Goal: Use online tool/utility: Utilize a website feature to perform a specific function

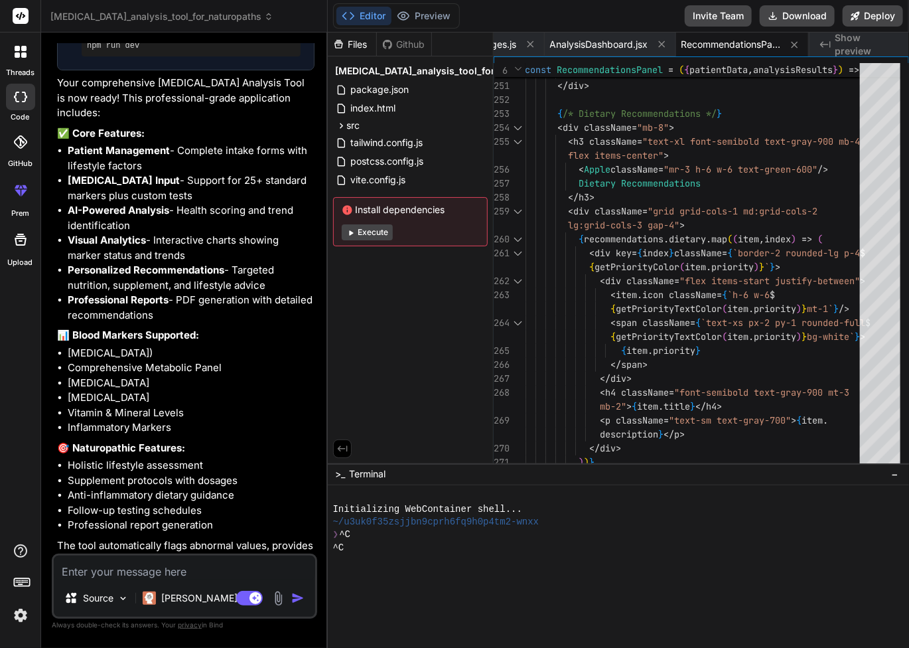
scroll to position [1510, 0]
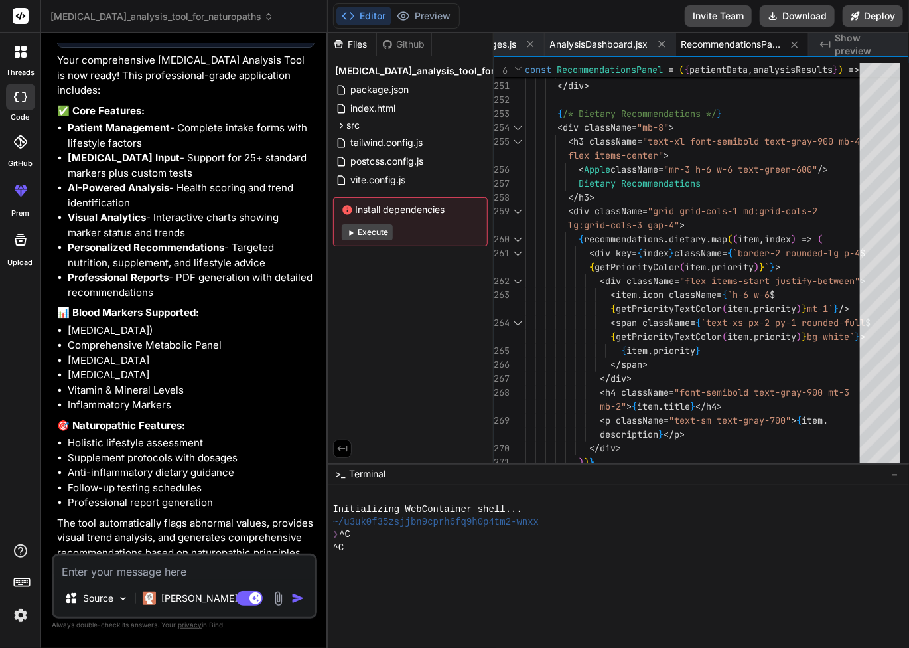
click at [222, 516] on p "The tool automatically flags abnormal values, provides visual trend analysis, a…" at bounding box center [185, 553] width 257 height 75
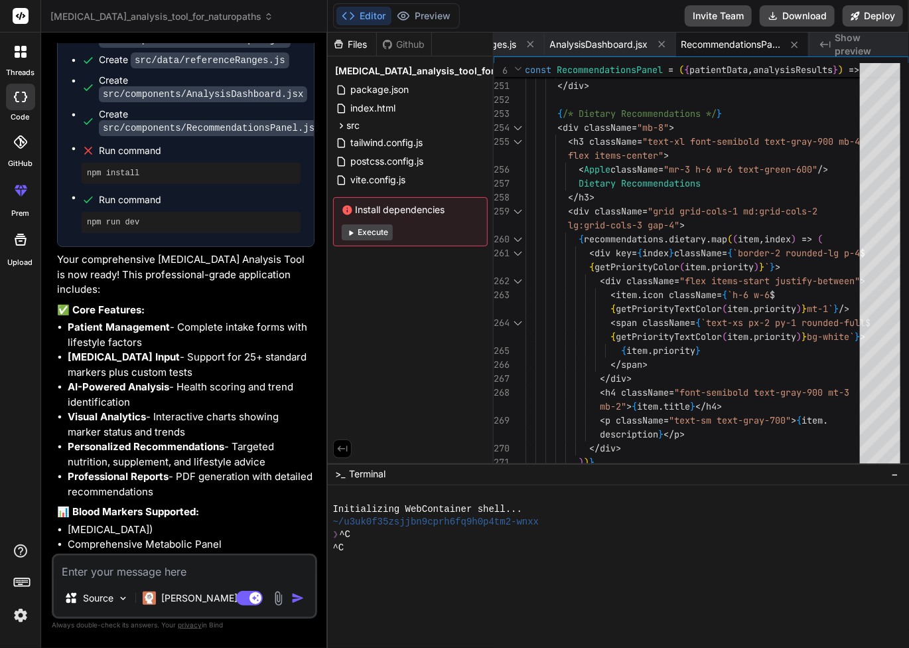
scroll to position [1289, 0]
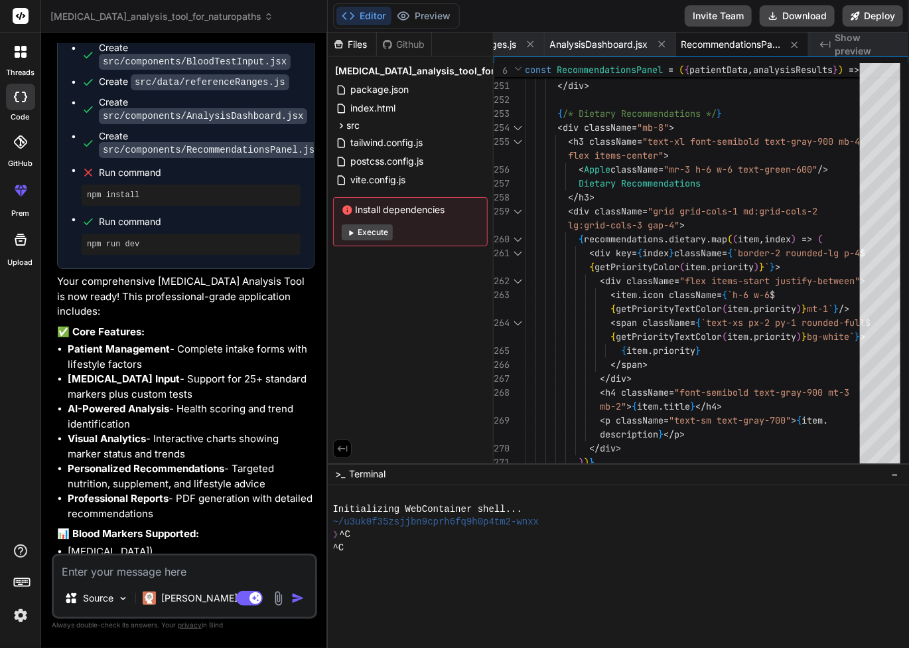
click at [374, 25] on div "Editor Preview Disabled until preview for your project is generated" at bounding box center [396, 15] width 127 height 25
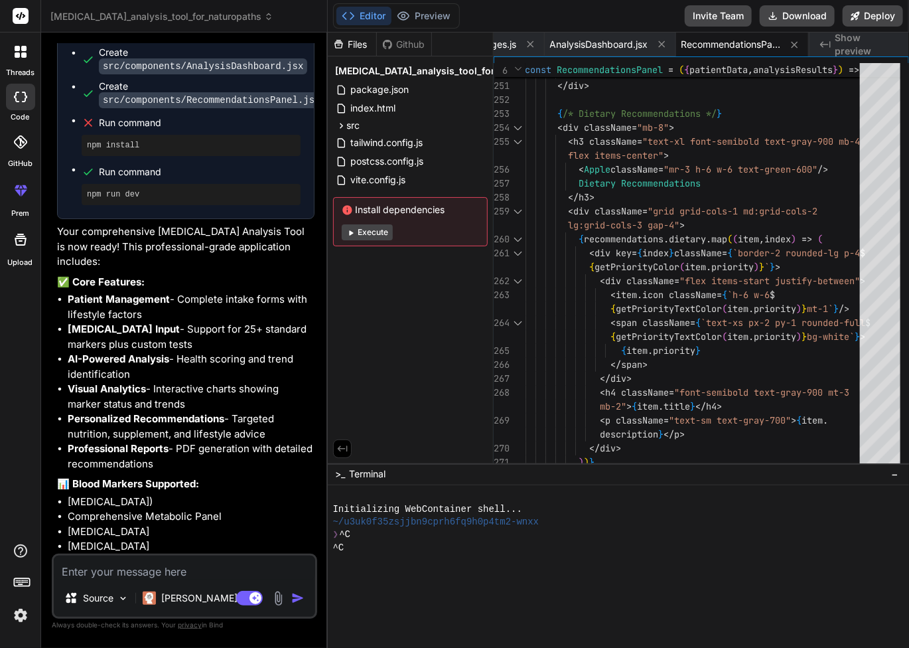
scroll to position [1510, 0]
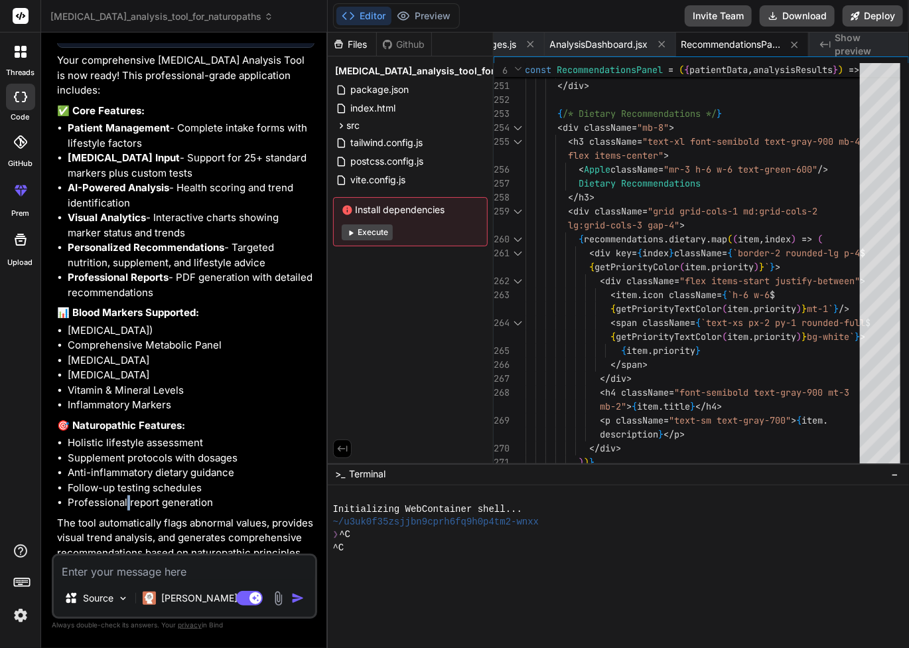
click at [127, 495] on li "Professional report generation" at bounding box center [191, 502] width 247 height 15
click at [362, 16] on button "Editor" at bounding box center [363, 16] width 55 height 19
click at [364, 230] on button "Execute" at bounding box center [367, 232] width 51 height 16
type textarea "x"
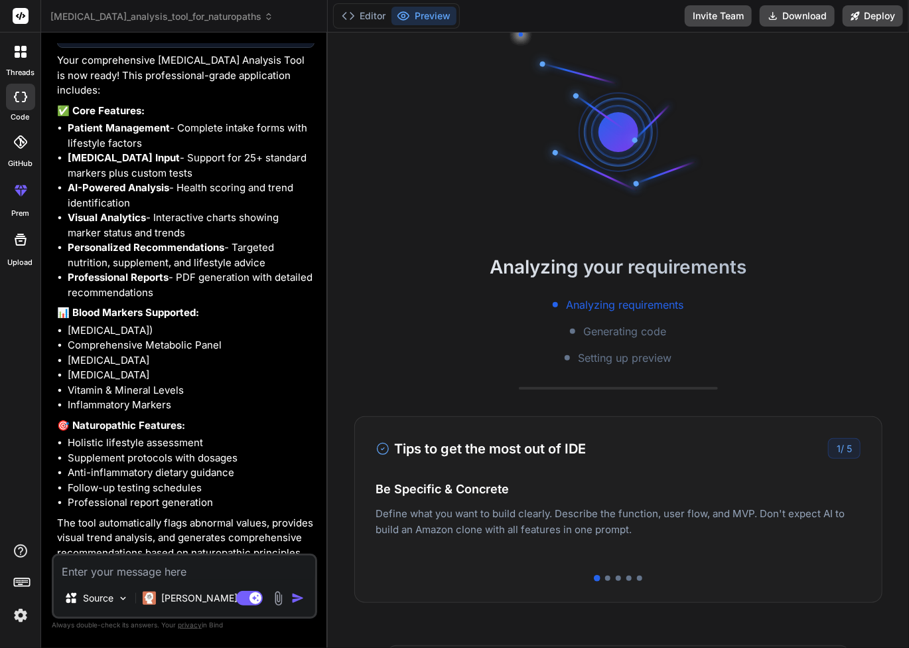
drag, startPoint x: 642, startPoint y: 568, endPoint x: 504, endPoint y: 565, distance: 138.1
click at [496, 570] on div "Tips to get the most out of IDE 1 / 5 Be Specific & Concrete Define what you wa…" at bounding box center [618, 509] width 528 height 186
drag, startPoint x: 743, startPoint y: 575, endPoint x: 759, endPoint y: 545, distance: 34.7
click at [743, 575] on div at bounding box center [618, 577] width 484 height 5
click at [753, 526] on p "Deploy your Next.js and React projects to Vercel. For Node.js backend, deploy t…" at bounding box center [618, 535] width 484 height 32
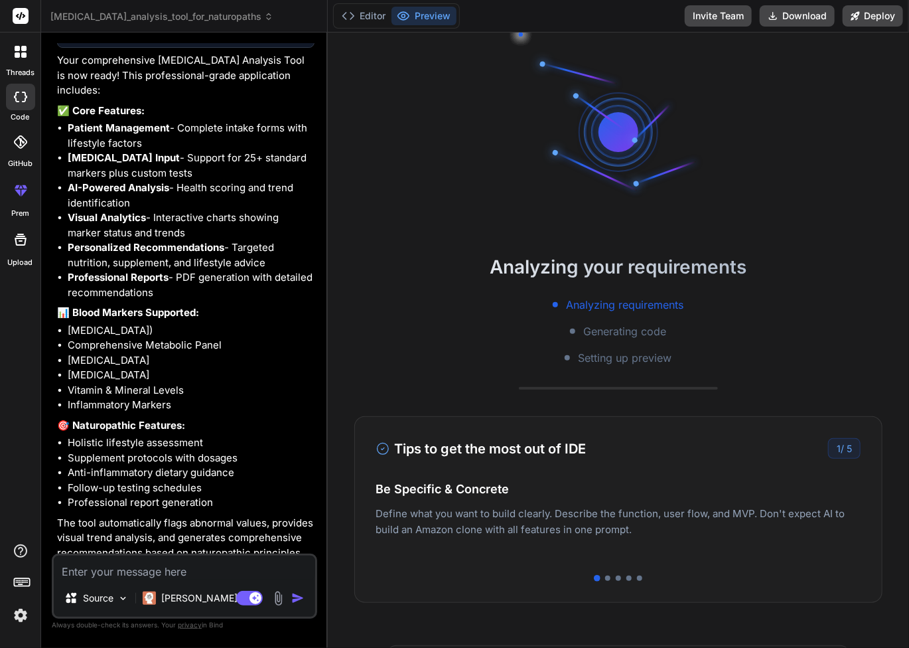
click at [654, 504] on h4 "Easy Deployment" at bounding box center [618, 502] width 484 height 18
click at [204, 435] on li "Holistic lifestyle assessment" at bounding box center [191, 442] width 247 height 15
click at [22, 620] on img at bounding box center [20, 615] width 23 height 23
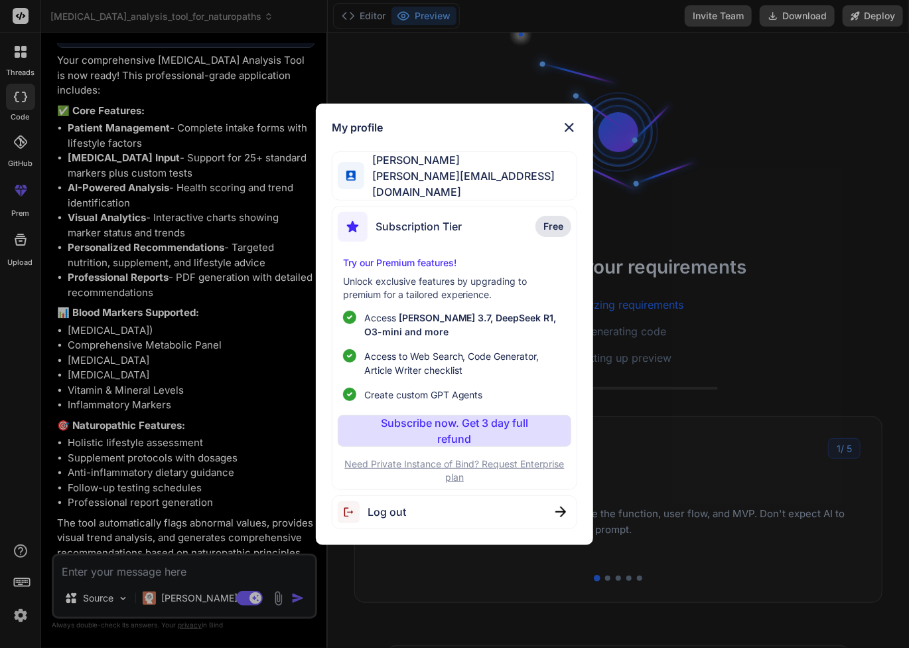
click at [22, 618] on div "My profile [PERSON_NAME] [PERSON_NAME][EMAIL_ADDRESS][DOMAIN_NAME] Subscription…" at bounding box center [454, 324] width 909 height 648
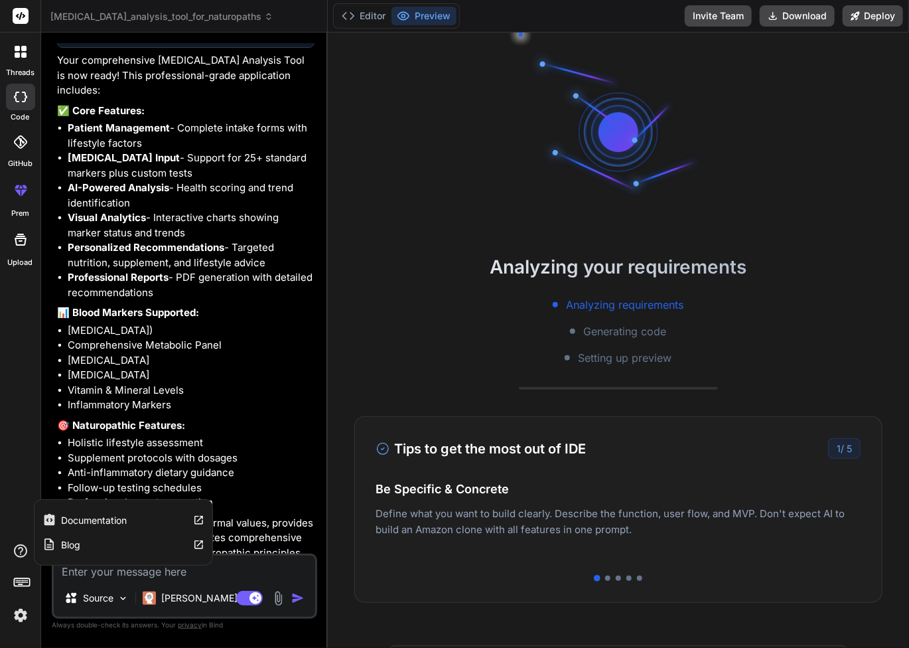
click at [17, 551] on icon at bounding box center [21, 551] width 16 height 16
click at [795, 486] on h4 "Be Specific & Concrete" at bounding box center [618, 489] width 484 height 18
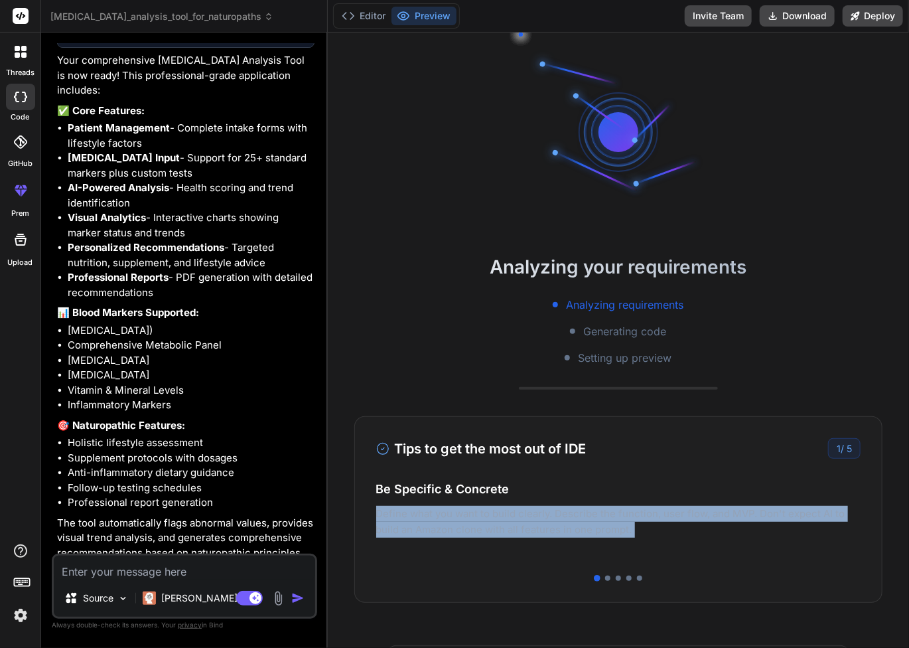
click at [783, 504] on div "Be Specific & Concrete Define what you want to build clearly. Describe the func…" at bounding box center [618, 520] width 484 height 80
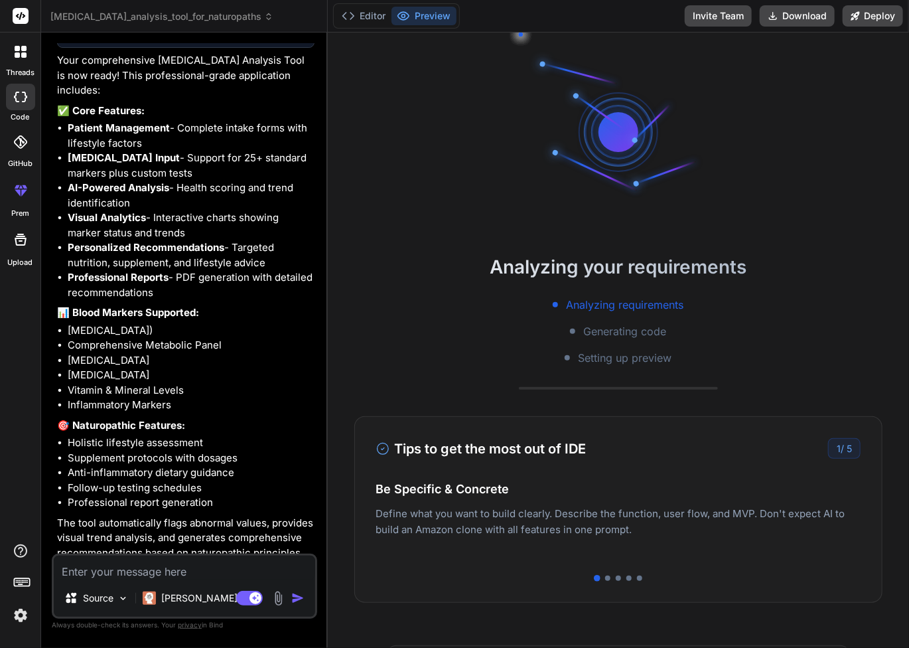
click at [736, 543] on p "Deploy your Next.js and React projects to Vercel. For Node.js backend, deploy t…" at bounding box center [618, 535] width 484 height 32
click at [668, 569] on div "Tips to get the most out of IDE 1 / 5 Be Specific & Concrete Define what you wa…" at bounding box center [618, 509] width 528 height 186
type textarea "<strong>Report Date:</strong> {new Date().toLocaleDateString()}<br/> <strong>Fo…"
type textarea "x"
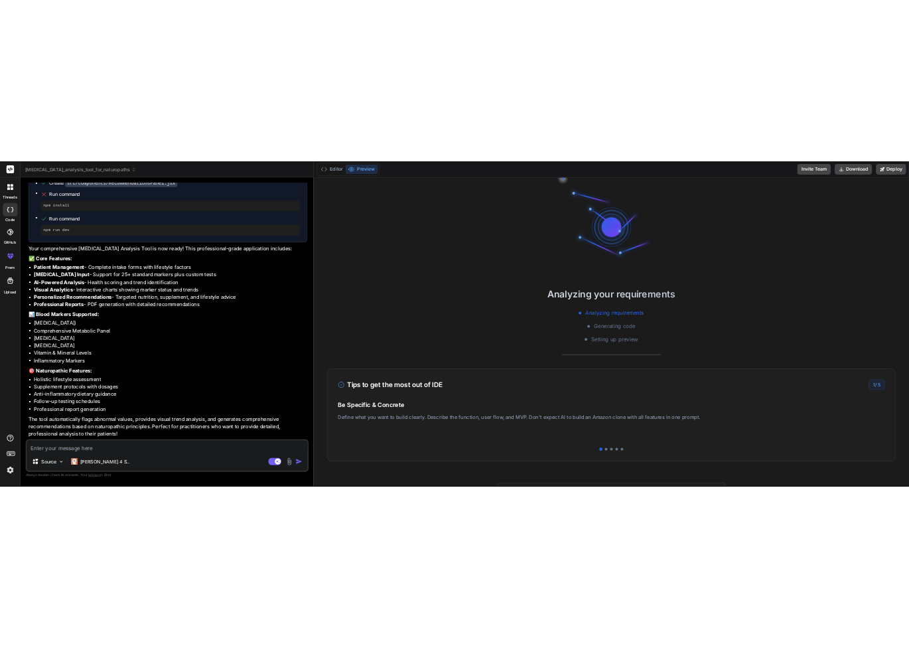
scroll to position [0, 382]
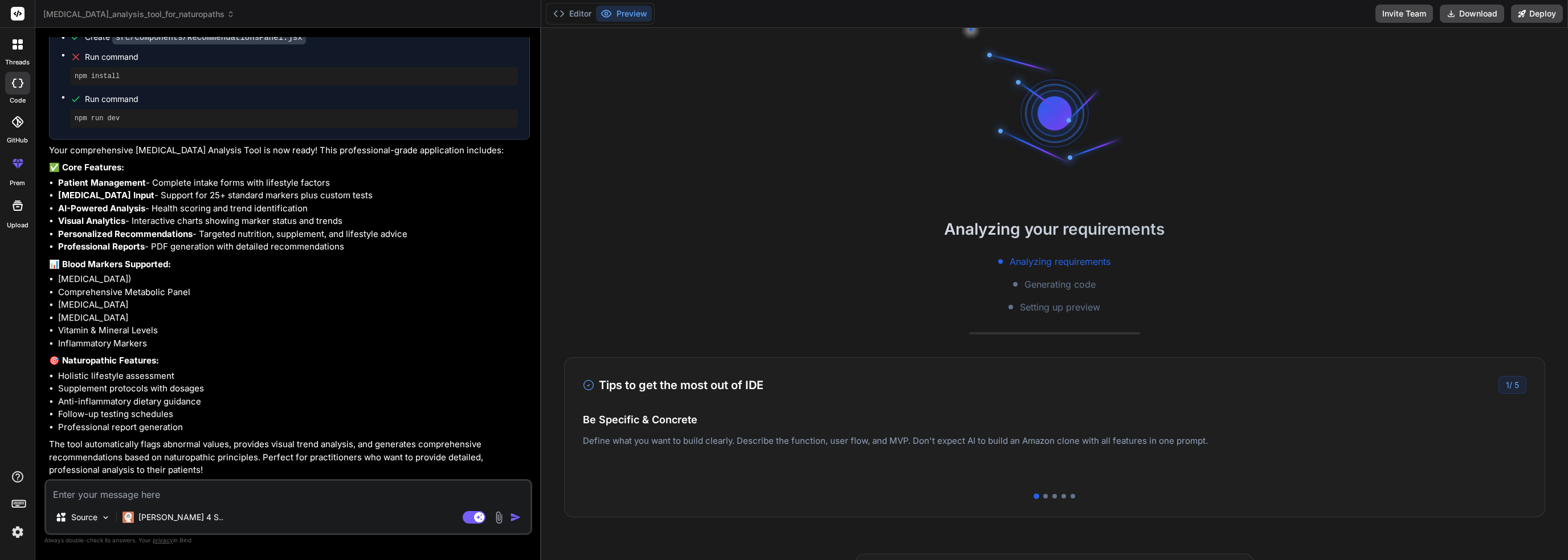
drag, startPoint x: 1388, startPoint y: 428, endPoint x: 1141, endPoint y: 455, distance: 248.5
click at [701, 539] on div "Analyzing your requirements Analyzing requirements Generating code Setting up p…" at bounding box center [1054, 295] width 1027 height 533
click at [780, 492] on div "Tips to get the most out of IDE 1 / 5 Be Specific & Concrete Define what you wa…" at bounding box center [1054, 437] width 982 height 160
type textarea "</p> </div> </div> ); }; export default RecommendationsPanel;"
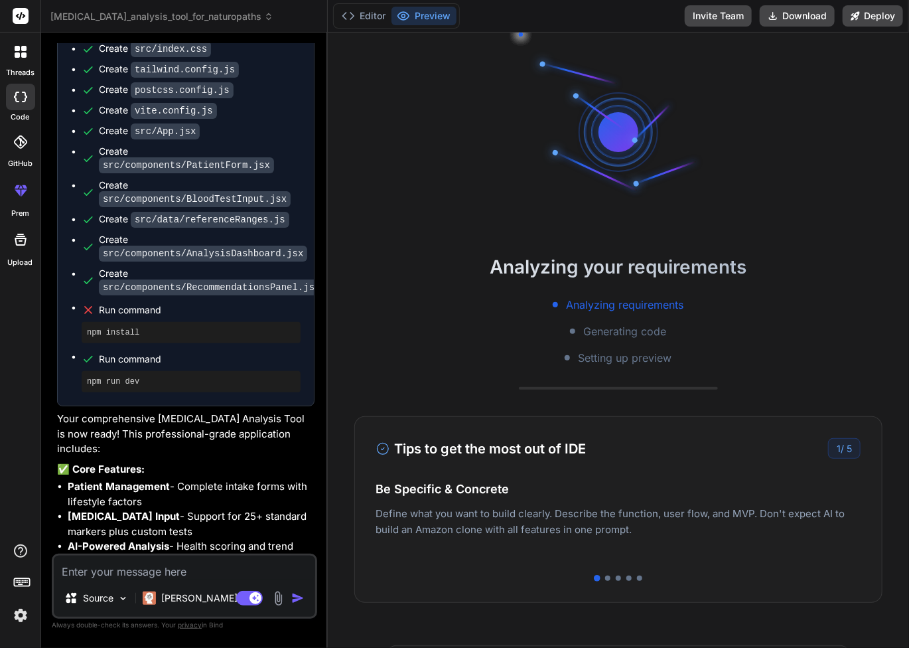
scroll to position [1510, 0]
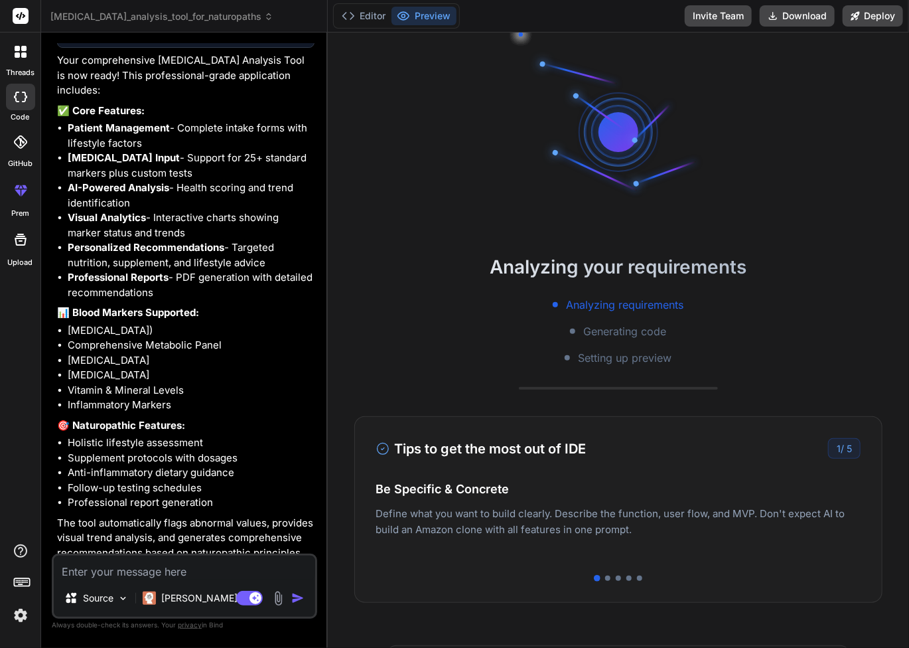
click at [11, 647] on icon "Close" at bounding box center [5, 653] width 11 height 11
type textarea "x"
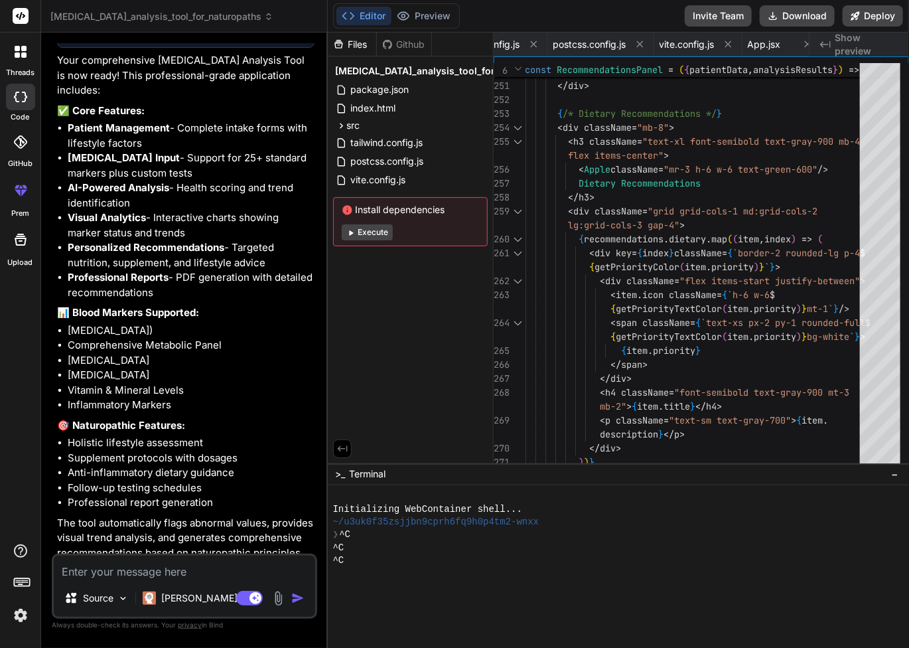
click at [546, 554] on div "^C" at bounding box center [611, 560] width 557 height 13
click at [162, 516] on p "The tool automatically flags abnormal values, provides visual trend analysis, a…" at bounding box center [185, 553] width 257 height 75
click at [773, 43] on span "App.jsx" at bounding box center [764, 44] width 33 height 13
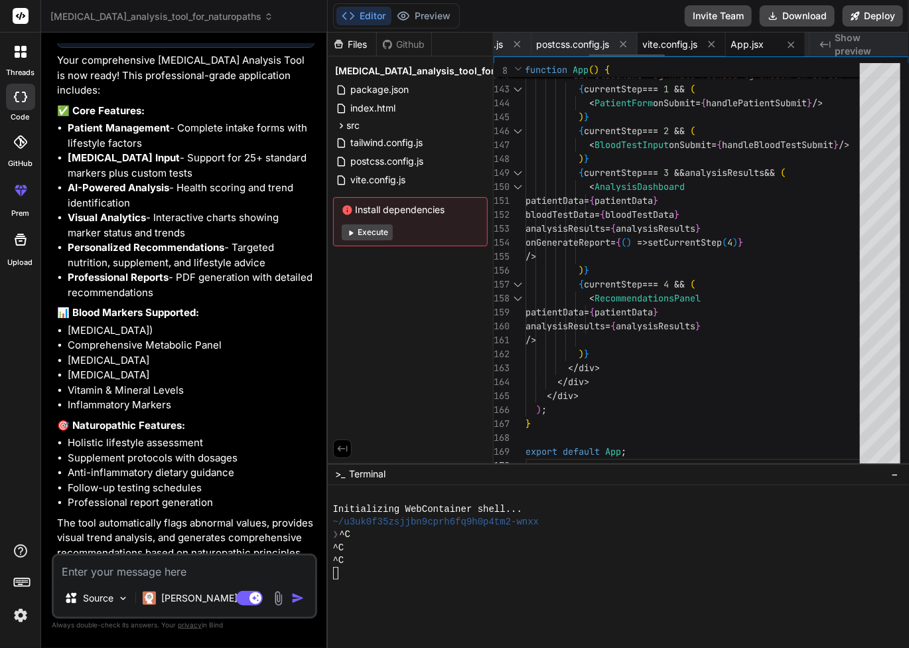
click at [670, 44] on span "vite.config.js" at bounding box center [670, 44] width 55 height 13
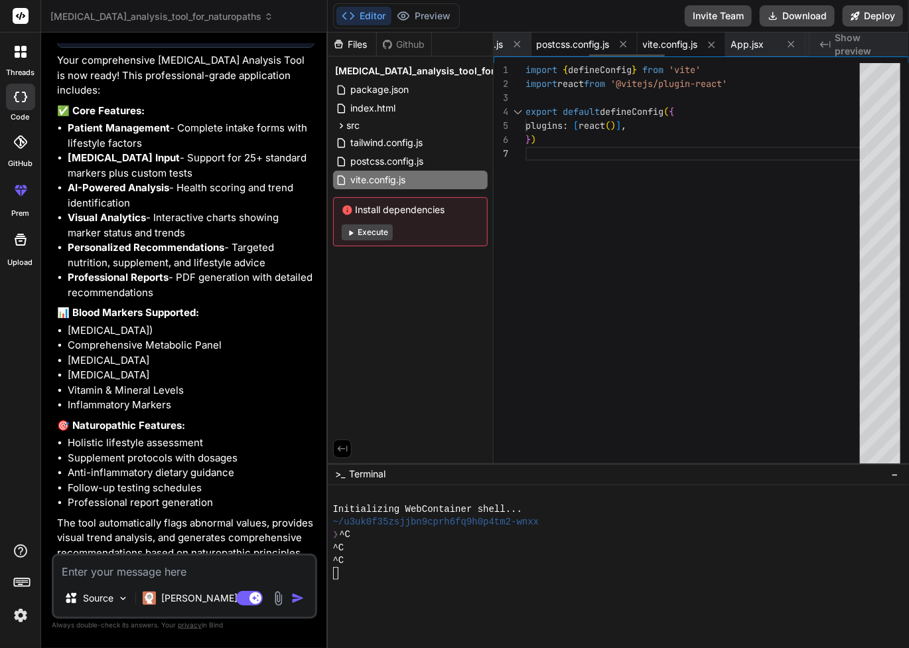
click at [581, 46] on span "postcss.config.js" at bounding box center [573, 44] width 73 height 13
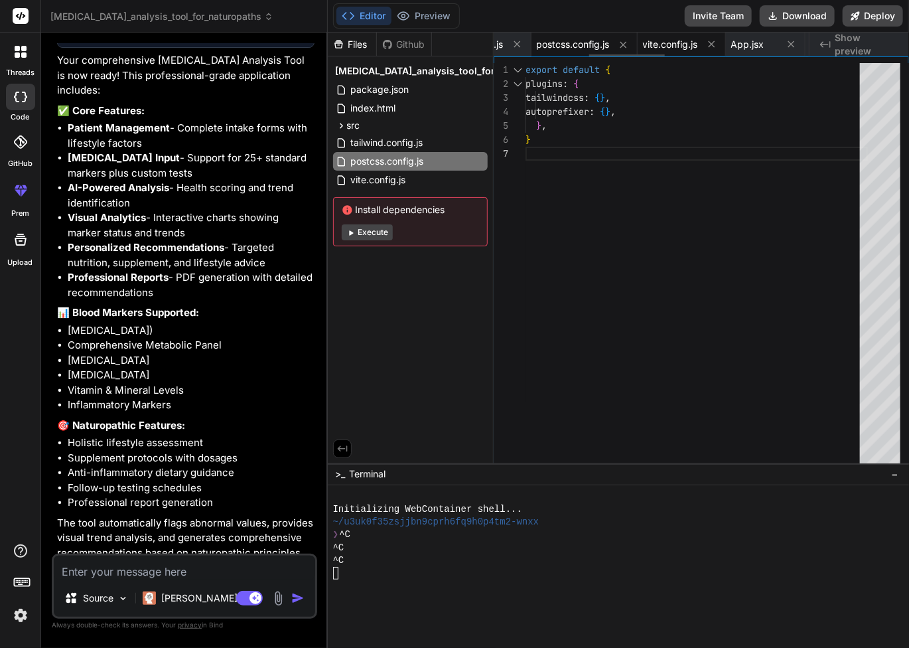
click at [653, 46] on span "vite.config.js" at bounding box center [670, 44] width 55 height 13
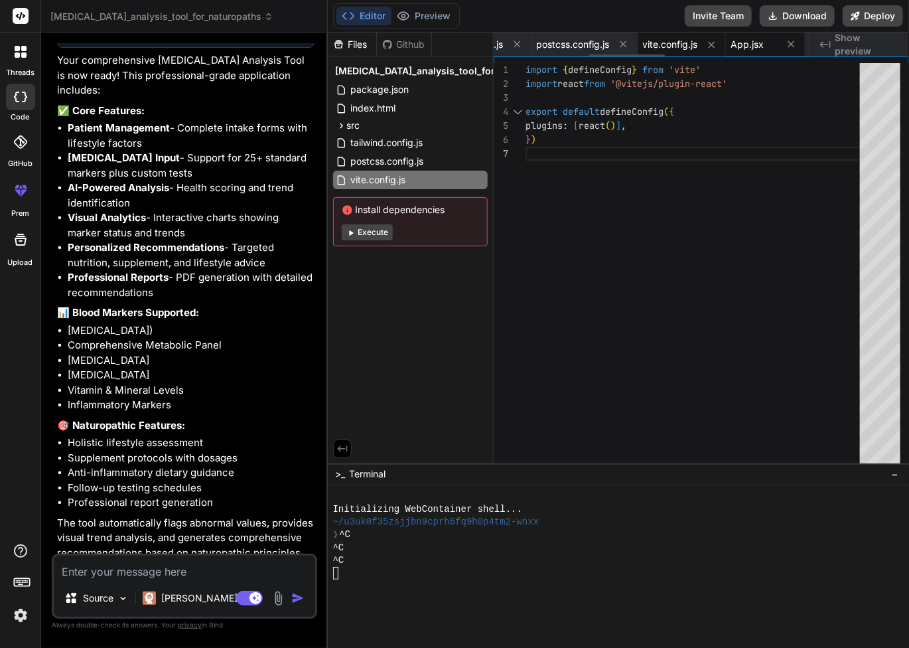
click at [773, 42] on div "App.jsx" at bounding box center [754, 44] width 46 height 13
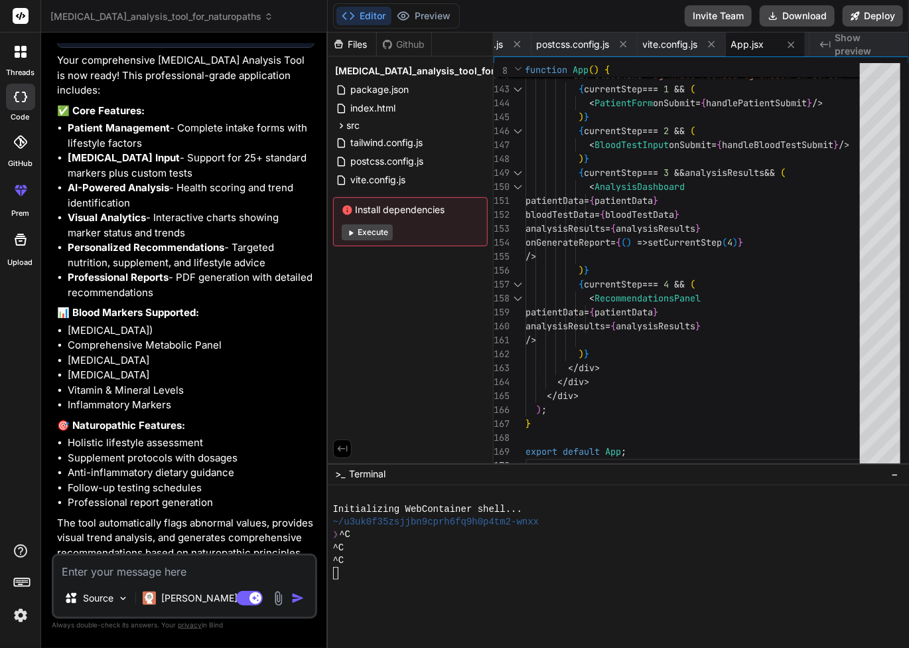
click at [842, 45] on span "Show preview" at bounding box center [867, 44] width 64 height 27
click at [881, 44] on span "Show preview" at bounding box center [867, 44] width 64 height 27
click at [197, 480] on li "Follow-up testing schedules" at bounding box center [191, 487] width 247 height 15
click at [159, 573] on textarea at bounding box center [184, 567] width 261 height 24
click at [579, 42] on span "postcss.config.js" at bounding box center [573, 44] width 73 height 13
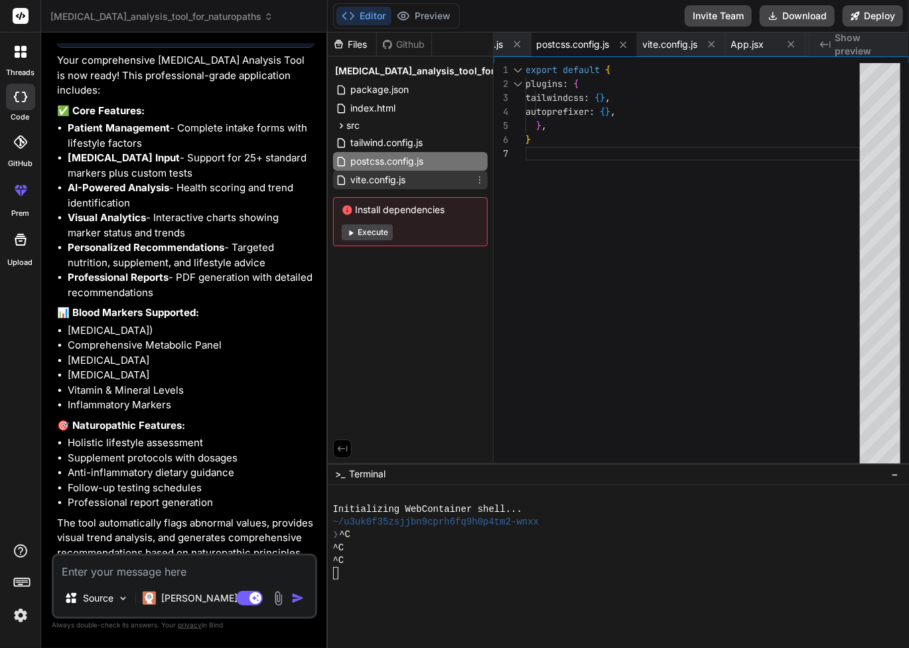
click at [385, 180] on span "vite.config.js" at bounding box center [379, 180] width 58 height 16
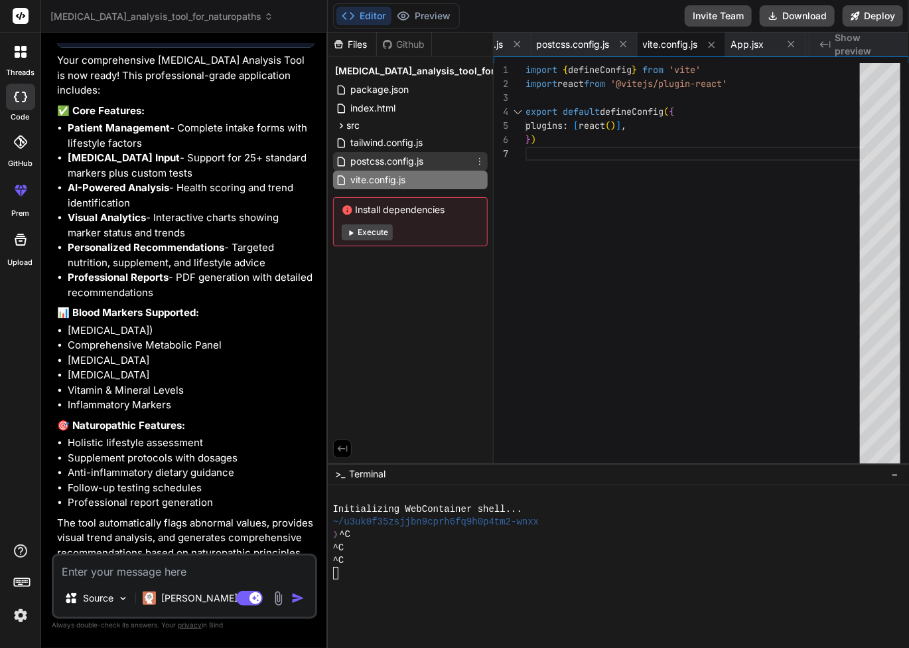
click at [375, 152] on div "postcss.config.js" at bounding box center [410, 161] width 155 height 19
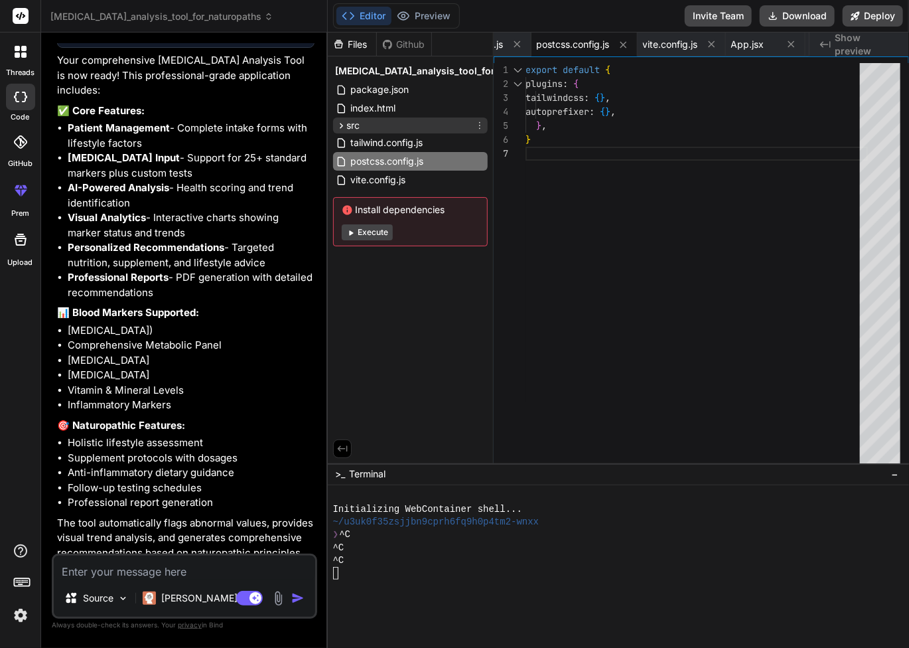
click at [366, 119] on div "src" at bounding box center [410, 125] width 155 height 16
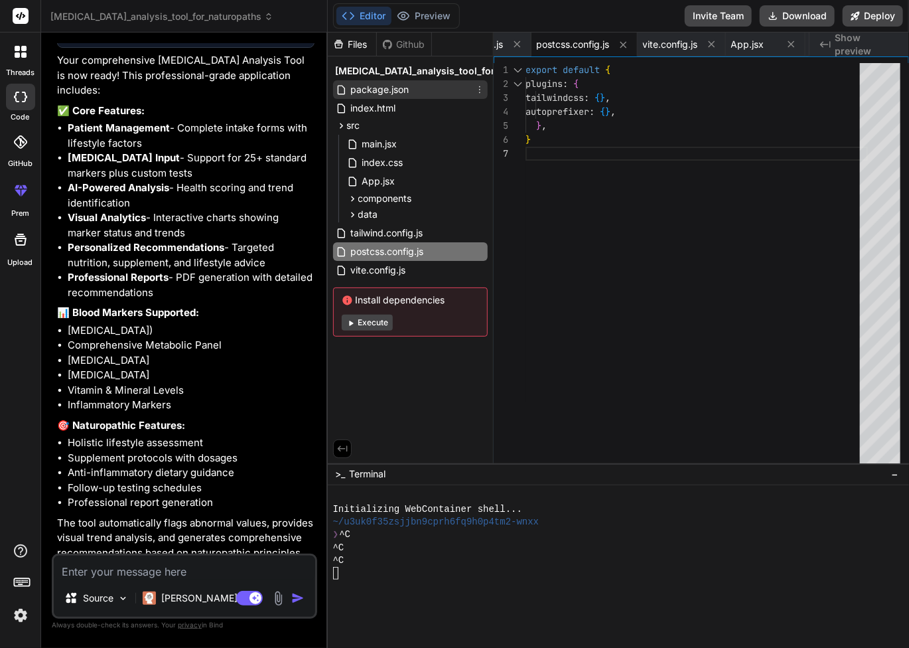
click at [366, 86] on span "package.json" at bounding box center [380, 90] width 61 height 16
type textarea ""@types/react": "^[DATE]", "@types/react-dom": "^18.2.7", "@vitejs/plugin-react…"
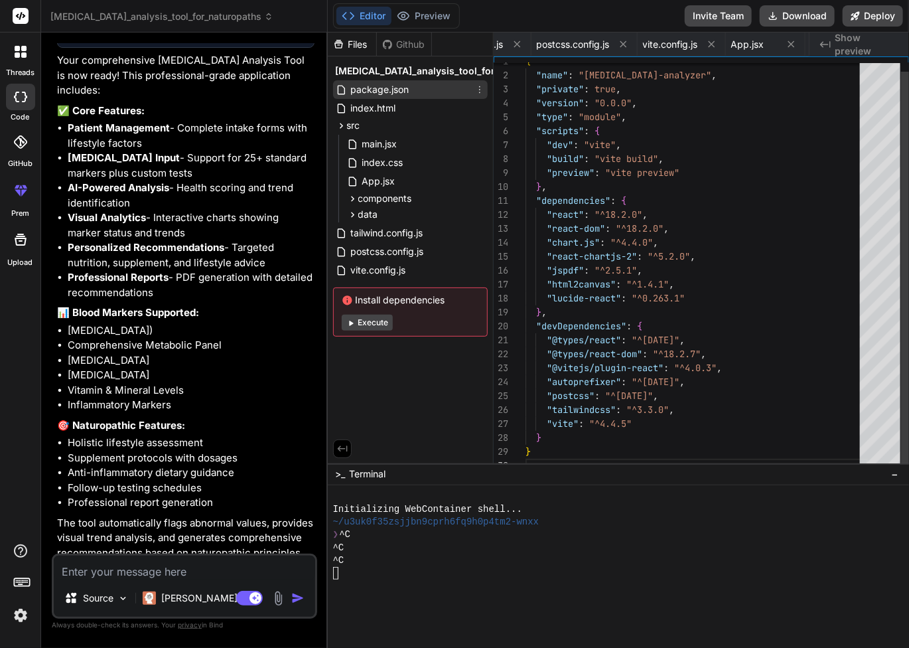
scroll to position [0, 0]
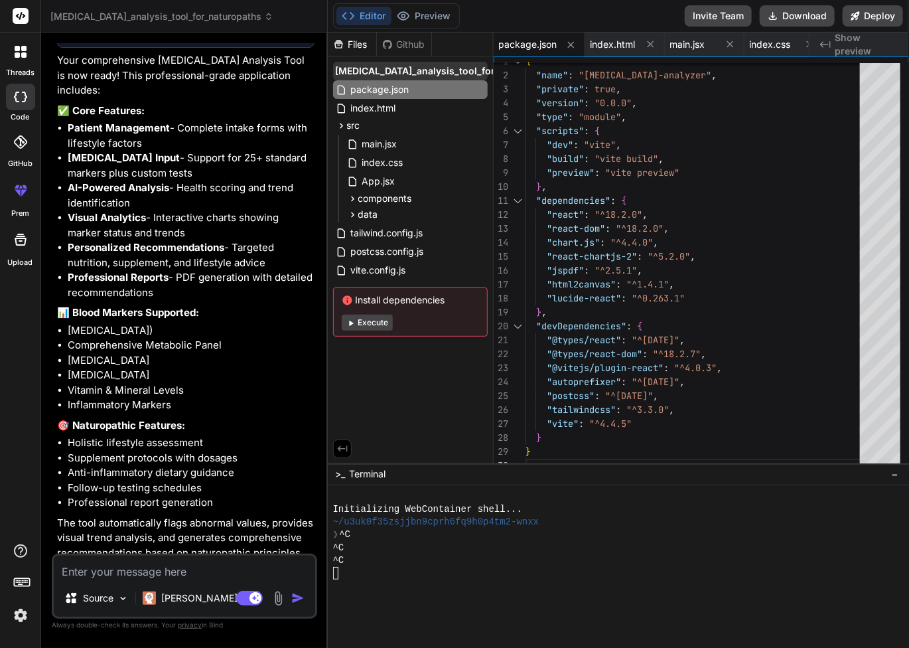
click at [374, 63] on div "[MEDICAL_DATA]_analysis_tool_for_naturopaths" at bounding box center [410, 71] width 155 height 19
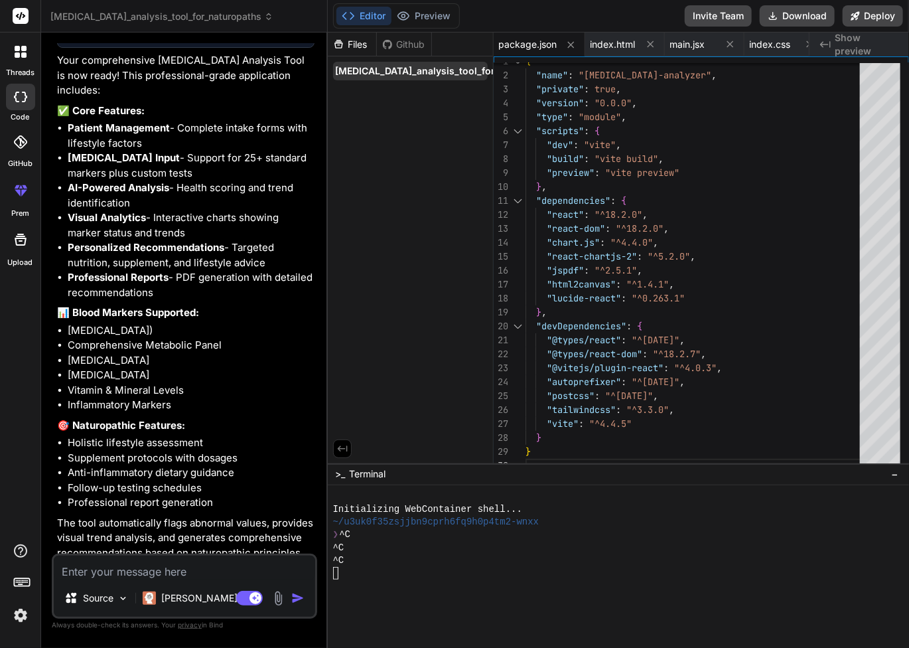
click at [376, 70] on span "[MEDICAL_DATA]_analysis_tool_for_naturopaths" at bounding box center [446, 70] width 221 height 13
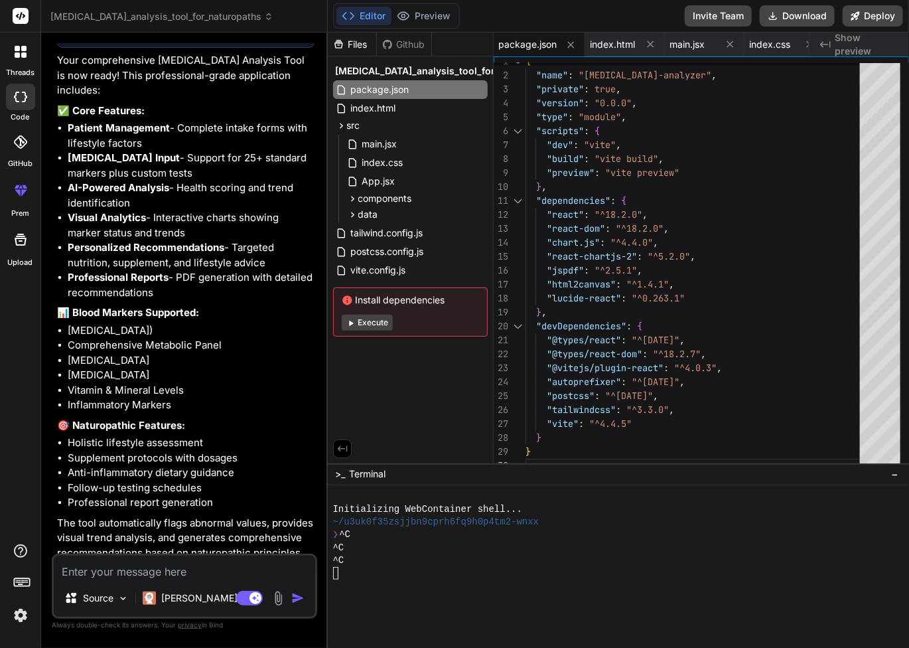
click at [376, 70] on span "[MEDICAL_DATA]_analysis_tool_for_naturopaths" at bounding box center [446, 70] width 221 height 13
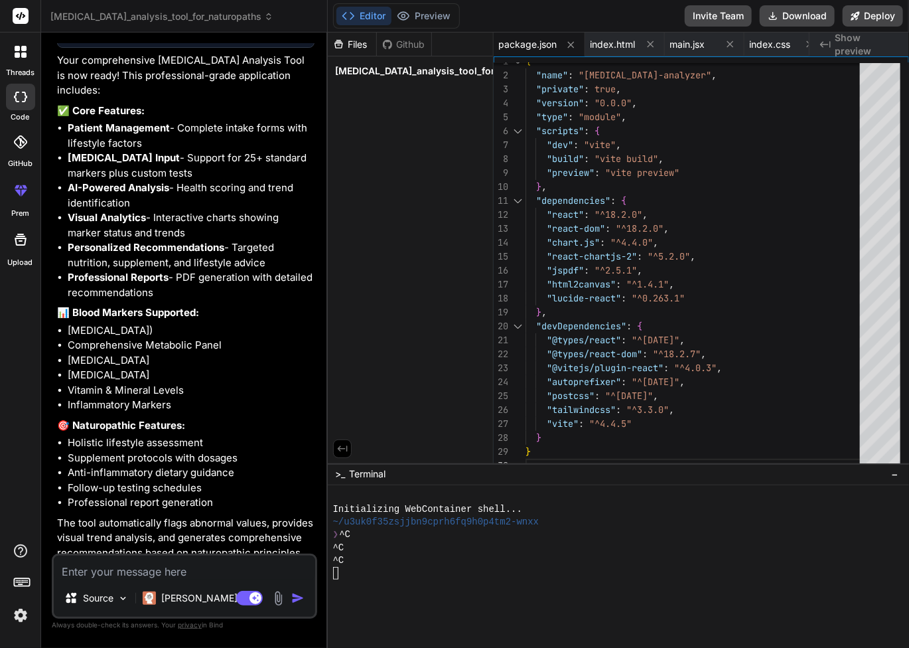
click at [170, 574] on textarea at bounding box center [184, 567] width 261 height 24
click at [405, 44] on div "Github" at bounding box center [404, 44] width 54 height 13
click at [414, 46] on div "Github" at bounding box center [404, 44] width 54 height 13
click at [354, 42] on div "Files" at bounding box center [352, 44] width 48 height 13
click at [404, 47] on div "Github" at bounding box center [404, 44] width 54 height 13
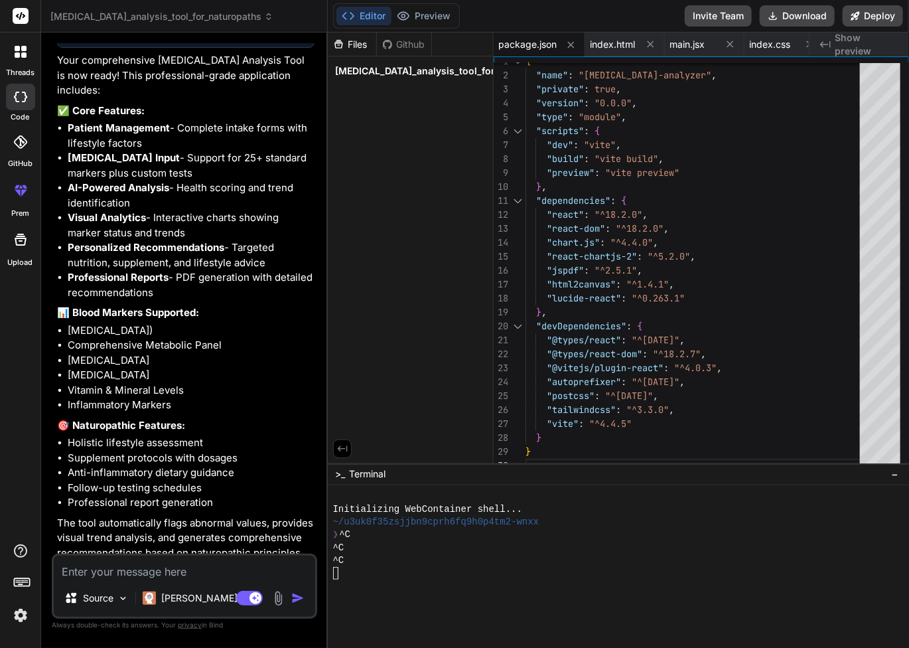
click at [348, 48] on div "Files" at bounding box center [352, 44] width 48 height 13
click at [398, 397] on div "Files Github [MEDICAL_DATA]_analysis_tool_for_naturopaths" at bounding box center [411, 248] width 166 height 431
click at [691, 40] on span "main.jsx" at bounding box center [687, 44] width 35 height 13
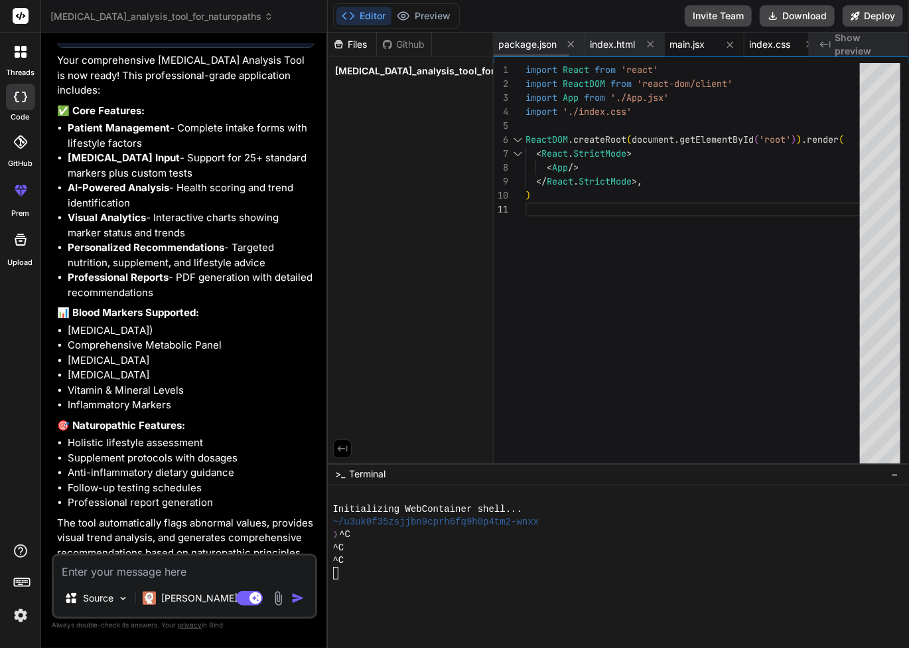
click at [763, 44] on span "index.css" at bounding box center [770, 44] width 41 height 13
type textarea "@tailwind base; @tailwind components; @tailwind utilities; @layer base { html {…"
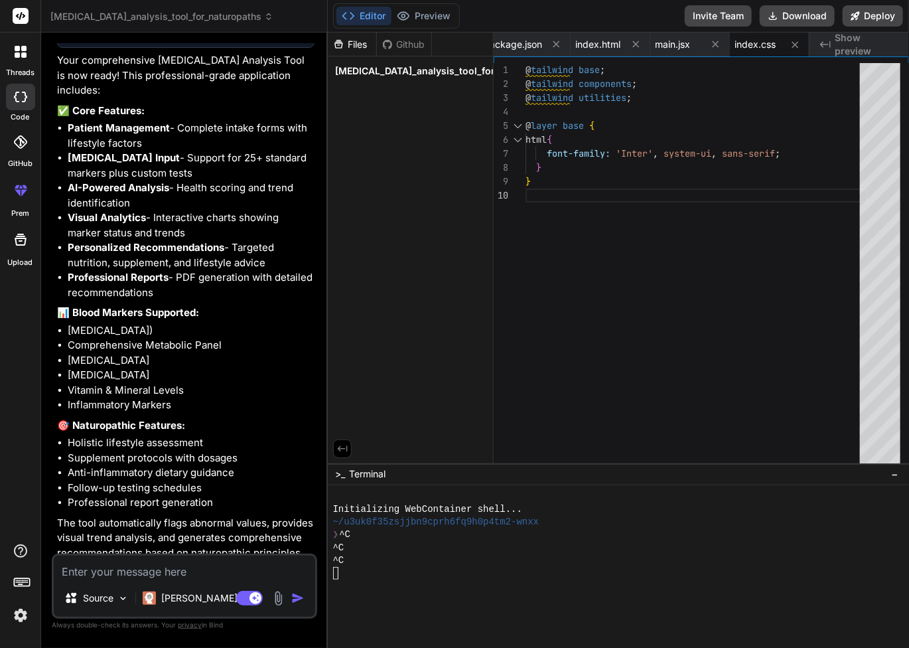
click at [848, 44] on span "Show preview" at bounding box center [867, 44] width 64 height 27
click at [680, 42] on span "main.jsx" at bounding box center [673, 44] width 35 height 13
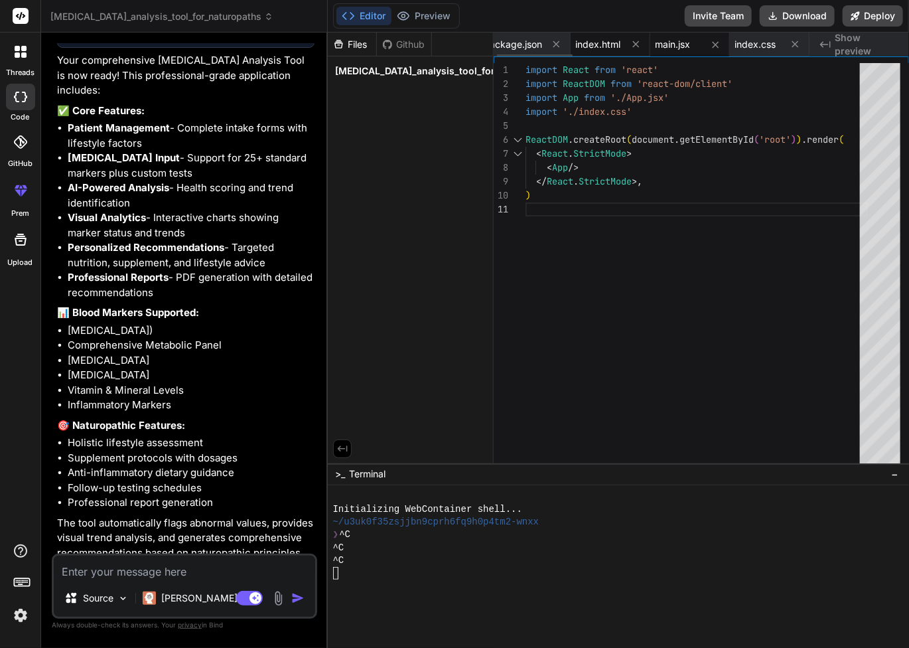
click at [608, 39] on span "index.html" at bounding box center [598, 44] width 45 height 13
type textarea "<div id="root"></div> <script type="module" src="/src/main.jsx"></script> </bod…"
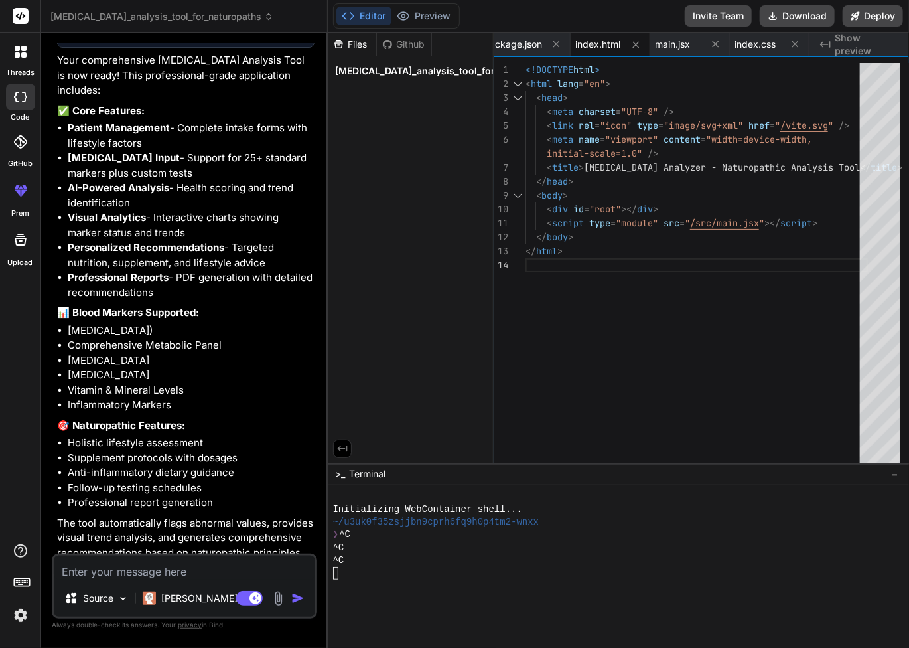
click at [154, 570] on textarea at bounding box center [184, 567] width 261 height 24
type textarea "w"
type textarea "x"
type textarea "wh"
type textarea "x"
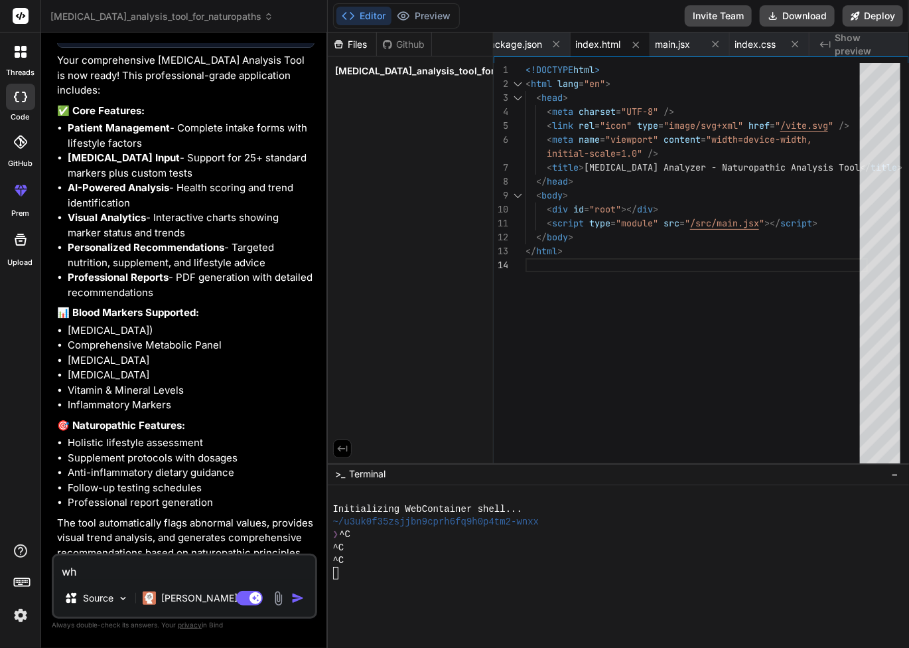
type textarea "why"
type textarea "x"
type textarea "why"
type textarea "x"
type textarea "why c"
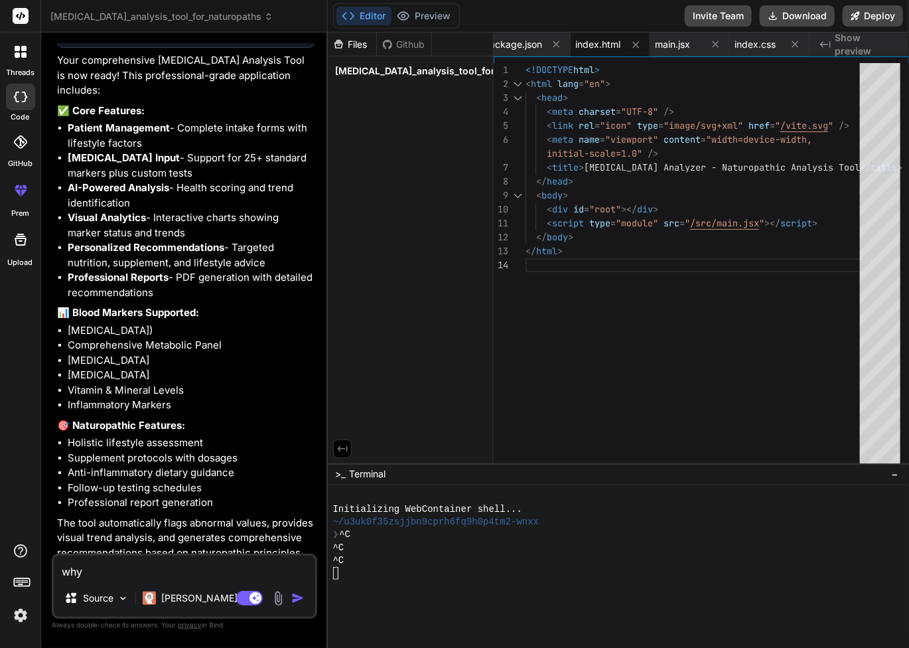
type textarea "x"
type textarea "why ca"
type textarea "x"
type textarea "why can"
type textarea "x"
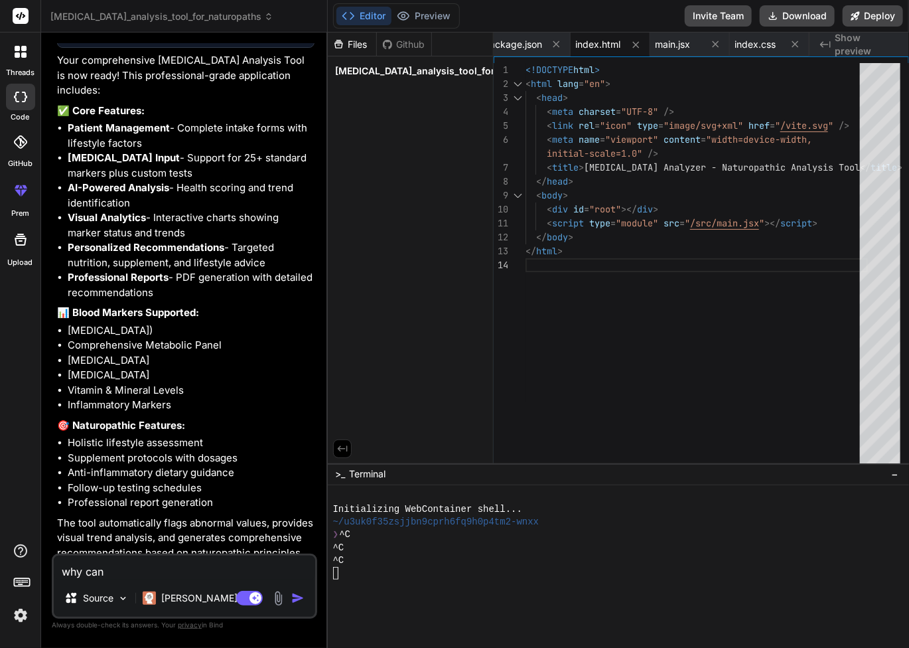
type textarea "why can'"
type textarea "x"
type textarea "why can't"
type textarea "x"
type textarea "why can't"
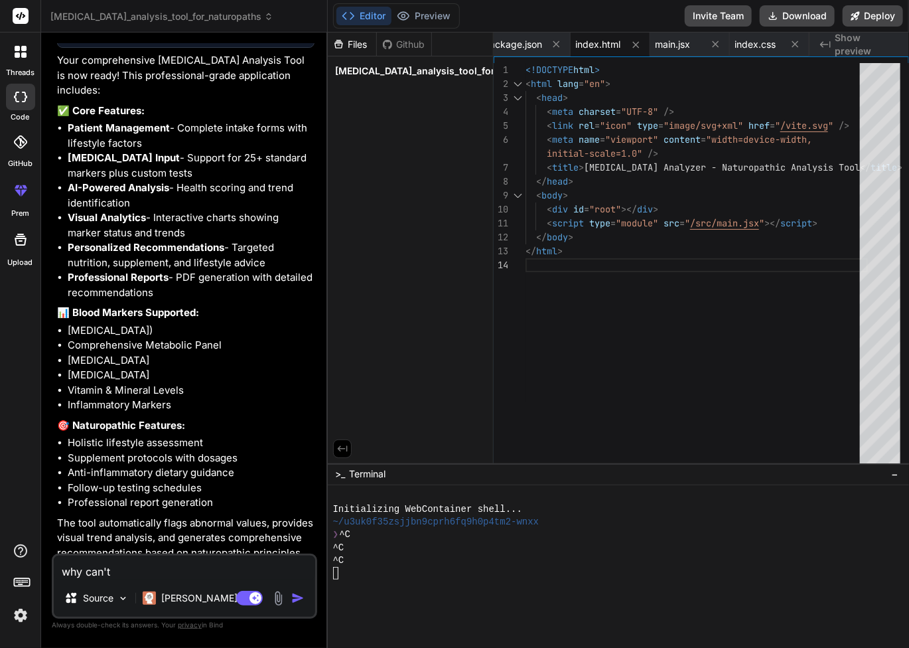
type textarea "x"
type textarea "why can't i"
type textarea "x"
type textarea "why can't i"
type textarea "x"
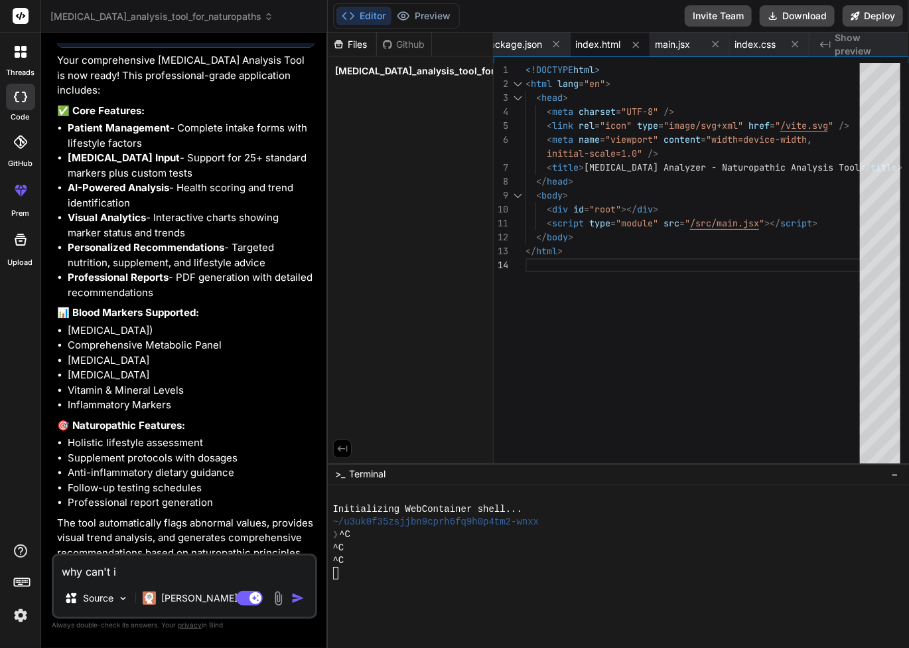
type textarea "why can't i p"
type textarea "x"
type textarea "why can't i pr"
type textarea "x"
type textarea "why can't i pre"
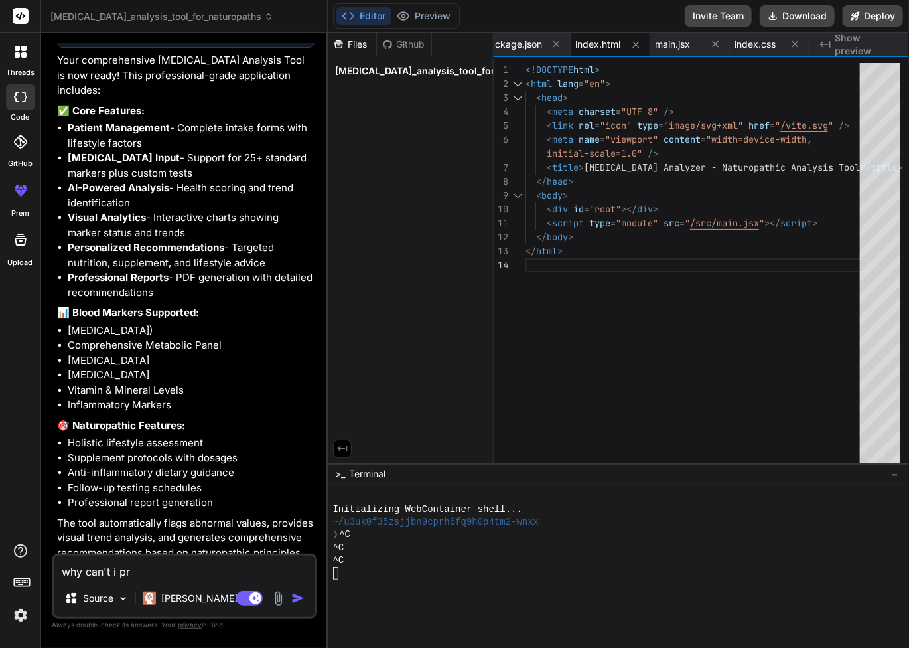
type textarea "x"
type textarea "why can't i prev"
type textarea "x"
type textarea "why can't i previ"
type textarea "x"
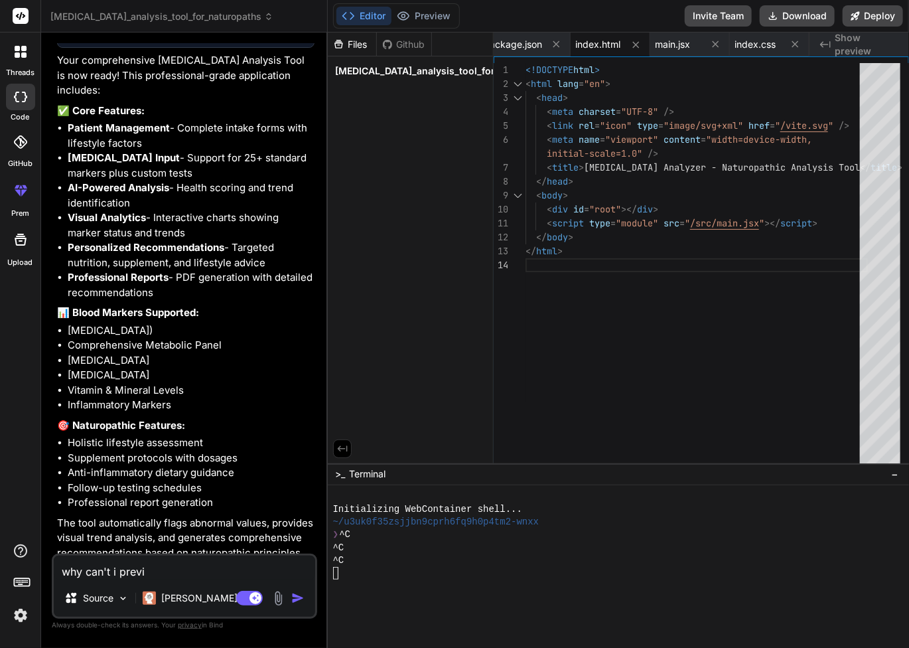
type textarea "why can't i previe"
type textarea "x"
type textarea "why can't i preview"
type textarea "x"
type textarea "why can't i preview"
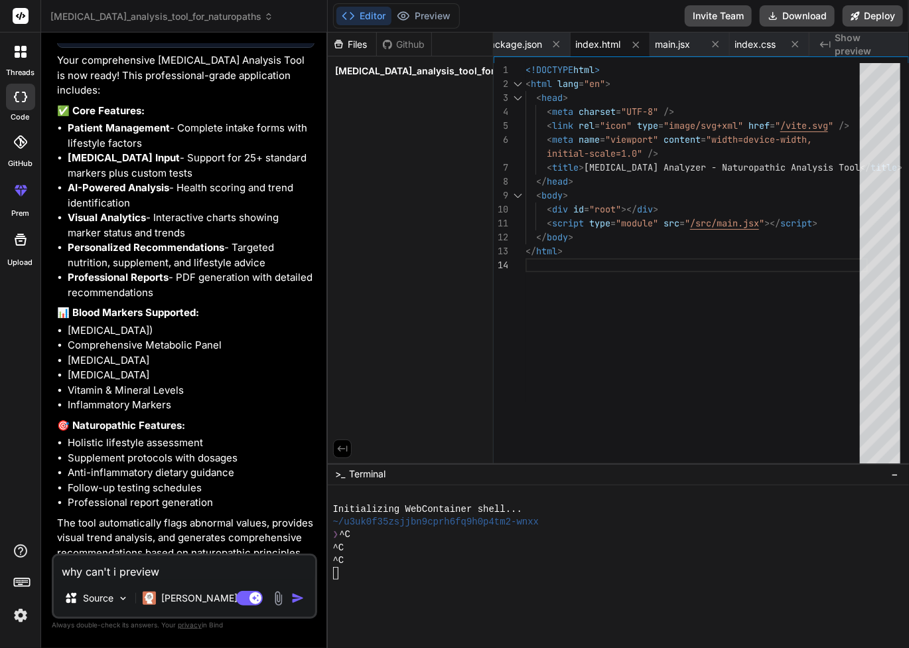
type textarea "x"
type textarea "why can't i preview t"
type textarea "x"
type textarea "why can't i preview th"
type textarea "x"
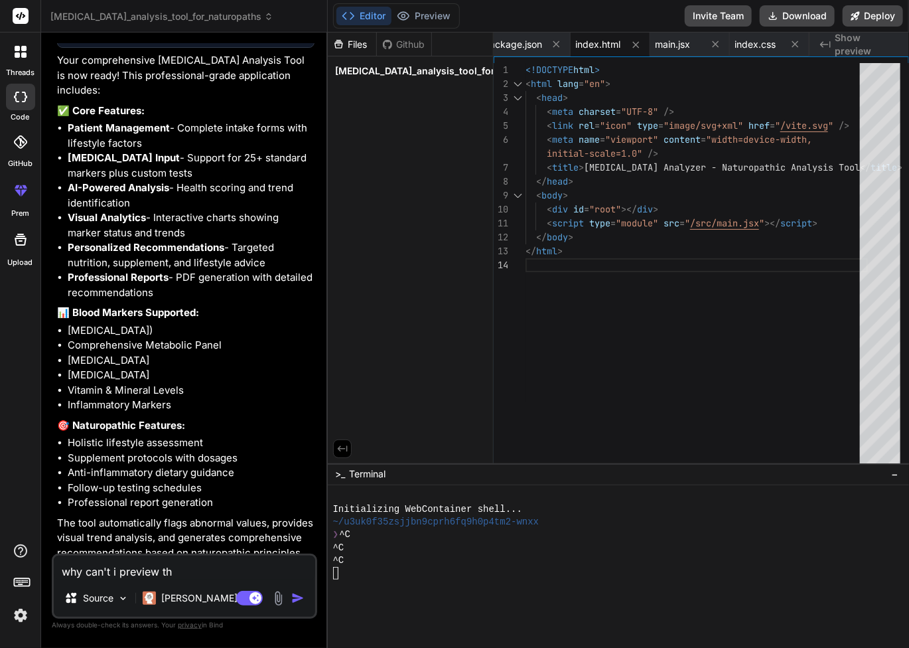
type textarea "why can't i preview the"
type textarea "x"
type textarea "why can't i preview the"
type textarea "x"
type textarea "why can't i preview the a"
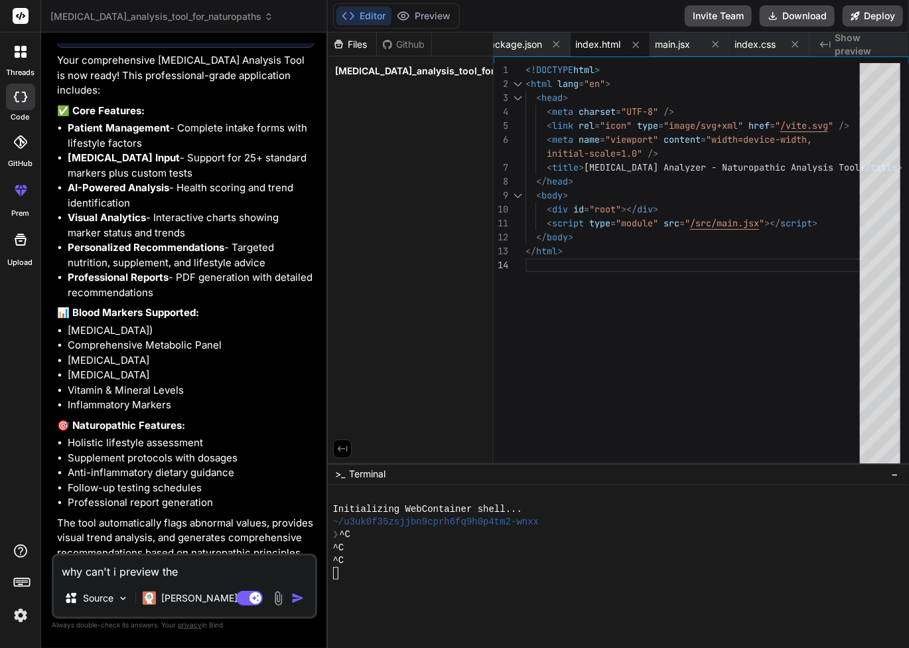
type textarea "x"
type textarea "why can't i preview the ap"
type textarea "x"
type textarea "why can't i preview the app"
type textarea "x"
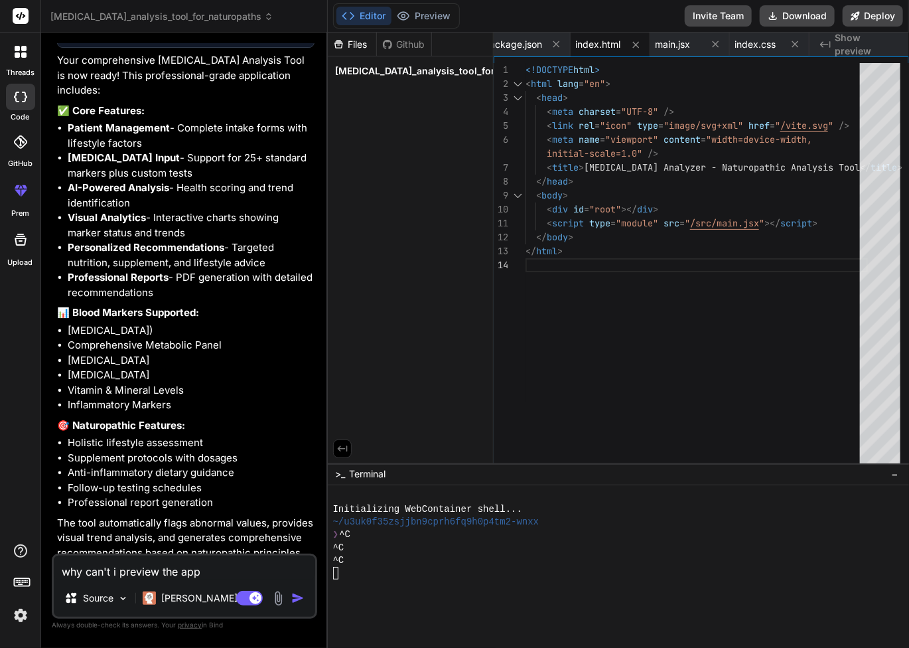
type textarea "why can't i preview the app?"
type textarea "x"
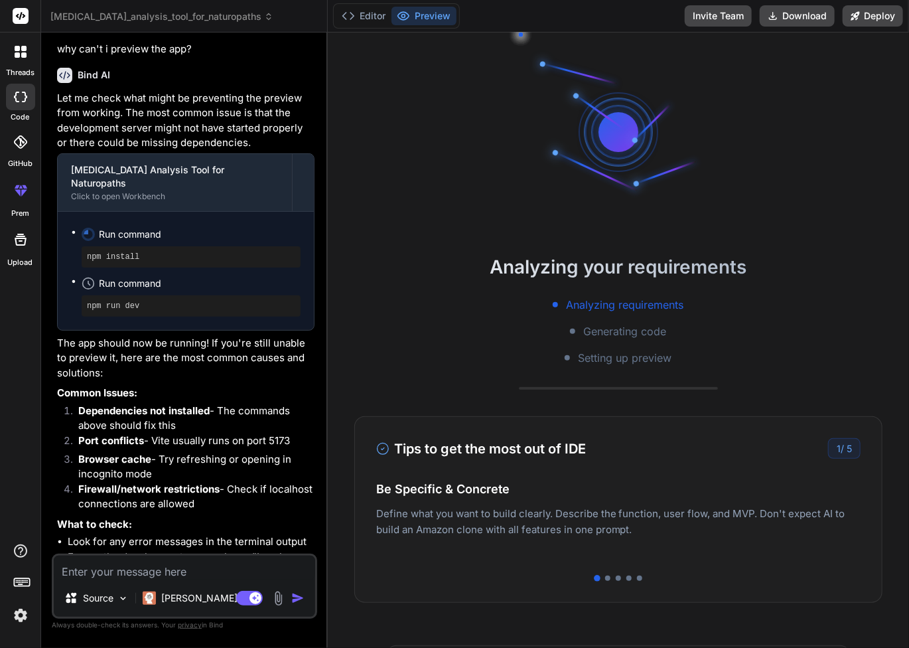
scroll to position [2131, 0]
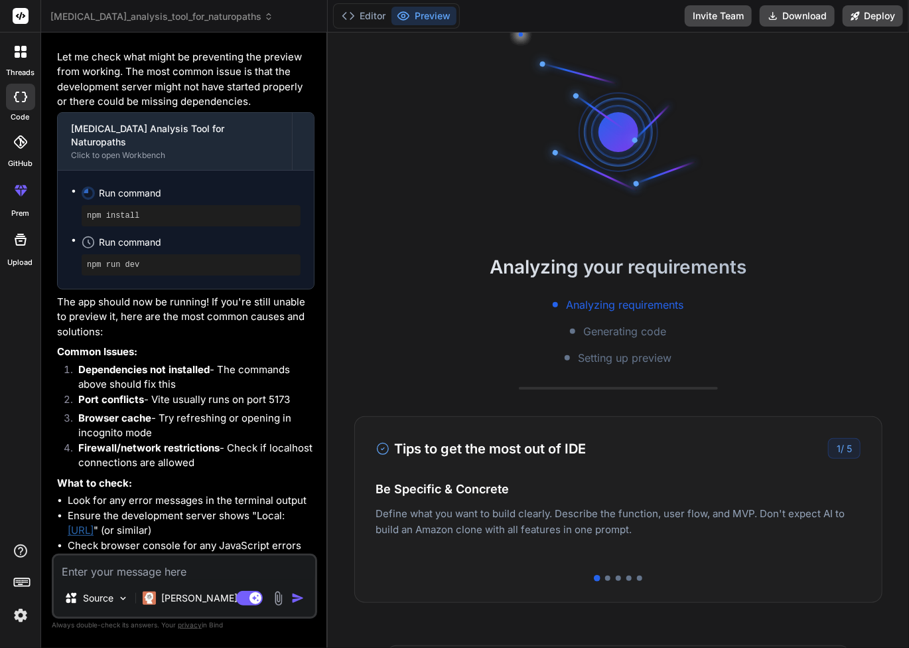
type textarea "x"
click at [196, 411] on li "Browser cache - Try refreshing or opening in incognito mode" at bounding box center [191, 426] width 247 height 30
click at [94, 524] on link "[URL]" at bounding box center [81, 530] width 26 height 13
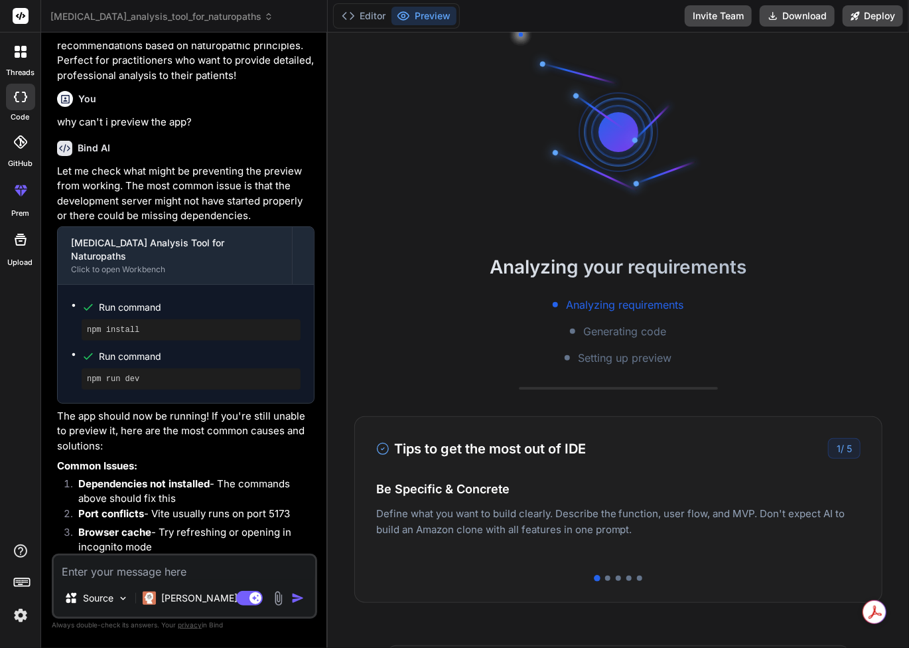
scroll to position [2131, 0]
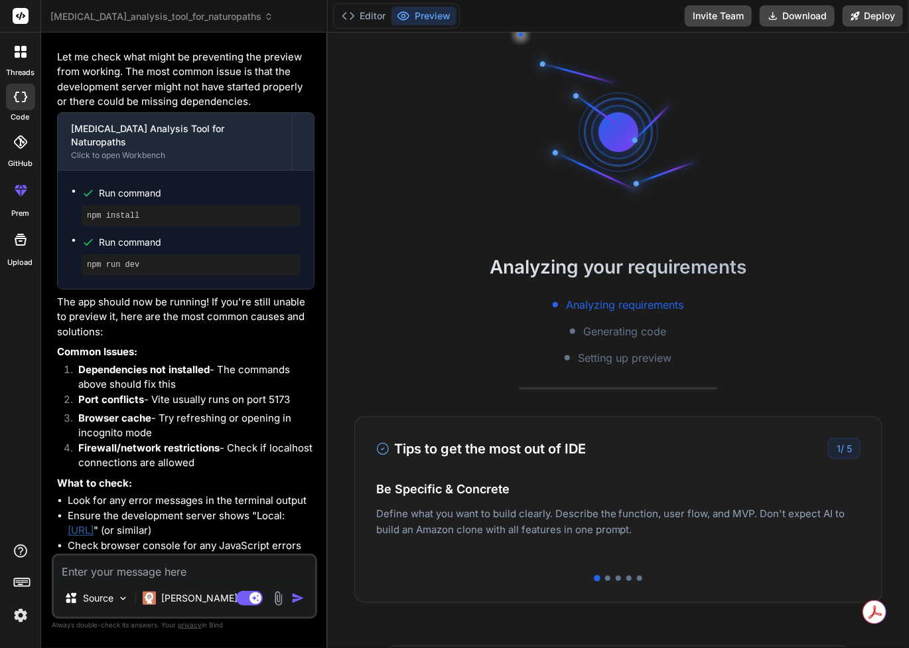
click at [431, 16] on button "Preview" at bounding box center [424, 16] width 65 height 19
click at [17, 615] on img at bounding box center [20, 615] width 23 height 23
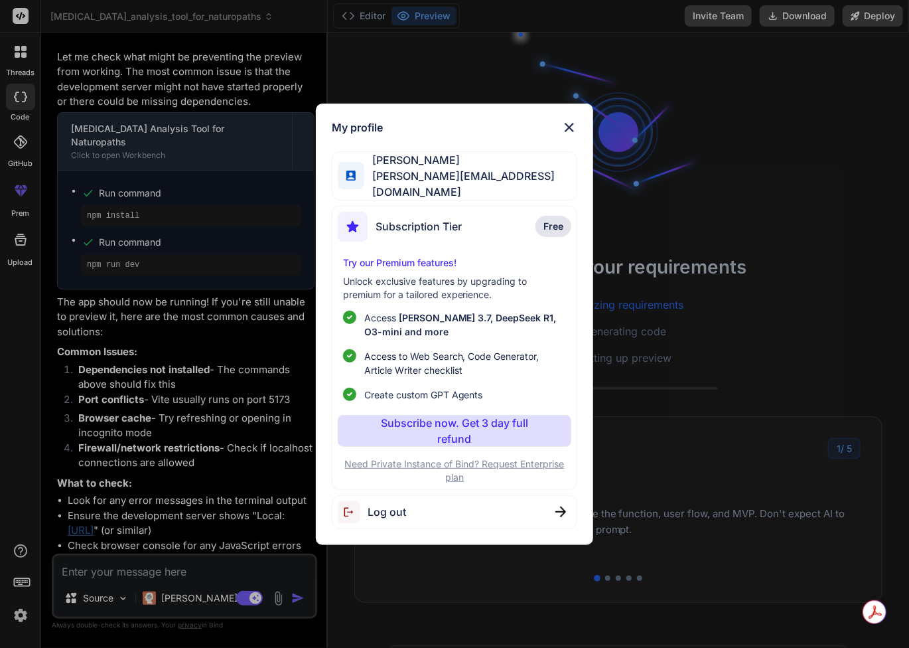
click at [436, 222] on span "Subscription Tier" at bounding box center [419, 226] width 86 height 16
click at [411, 257] on p "Try our Premium features!" at bounding box center [455, 262] width 224 height 13
click at [411, 258] on p "Try our Premium features!" at bounding box center [455, 262] width 224 height 13
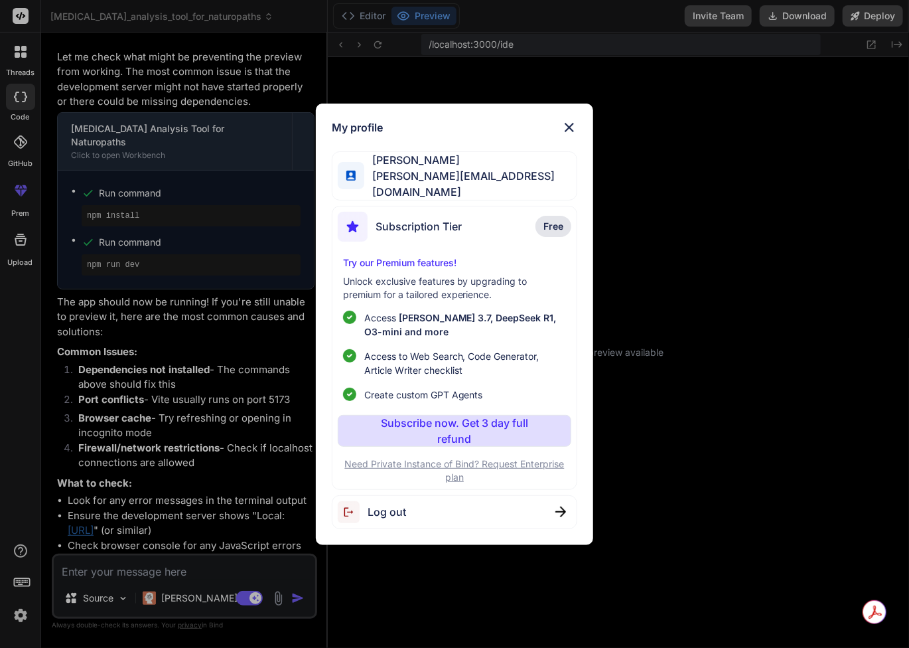
scroll to position [127, 0]
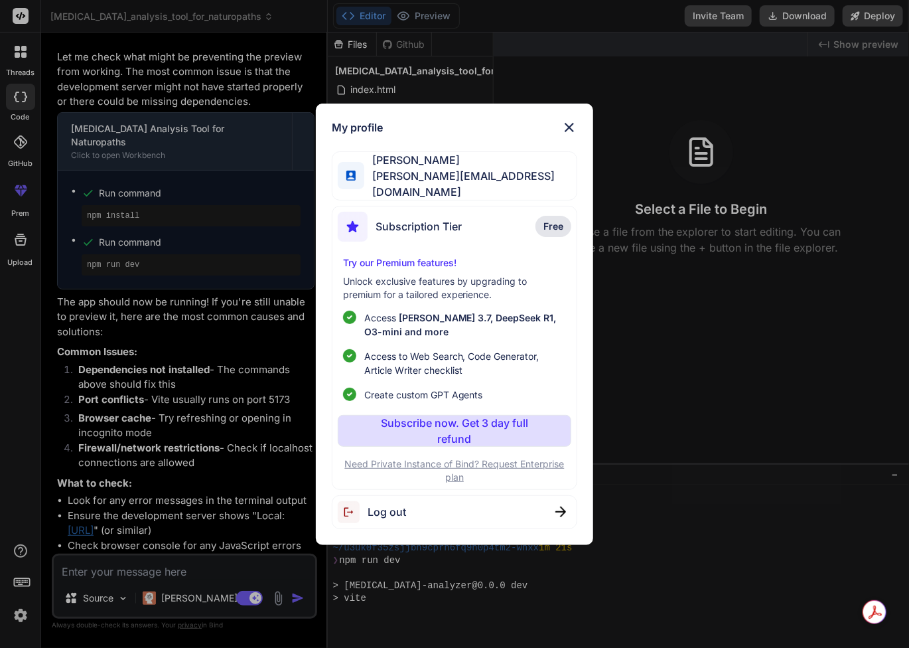
click at [568, 131] on img at bounding box center [569, 127] width 16 height 16
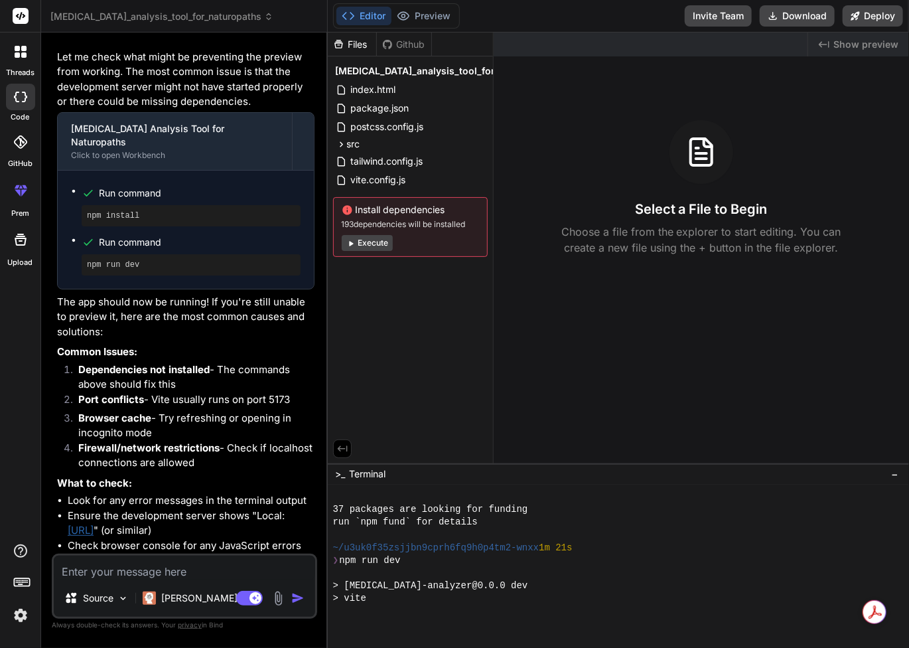
click at [374, 244] on button "Execute" at bounding box center [367, 243] width 51 height 16
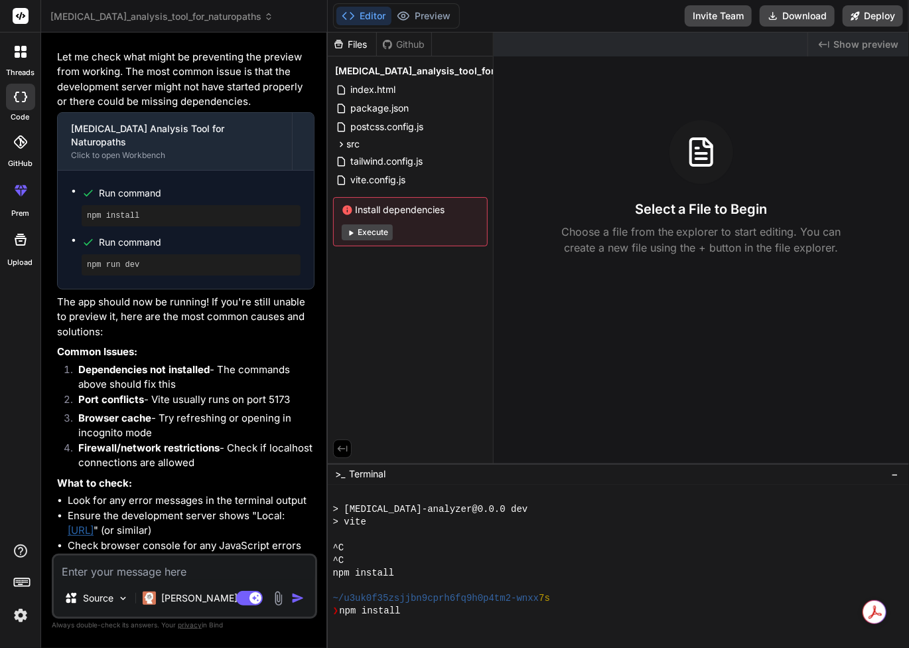
scroll to position [204, 0]
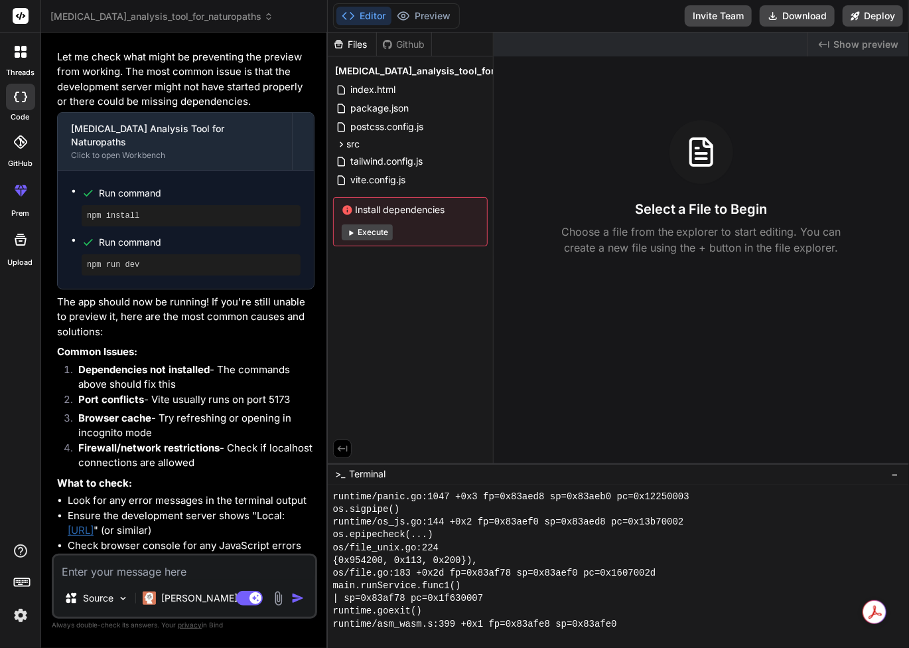
click at [373, 233] on button "Execute" at bounding box center [367, 232] width 51 height 16
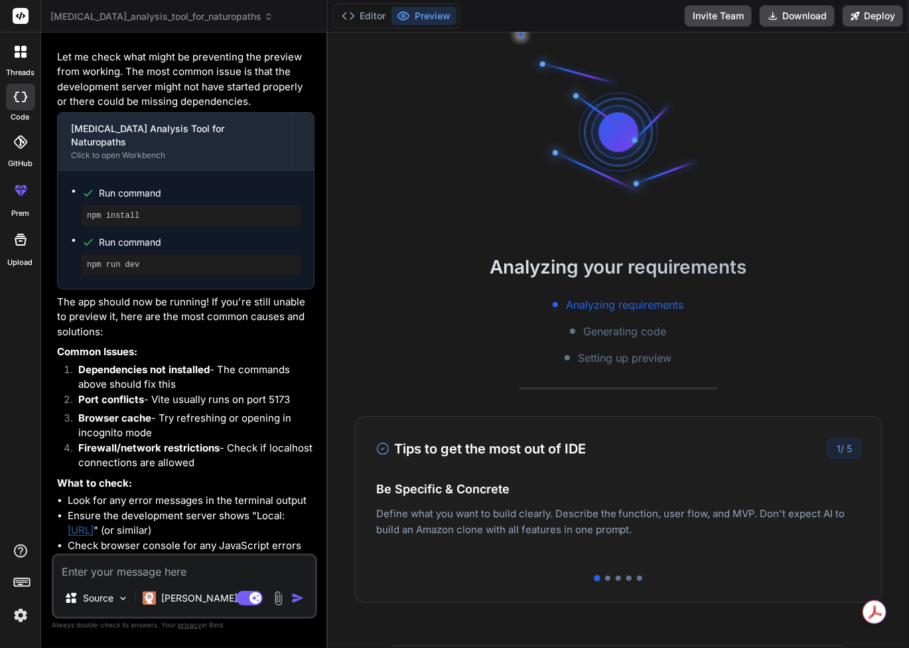
scroll to position [535, 0]
type textarea "x"
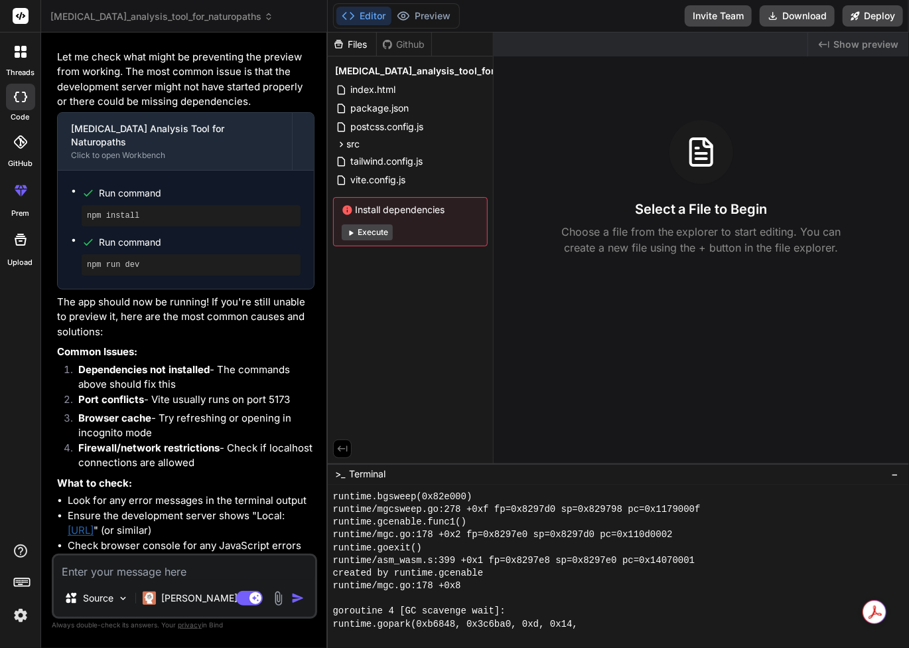
scroll to position [1172, 0]
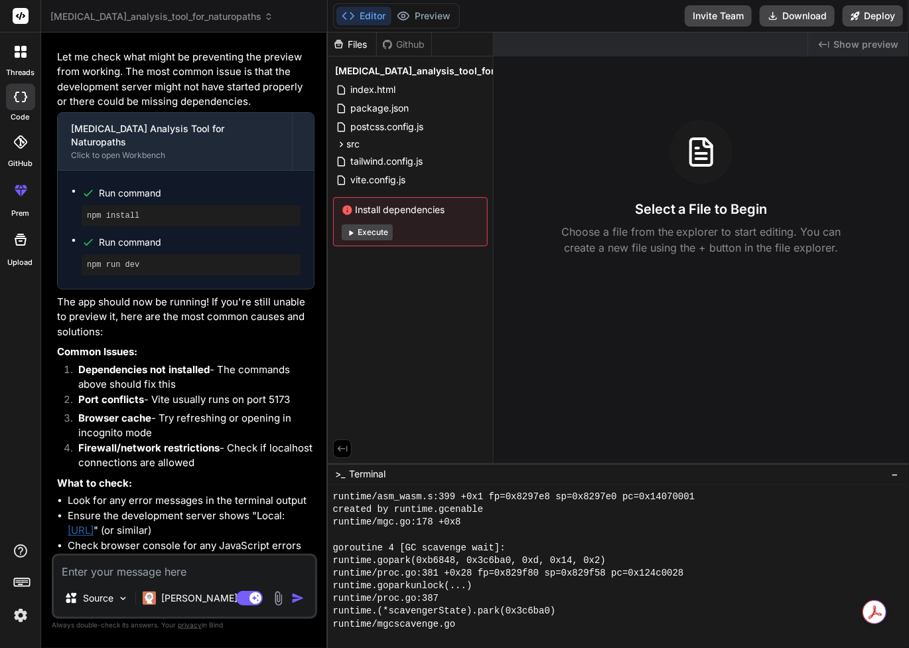
click at [13, 618] on img at bounding box center [20, 615] width 23 height 23
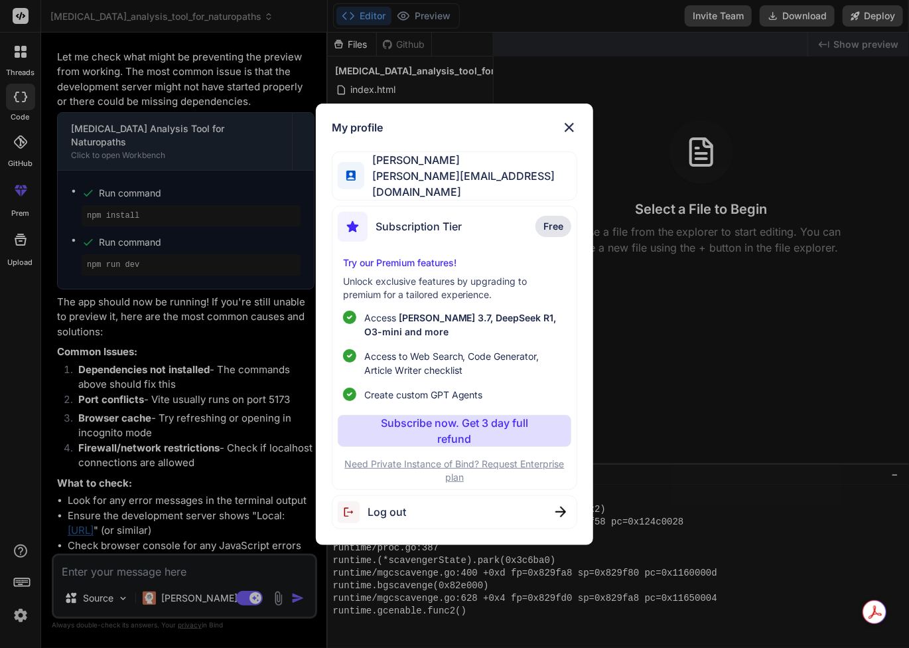
scroll to position [1274, 0]
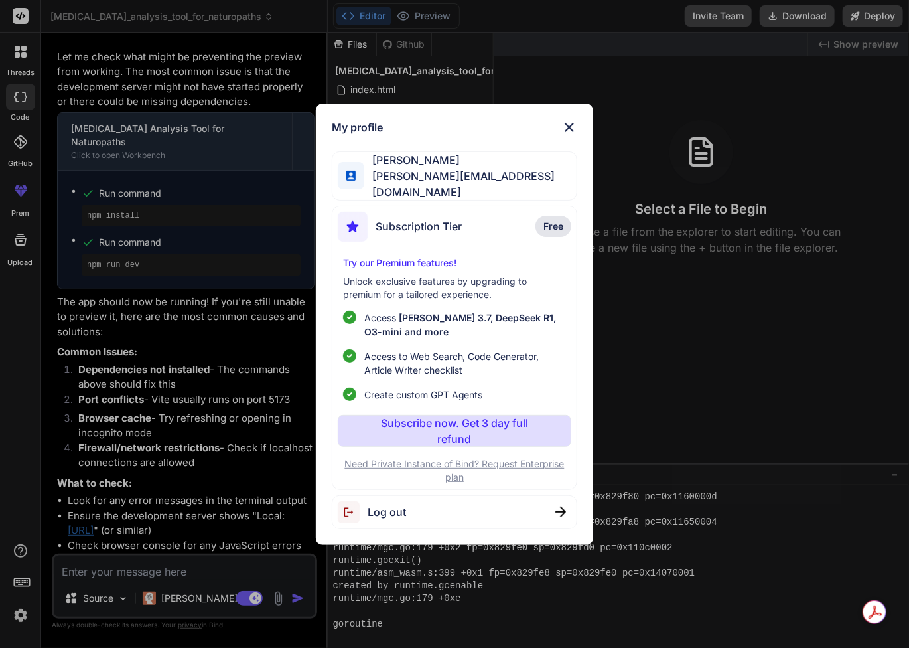
click at [573, 127] on img at bounding box center [569, 127] width 16 height 16
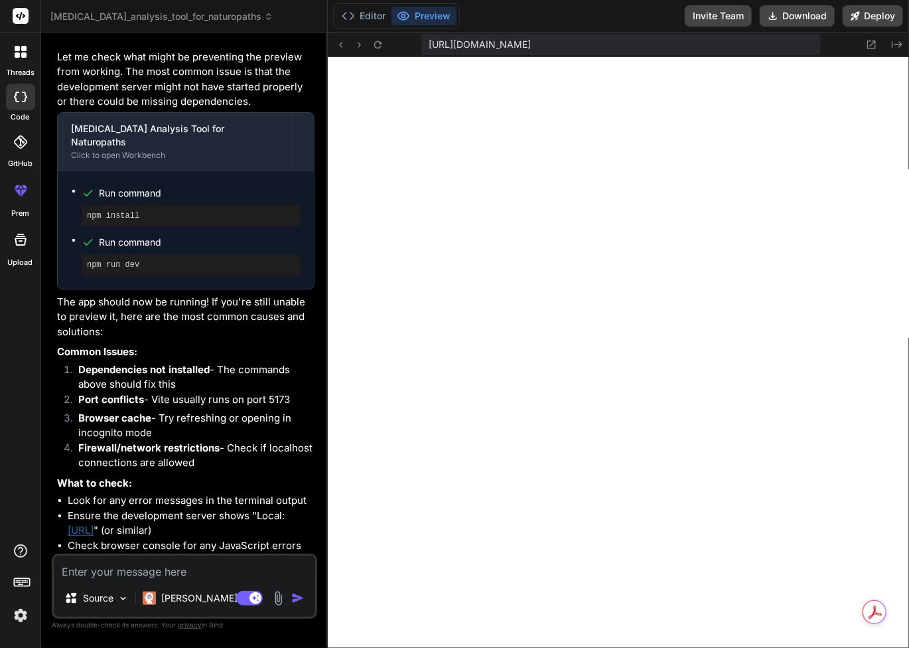
scroll to position [4039, 0]
click at [435, 15] on button "Preview" at bounding box center [424, 16] width 65 height 19
click at [406, 18] on icon at bounding box center [403, 15] width 13 height 13
click at [381, 45] on icon at bounding box center [377, 43] width 7 height 7
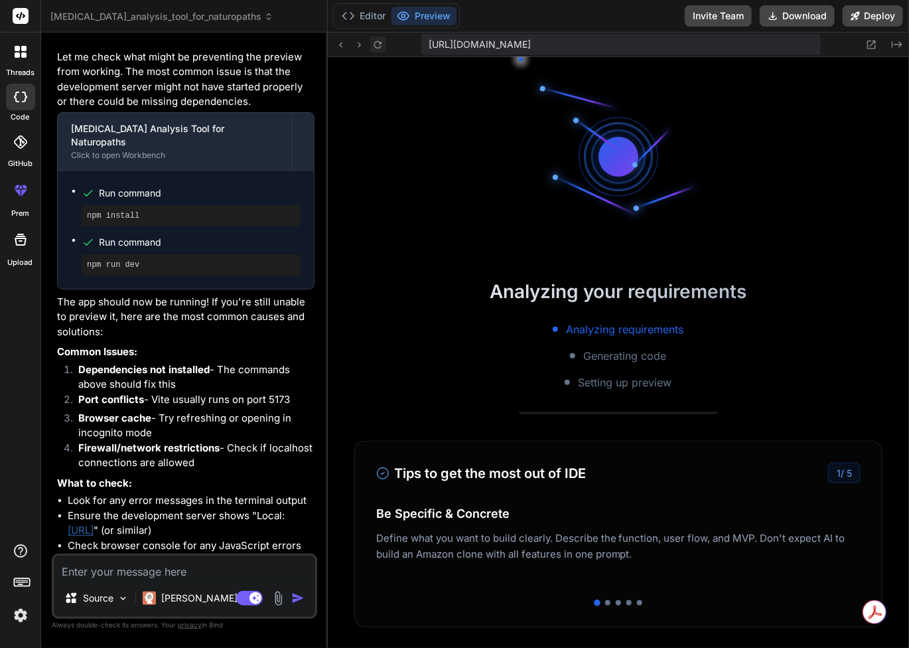
scroll to position [4523, 0]
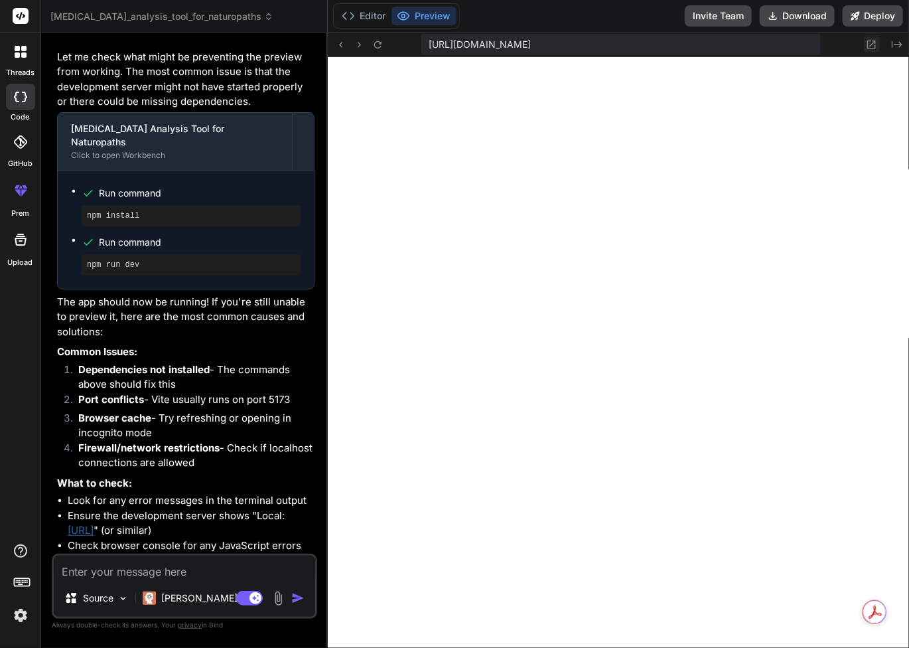
click at [873, 42] on icon at bounding box center [871, 44] width 11 height 11
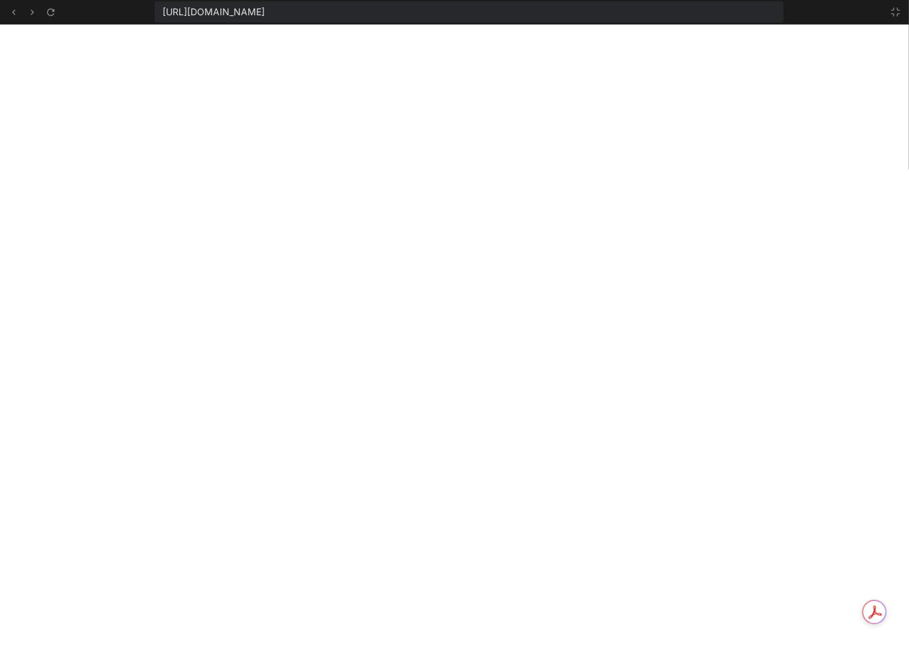
scroll to position [5007, 0]
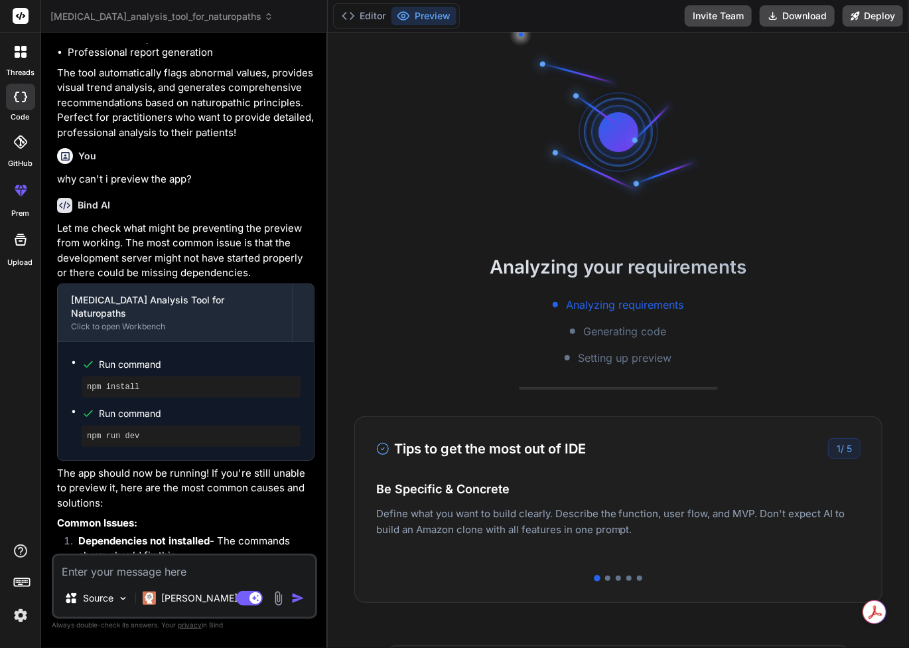
scroll to position [2131, 0]
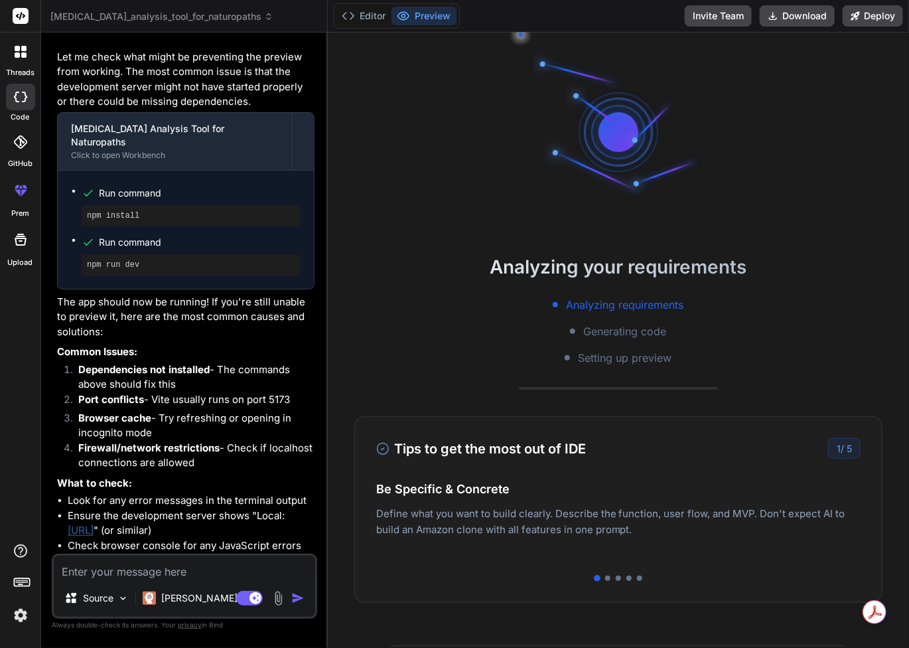
click at [423, 15] on button "Preview" at bounding box center [424, 16] width 65 height 19
click at [218, 476] on p "What to check:" at bounding box center [185, 483] width 257 height 15
click at [424, 16] on button "Preview" at bounding box center [424, 16] width 65 height 19
click at [355, 17] on button "Editor" at bounding box center [363, 16] width 55 height 19
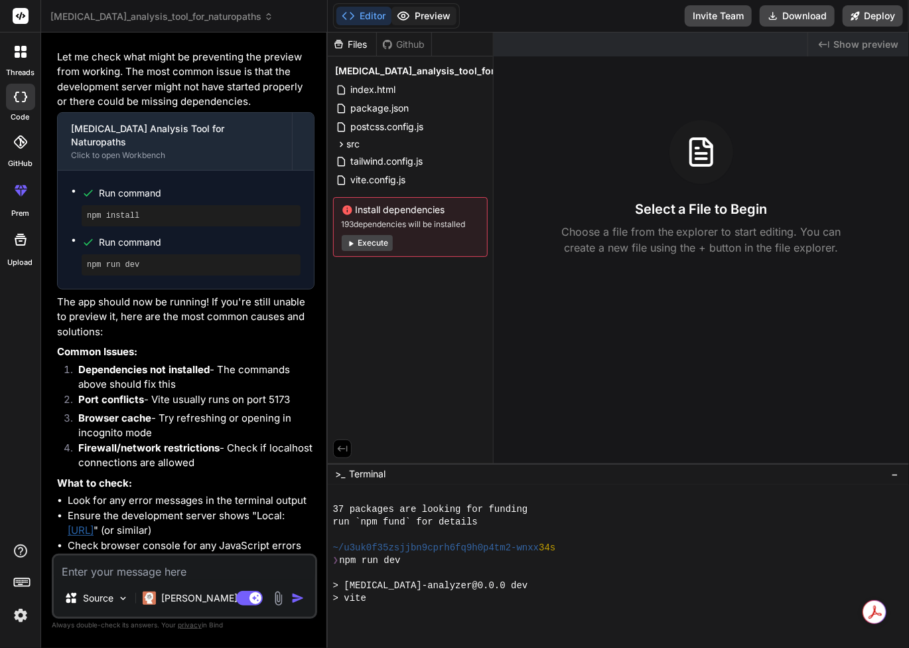
scroll to position [127, 0]
click at [365, 244] on button "Execute" at bounding box center [367, 243] width 51 height 16
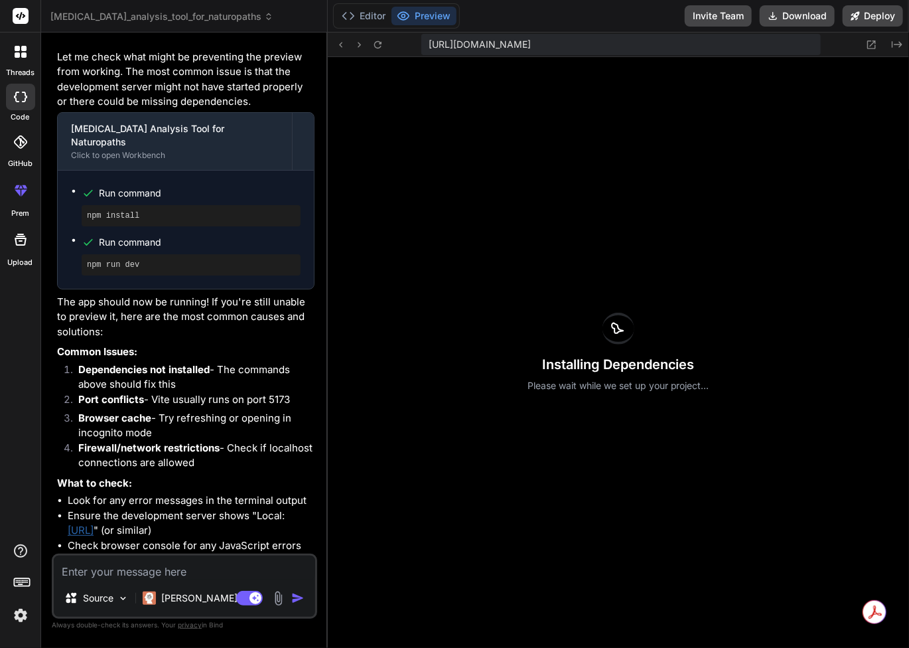
scroll to position [267, 0]
type textarea "x"
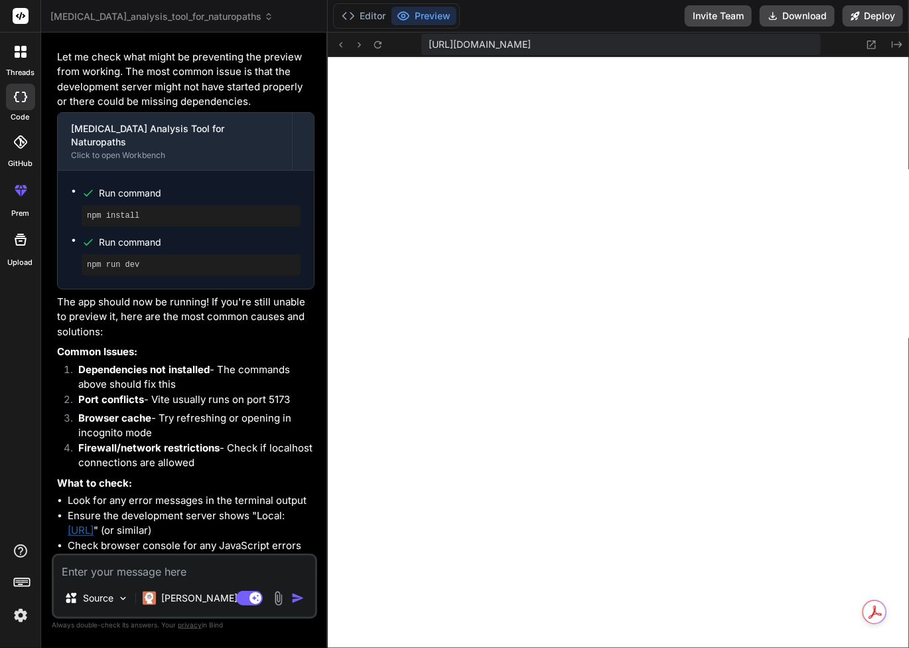
scroll to position [1147, 0]
click at [121, 569] on textarea at bounding box center [184, 567] width 261 height 24
type textarea "t"
type textarea "x"
type textarea "th"
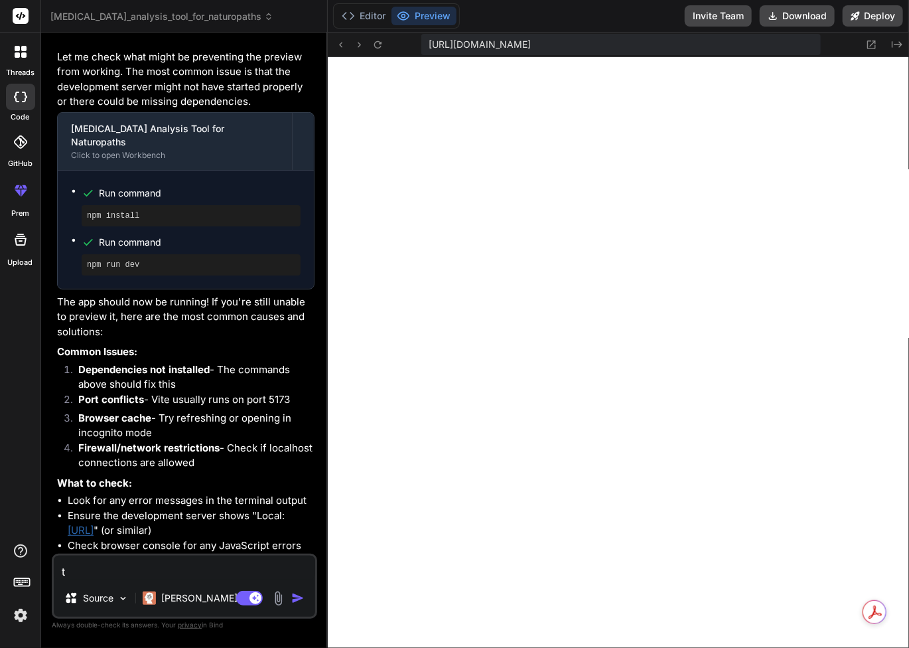
type textarea "x"
type textarea "tha"
type textarea "x"
type textarea "that"
type textarea "x"
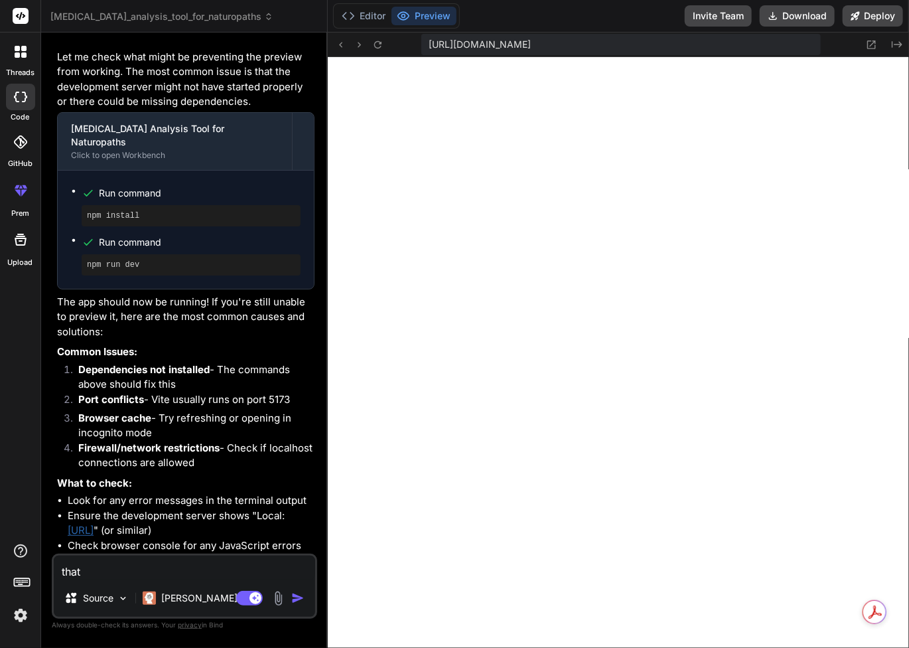
type textarea "that'"
type textarea "x"
type textarea "that's"
type textarea "x"
type textarea "that's"
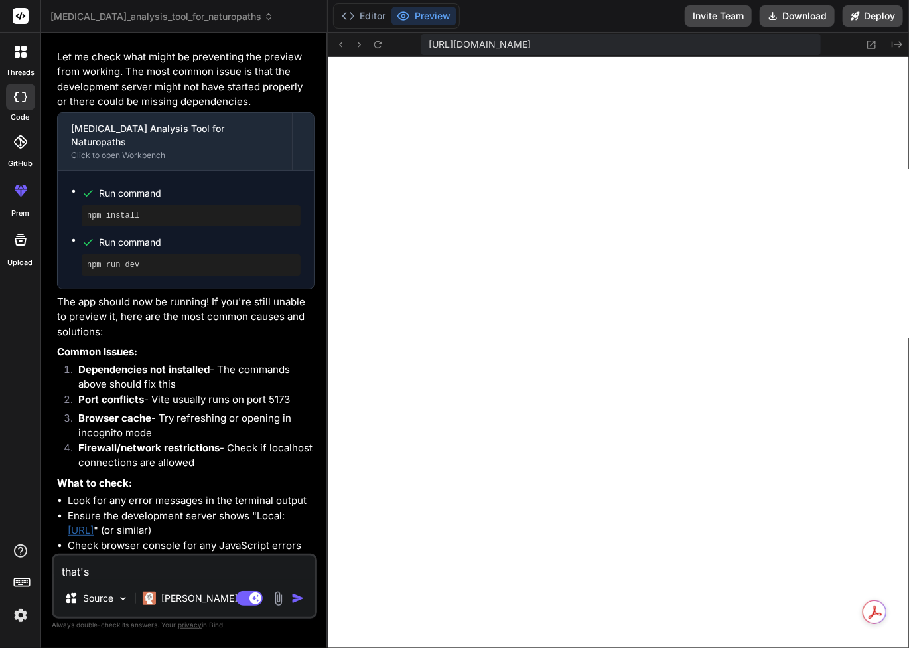
type textarea "x"
type textarea "that's w"
type textarea "x"
type textarea "that's wa"
type textarea "x"
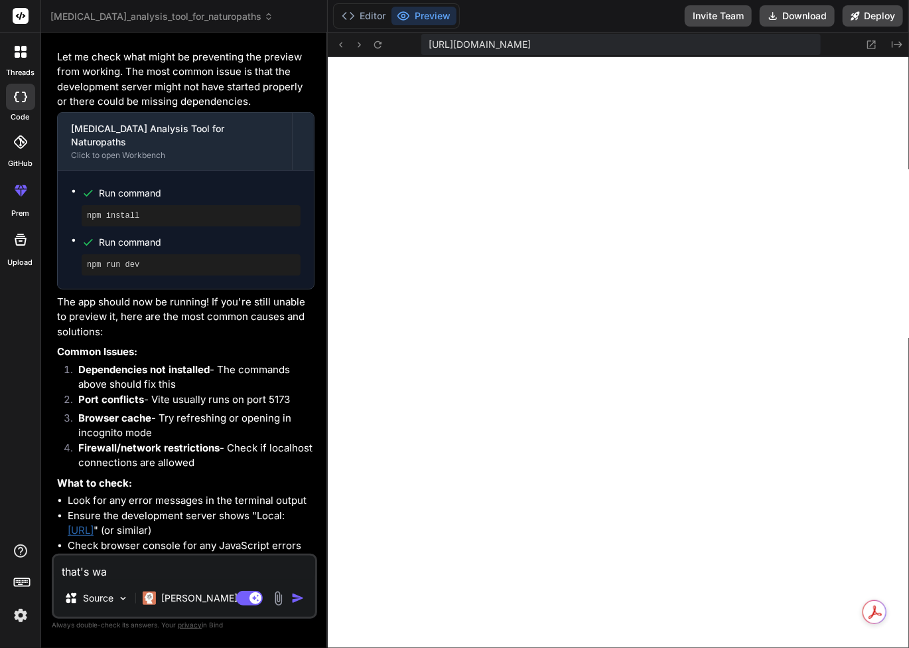
type textarea "that's w"
type textarea "x"
type textarea "that's wh"
type textarea "x"
type textarea "that's wha"
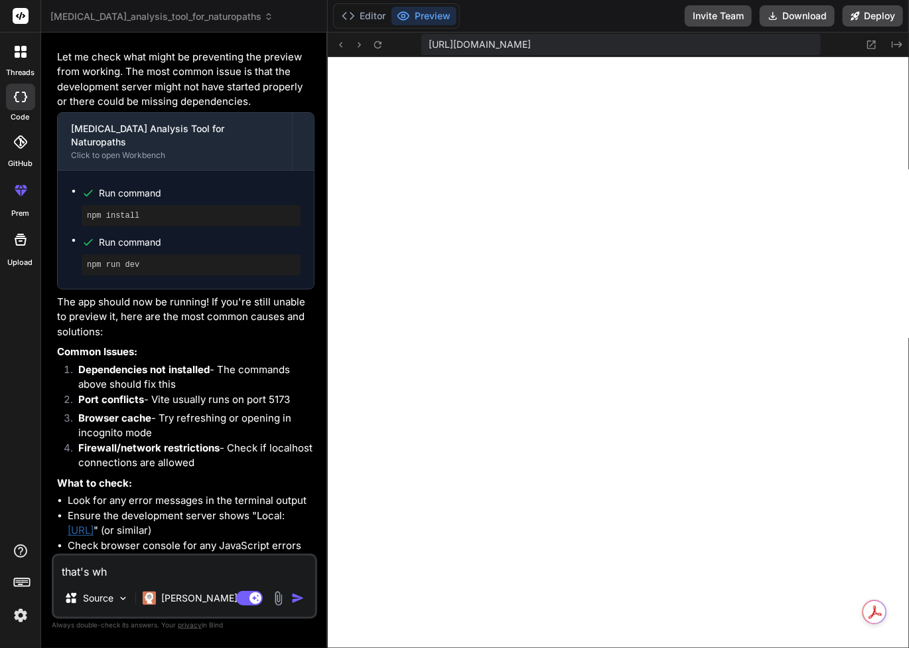
type textarea "x"
type textarea "that's what"
type textarea "x"
type textarea "that's what"
type textarea "x"
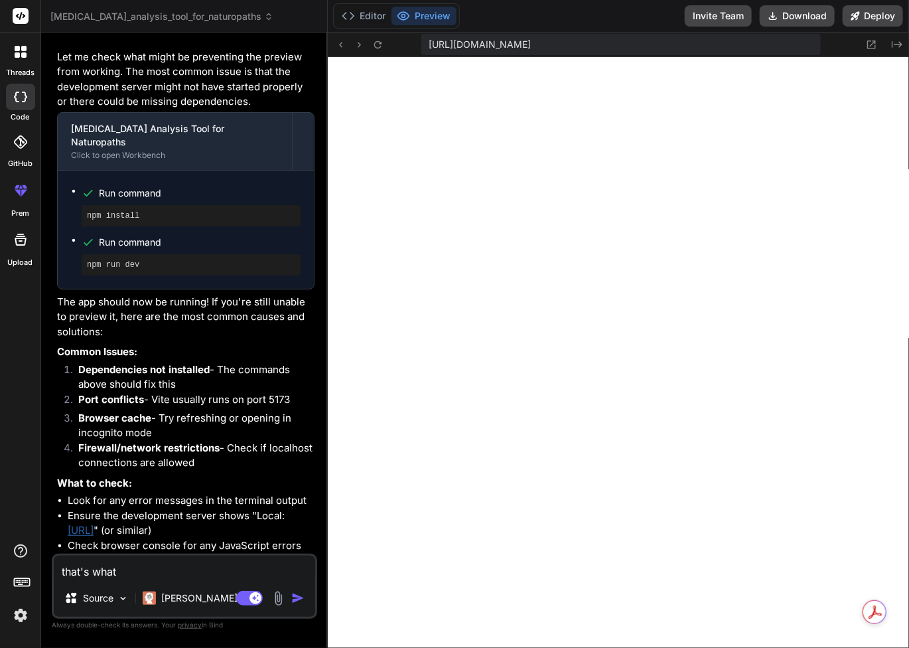
type textarea "that's what I"
type textarea "x"
type textarea "that's what I"
type textarea "x"
type textarea "that's what I s"
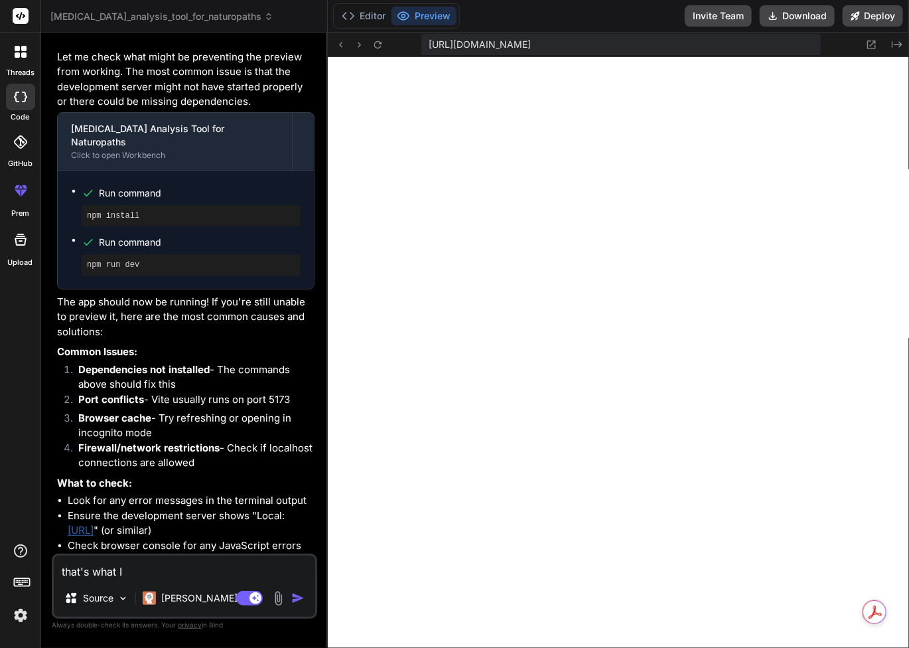
type textarea "x"
type textarea "that's what I se"
type textarea "x"
type textarea "that's what I see"
type textarea "x"
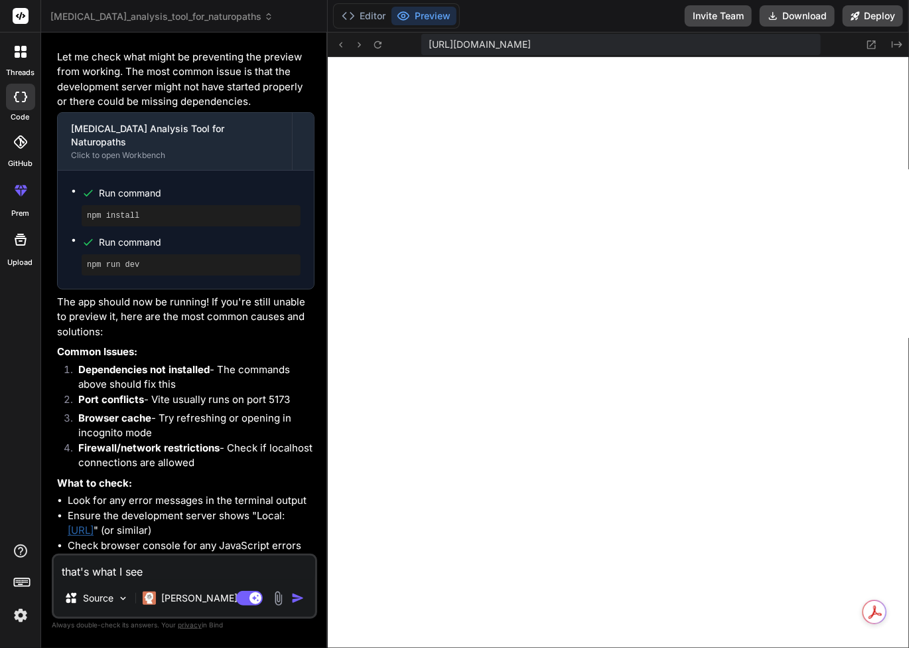
type textarea "that's what I see"
type textarea "x"
type textarea "that's what I see i"
type textarea "x"
type textarea "that's what I see in"
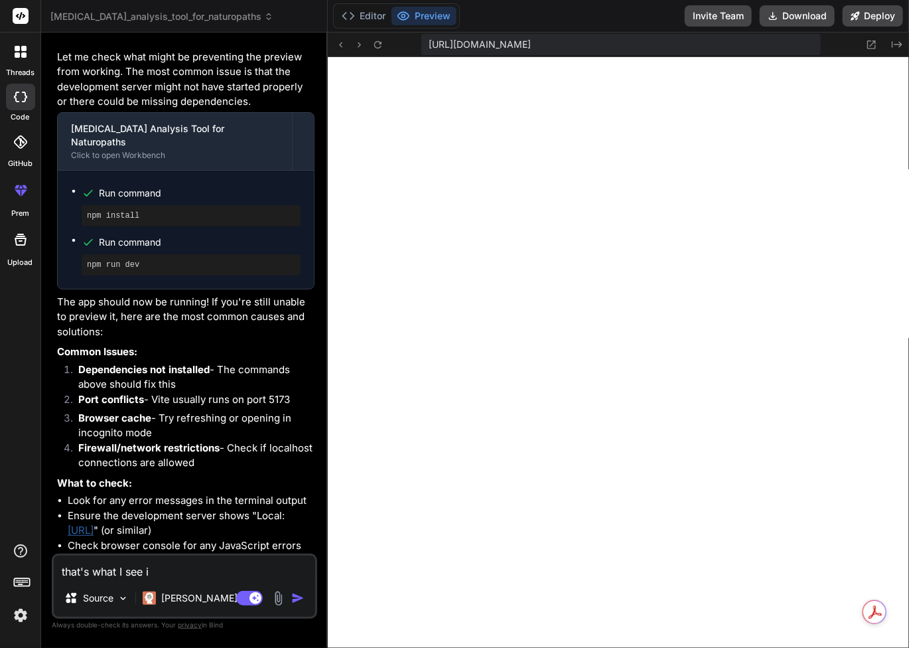
type textarea "x"
type textarea "that's what I see in"
type textarea "x"
type textarea "that's what I see in p"
type textarea "x"
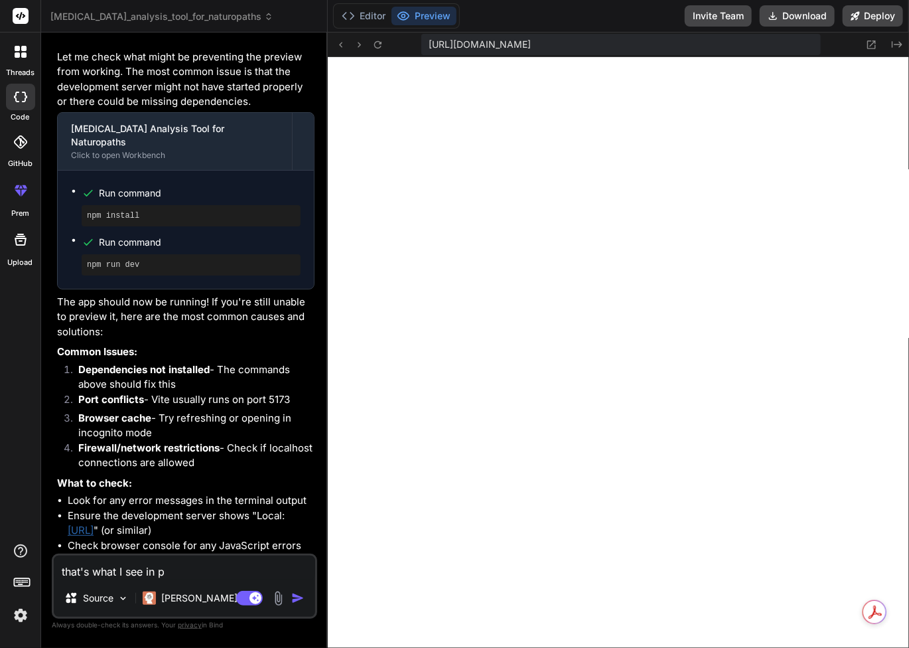
type textarea "that's what I see in pr"
type textarea "x"
type textarea "that's what I see in pre"
type textarea "x"
type textarea "that's what I see in prev"
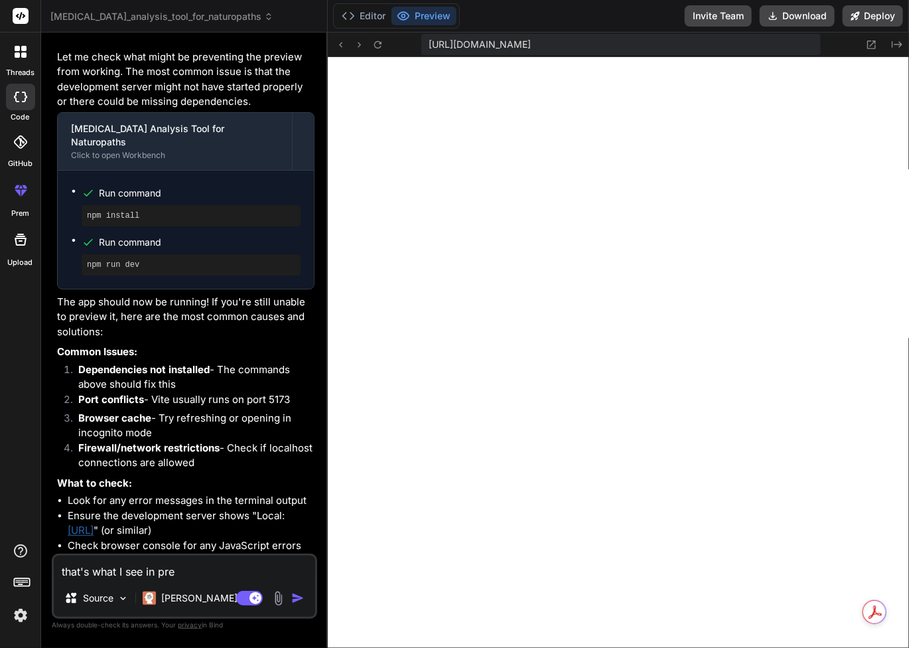
type textarea "x"
type textarea "that's what I see in previ"
type textarea "x"
type textarea "that's what I see in previe"
type textarea "x"
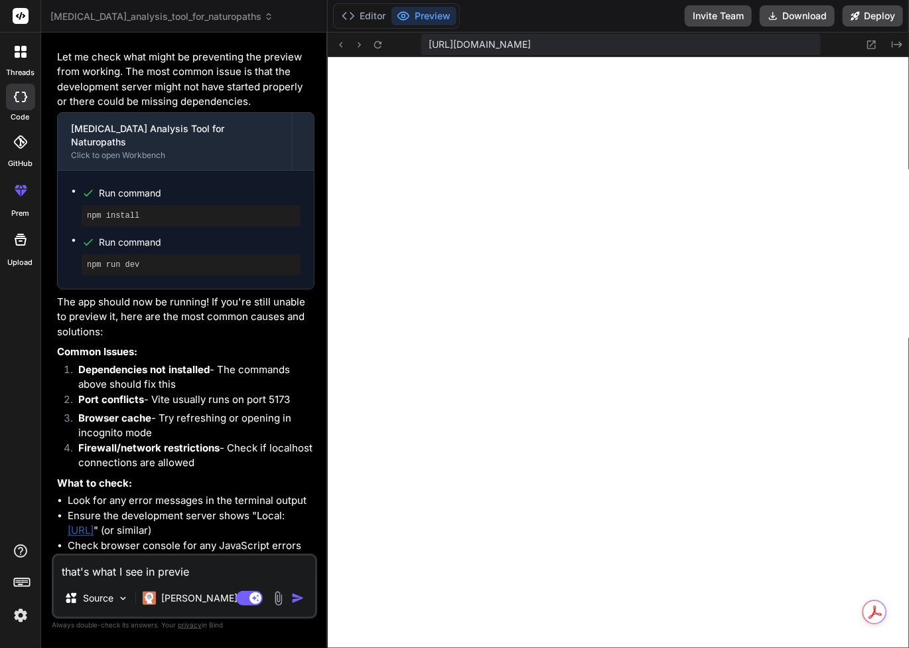
type textarea "that's what I see in preview"
type textarea "x"
type textarea "that's what I see in preview:"
type textarea "x"
type textarea "that's what I see in preview:"
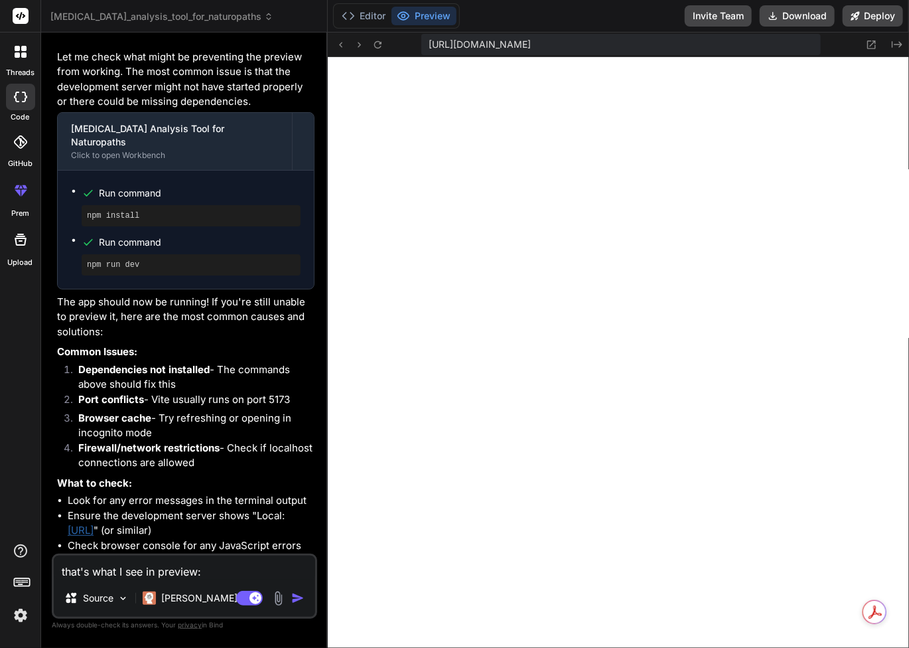
type textarea "x"
type textarea "that's what I see in preview:"
click at [117, 598] on img at bounding box center [122, 598] width 11 height 11
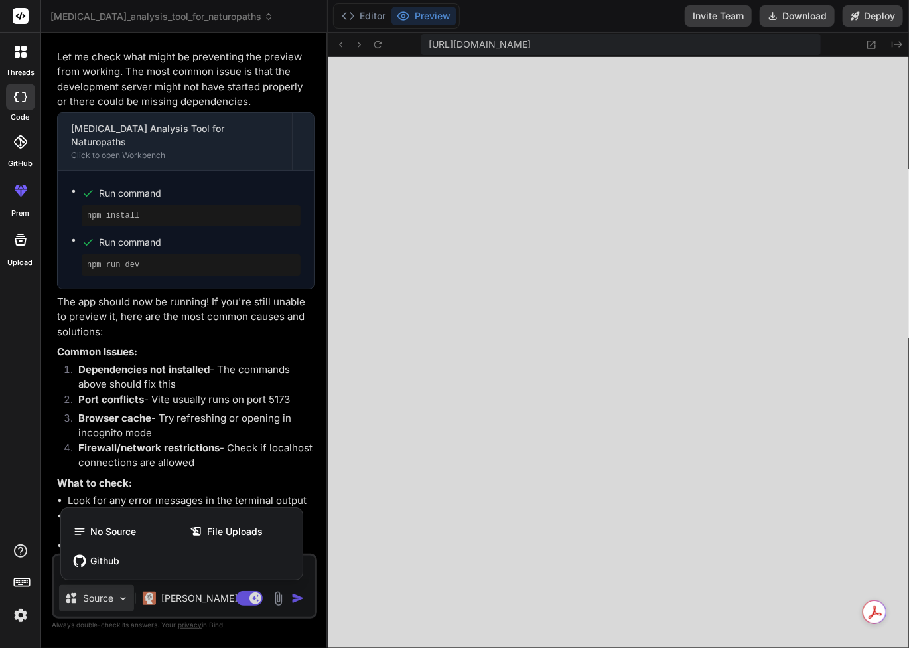
click at [117, 598] on div at bounding box center [454, 324] width 909 height 648
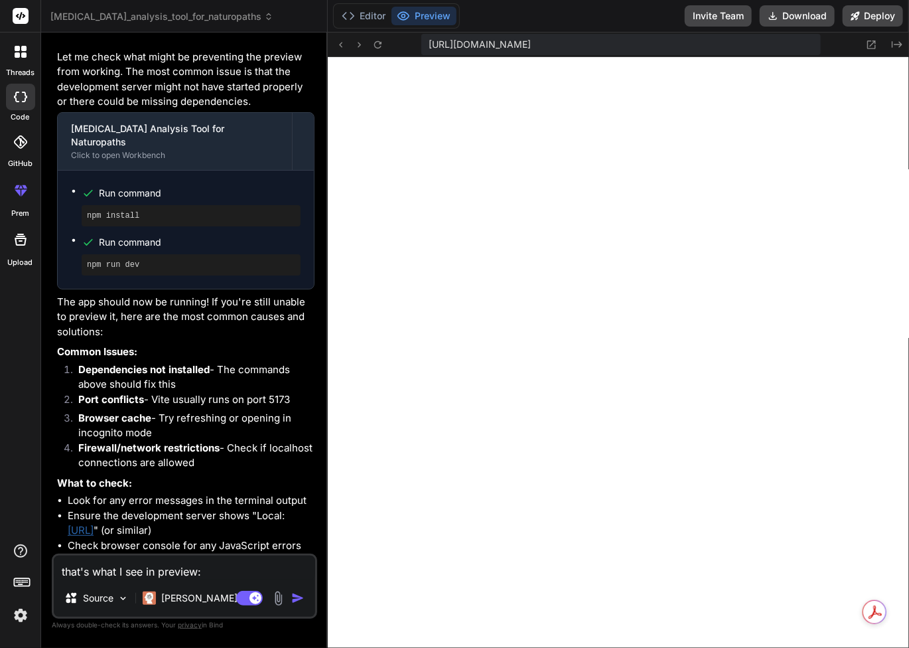
click at [277, 597] on img at bounding box center [278, 598] width 15 height 15
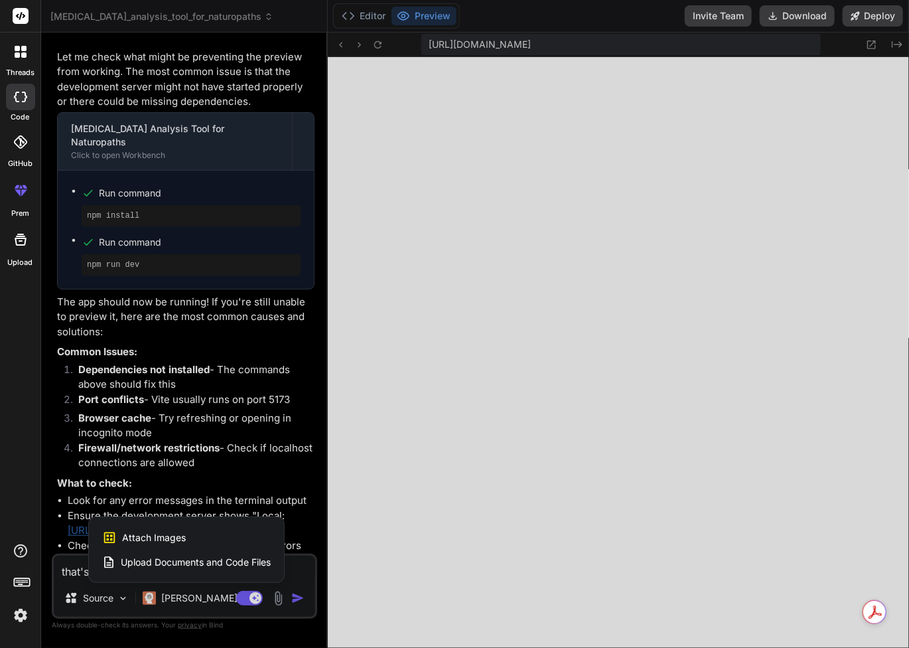
click at [210, 539] on div "Attach Images Image attachments are only supported in Claude and Gemini models." at bounding box center [186, 537] width 169 height 25
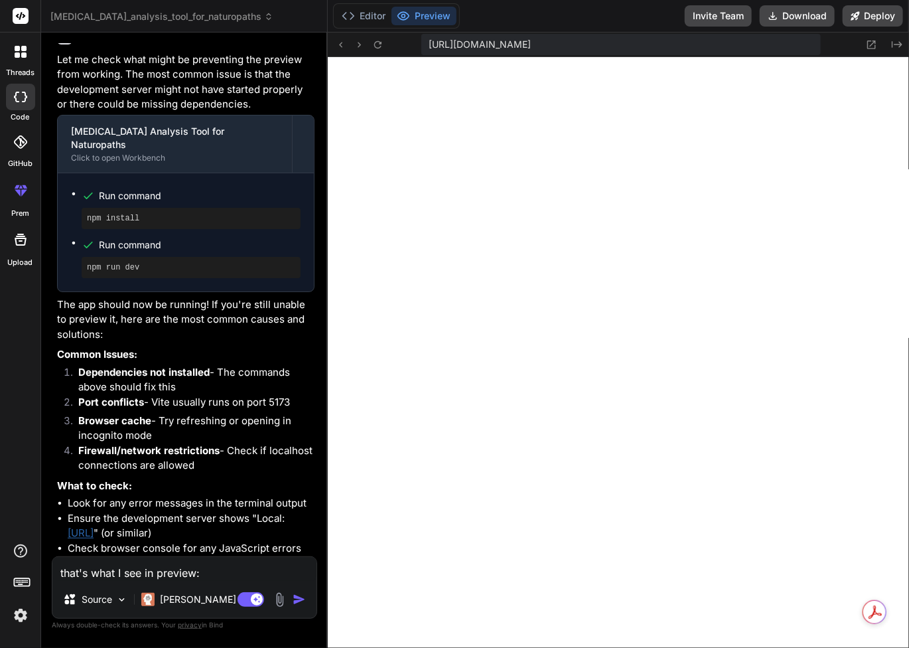
click at [274, 597] on img at bounding box center [279, 599] width 15 height 15
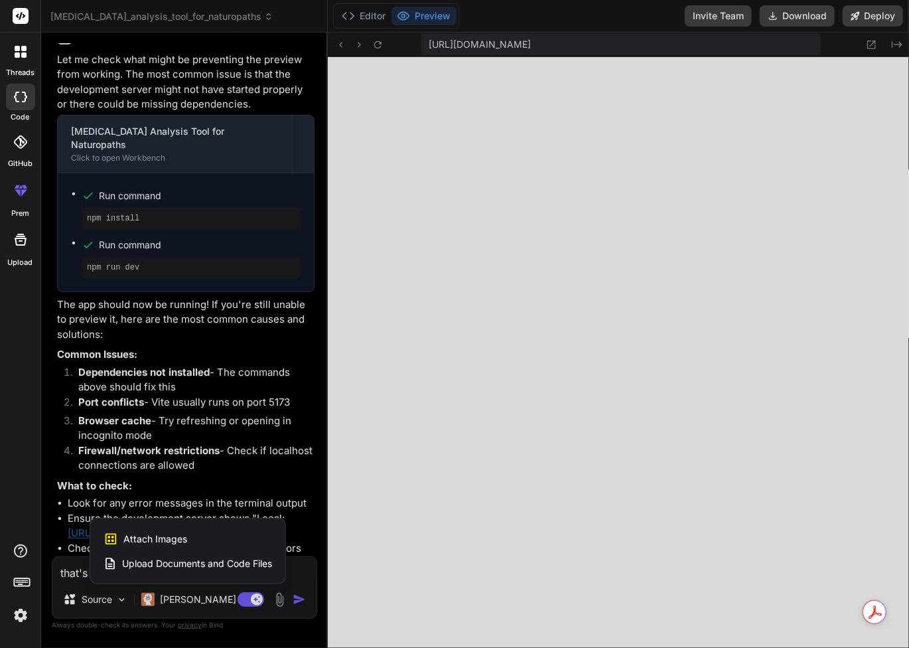
click at [163, 536] on span "Attach Images" at bounding box center [155, 538] width 64 height 13
type textarea "x"
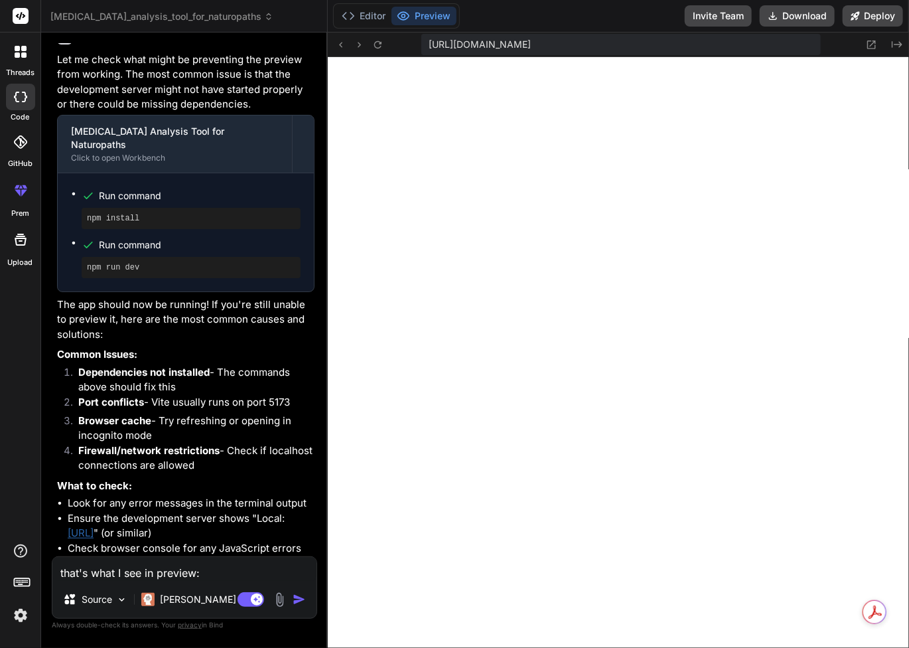
type input "C:\fakepath\Screenshot 2025-09-06 155556.png"
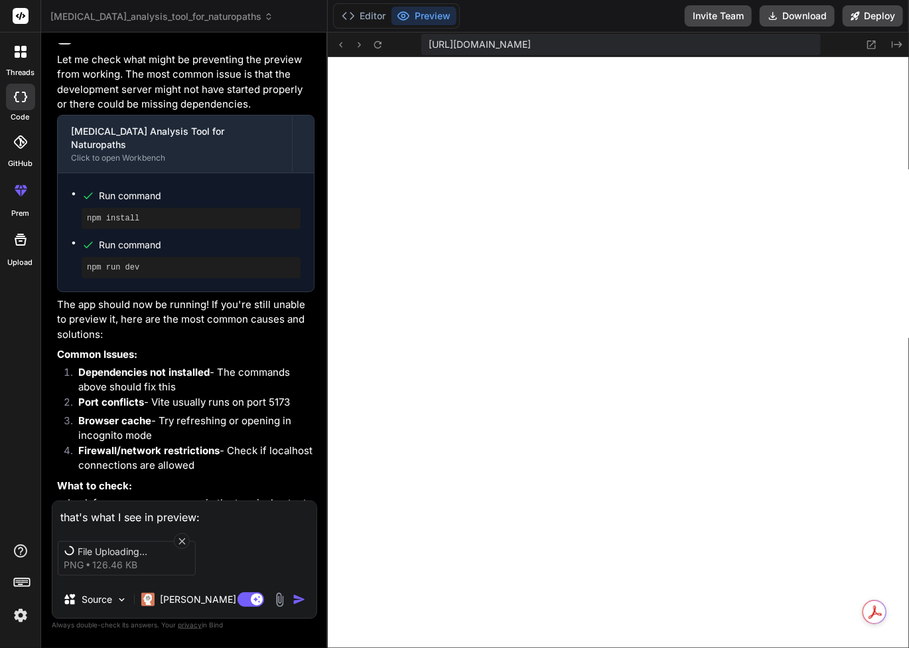
scroll to position [2131, 0]
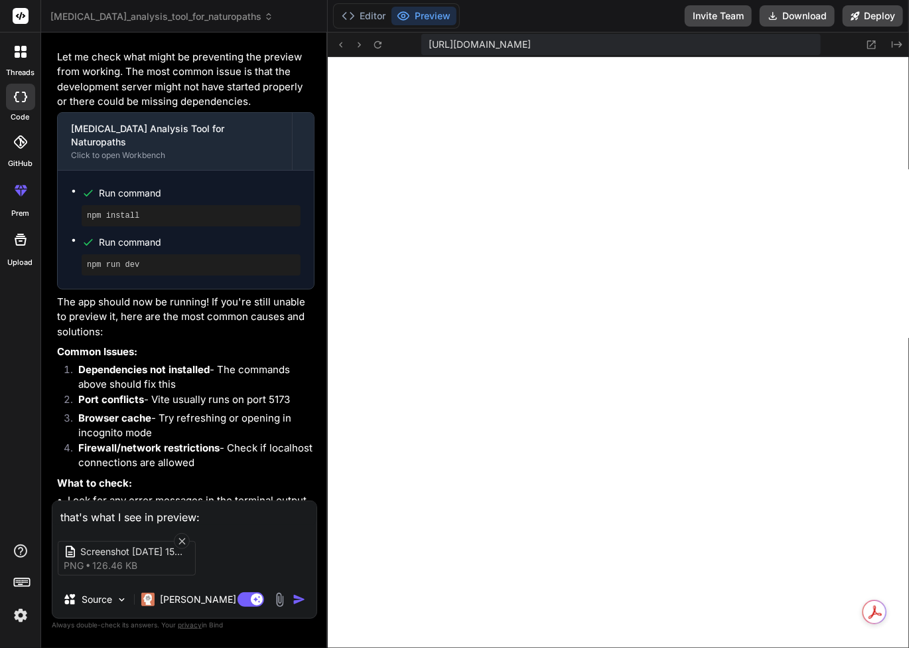
click at [269, 521] on textarea "that's what I see in preview:" at bounding box center [184, 513] width 264 height 24
type textarea "x"
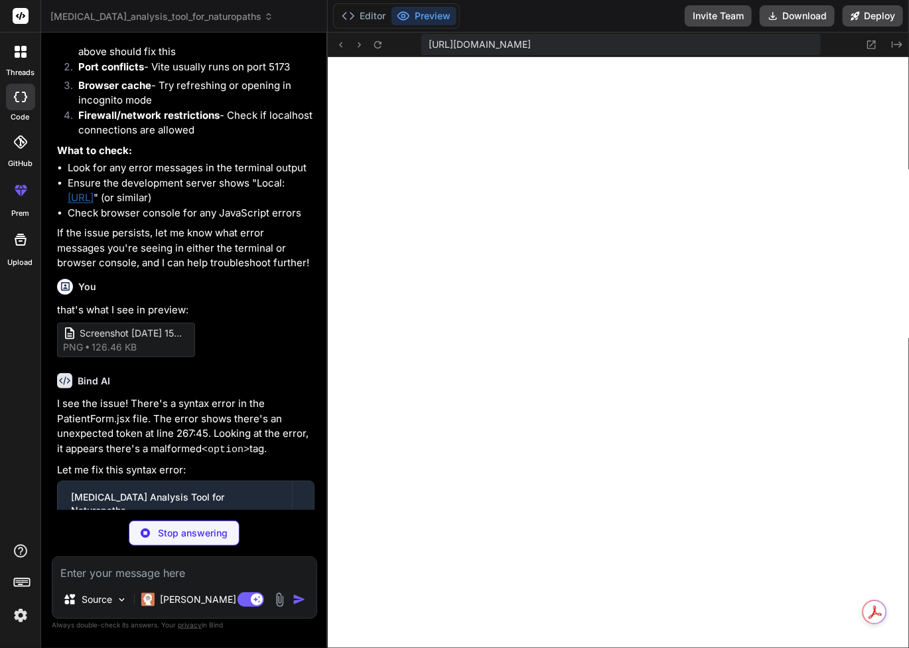
scroll to position [2467, 0]
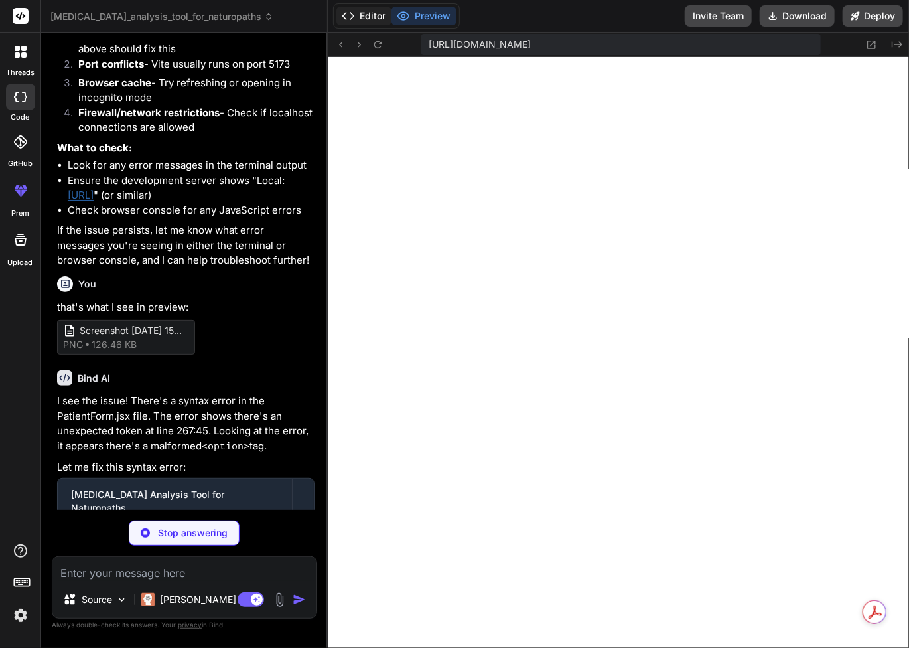
click at [368, 13] on button "Editor" at bounding box center [363, 16] width 55 height 19
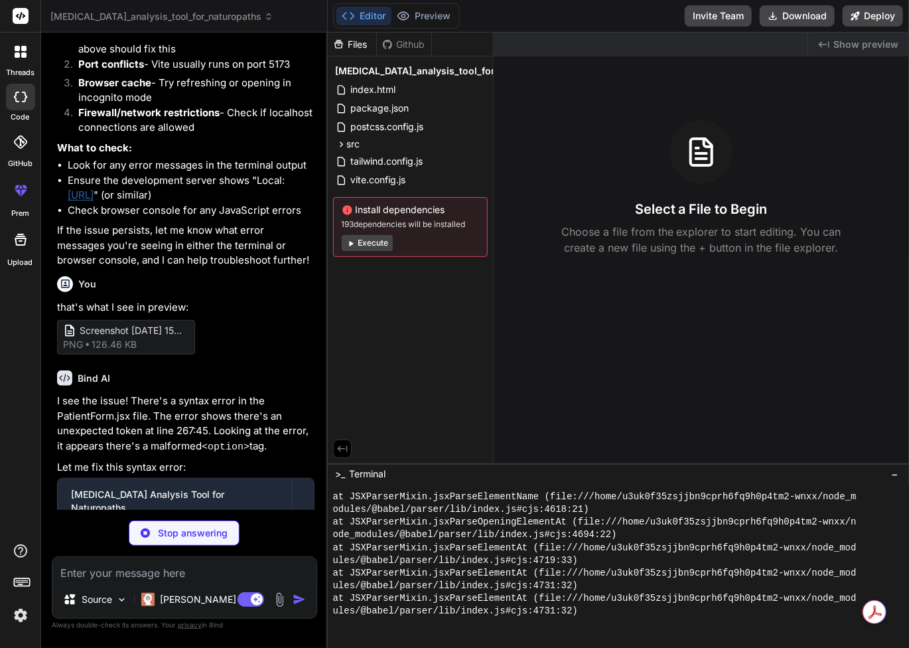
click at [372, 244] on button "Execute" at bounding box center [367, 243] width 51 height 16
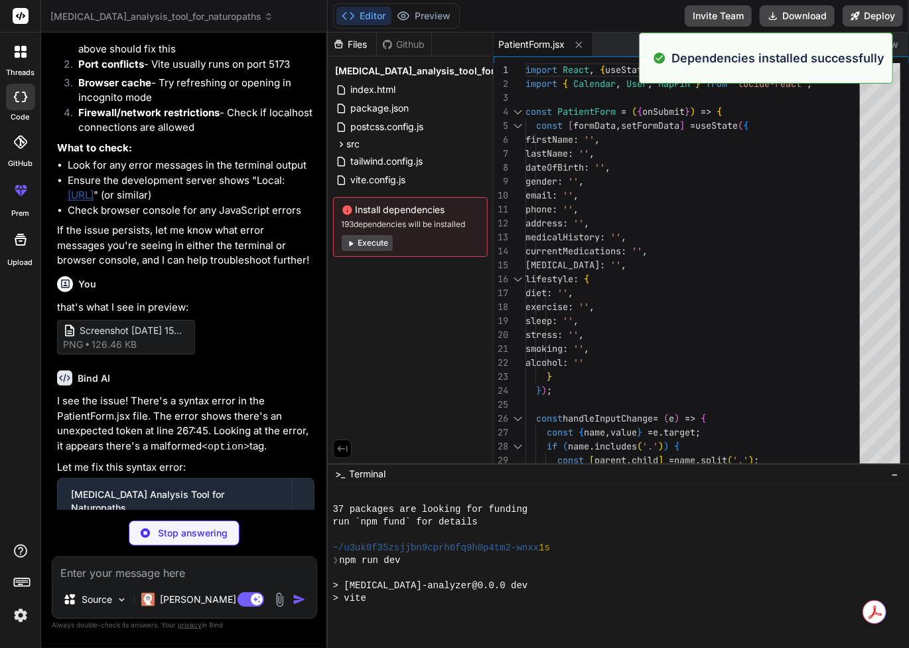
scroll to position [1350, 0]
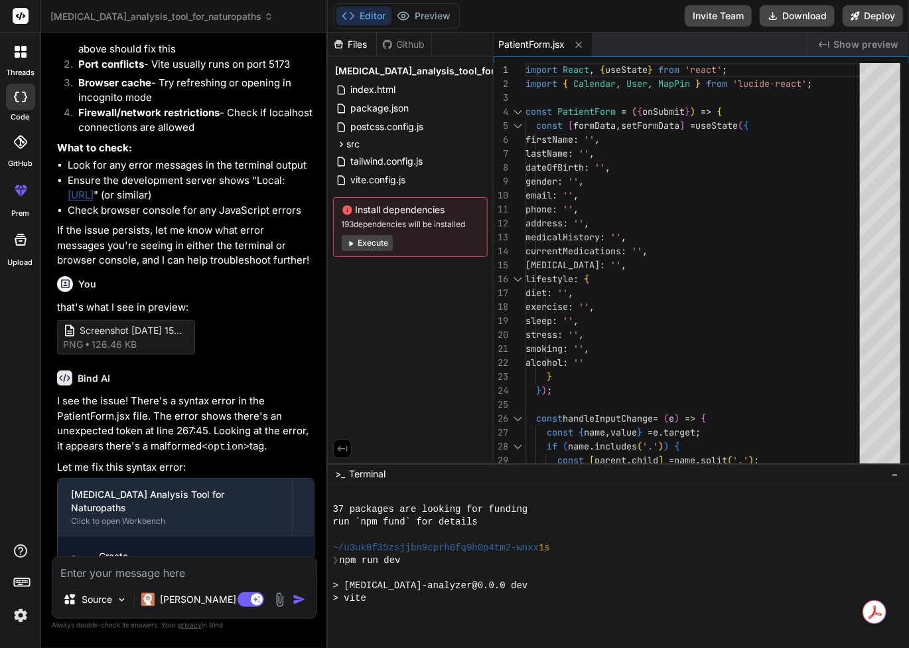
click at [368, 244] on button "Execute" at bounding box center [367, 243] width 51 height 16
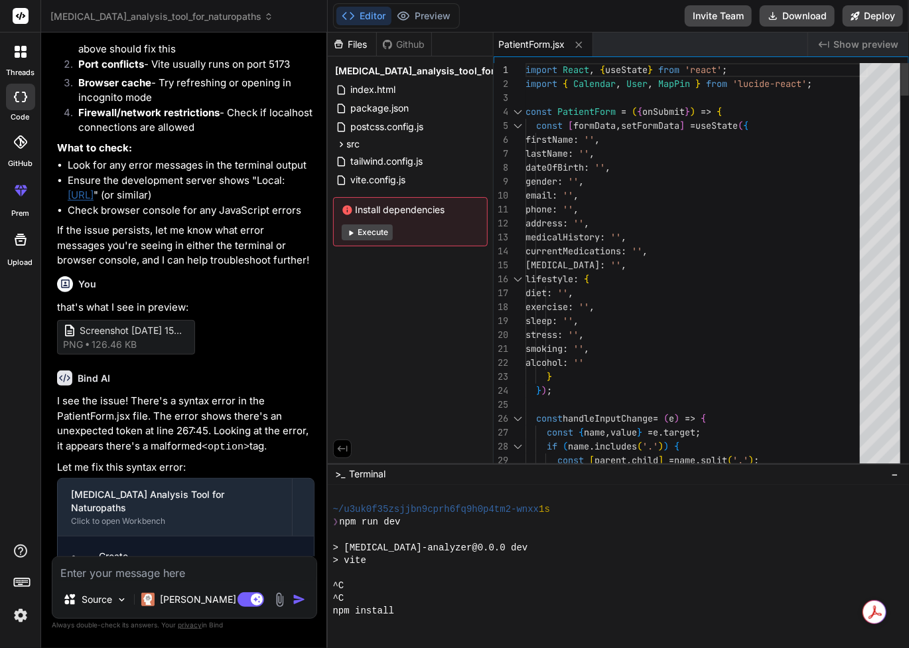
scroll to position [1427, 0]
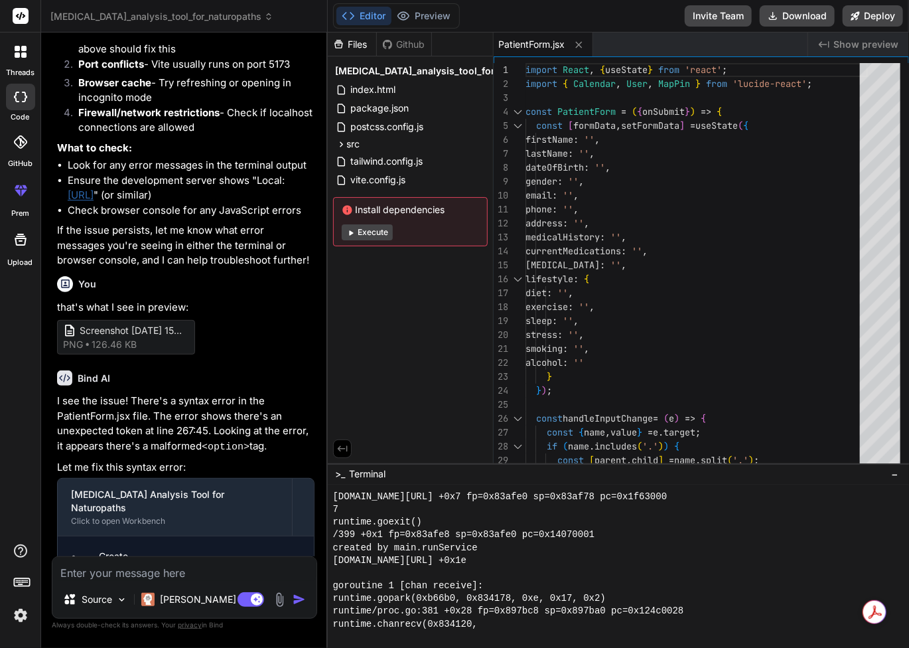
click at [149, 596] on p "The issue was in the sleep quality option where I had < 6 hours which was being…" at bounding box center [185, 635] width 257 height 79
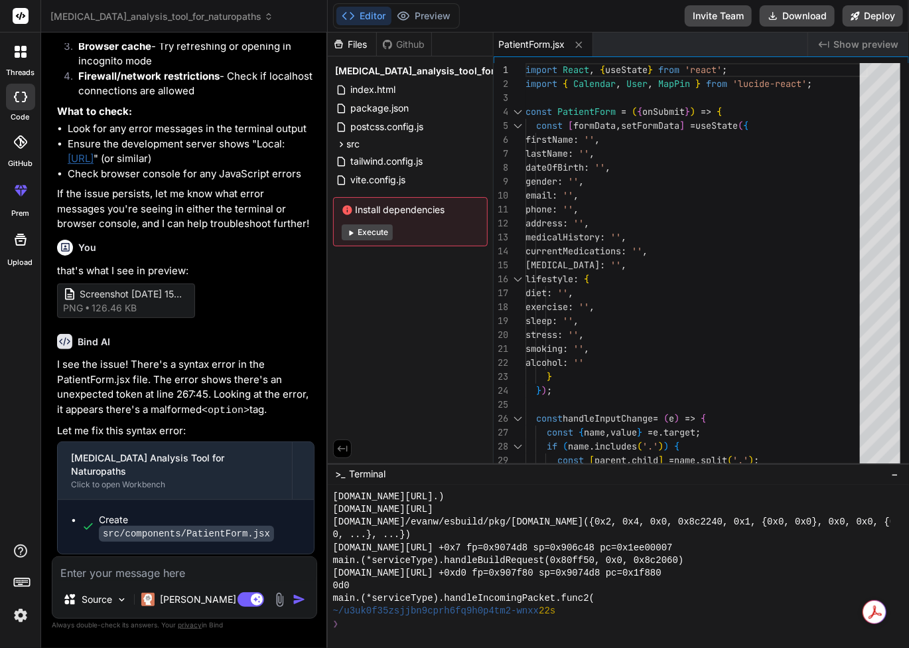
scroll to position [3402, 0]
click at [382, 232] on button "Execute" at bounding box center [367, 232] width 51 height 16
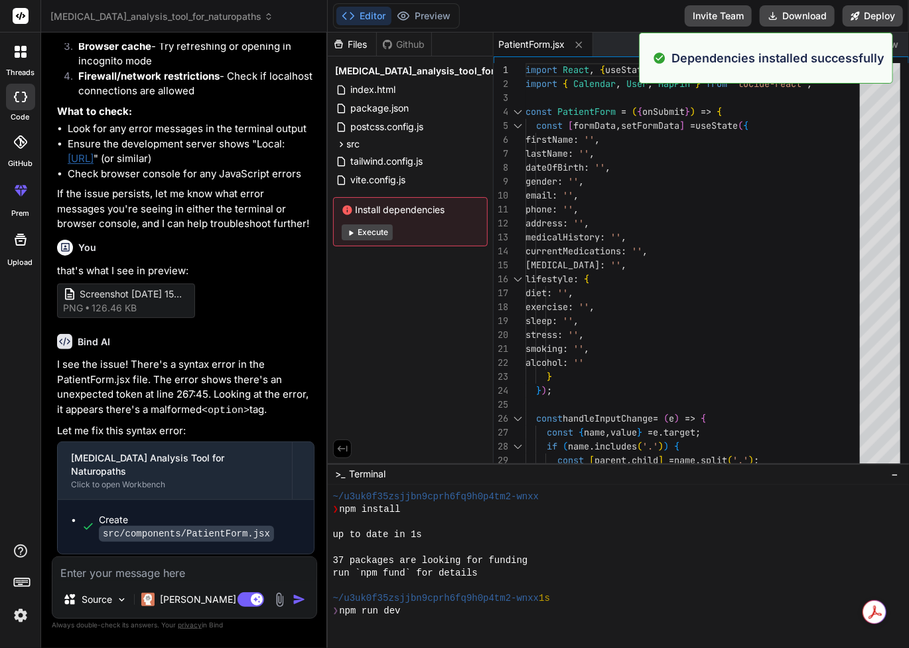
scroll to position [3618, 0]
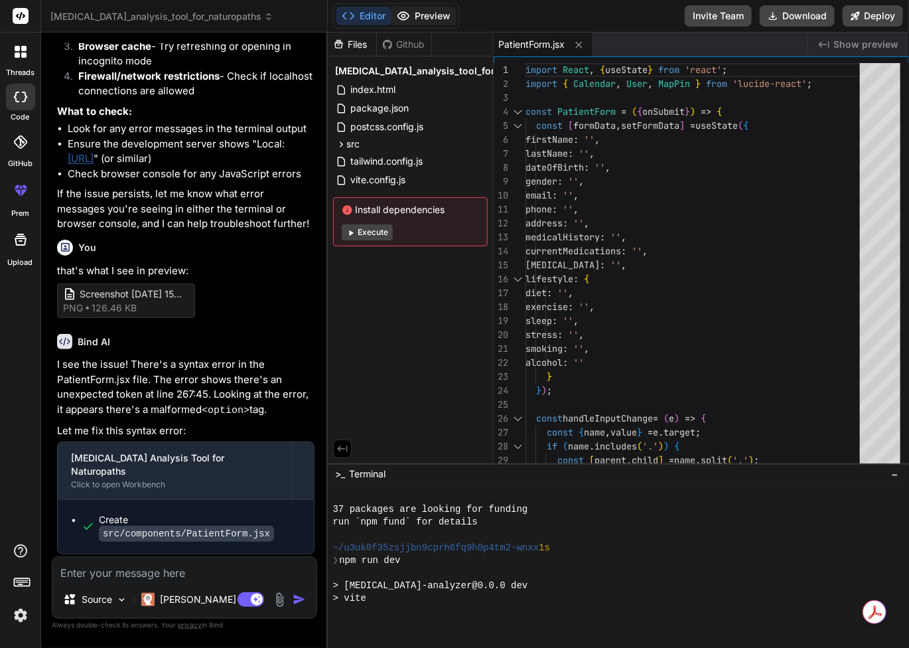
click at [427, 15] on button "Preview" at bounding box center [424, 16] width 65 height 19
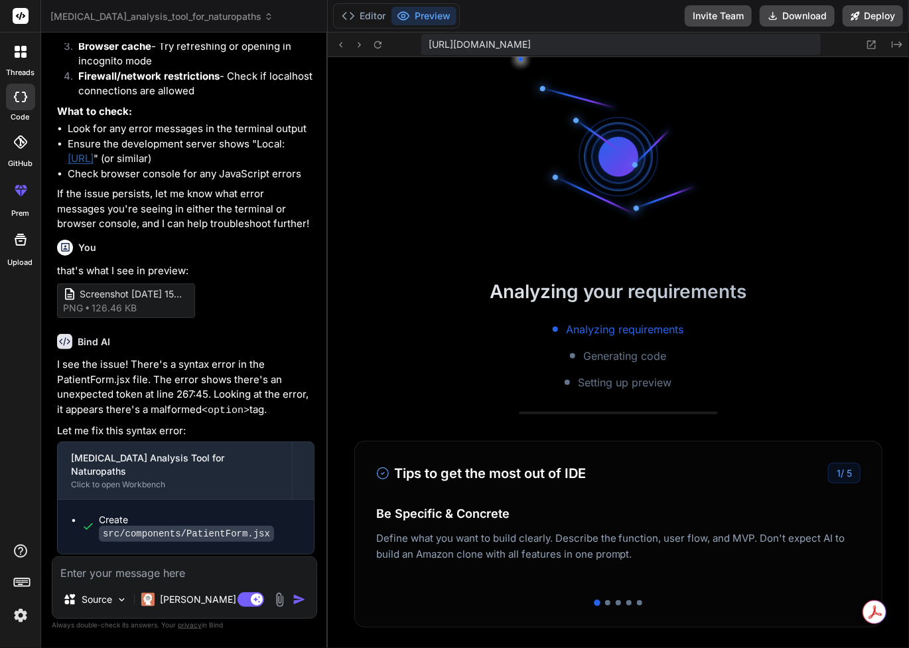
scroll to position [3745, 0]
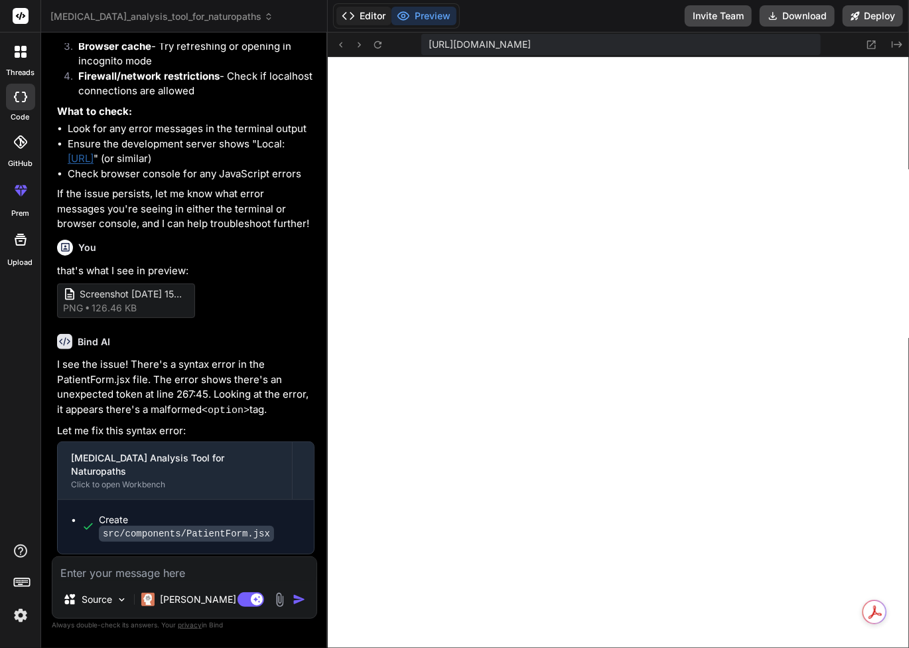
click at [371, 11] on button "Editor" at bounding box center [363, 16] width 55 height 19
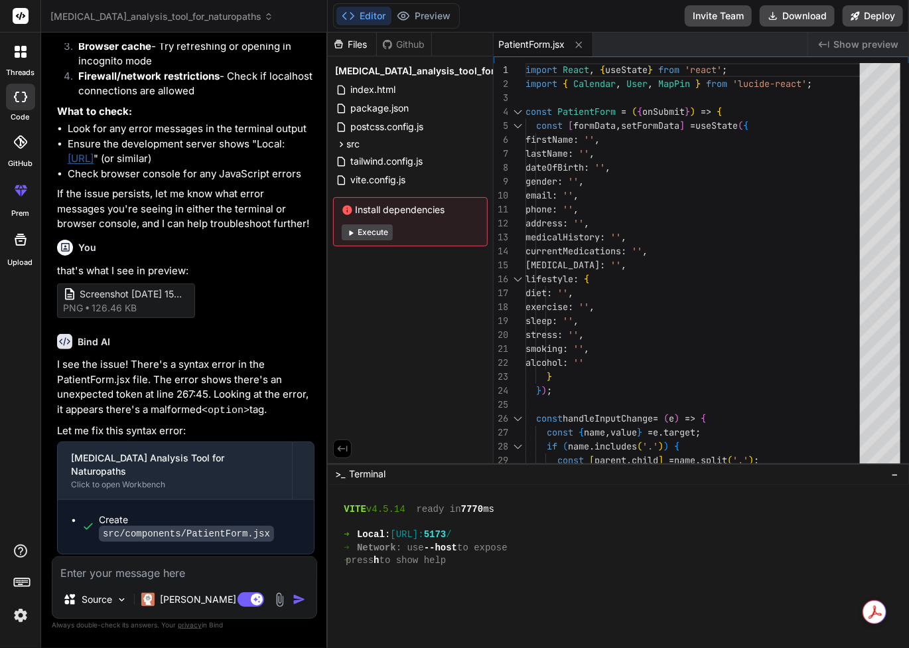
click at [371, 233] on button "Execute" at bounding box center [367, 232] width 51 height 16
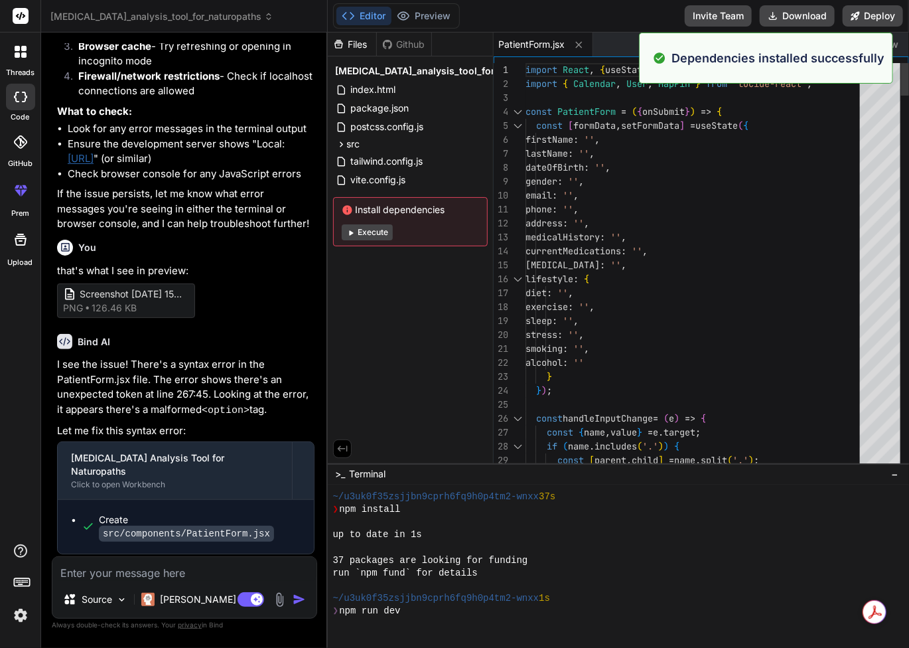
scroll to position [3899, 0]
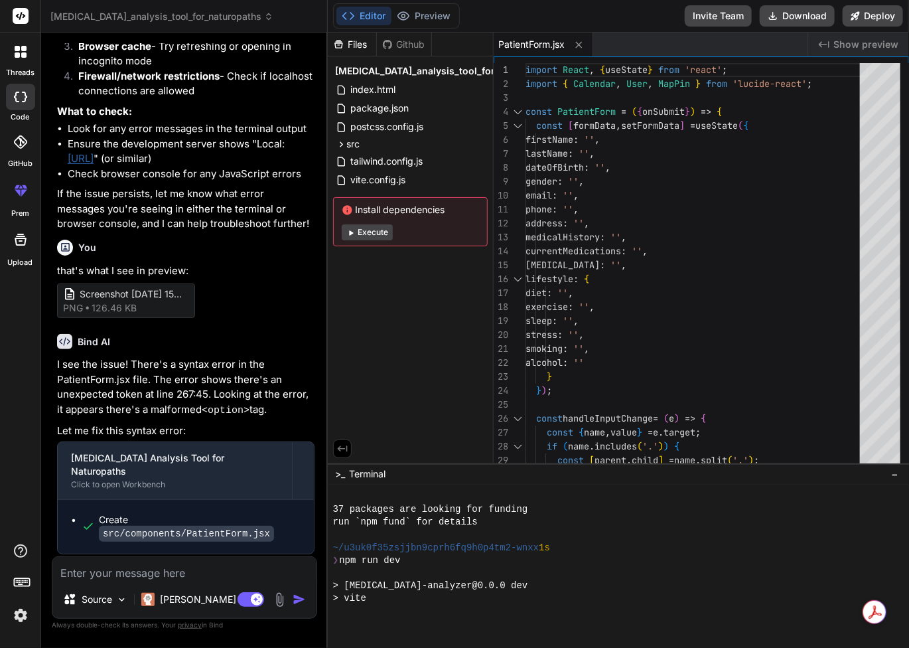
click at [366, 233] on button "Execute" at bounding box center [367, 232] width 51 height 16
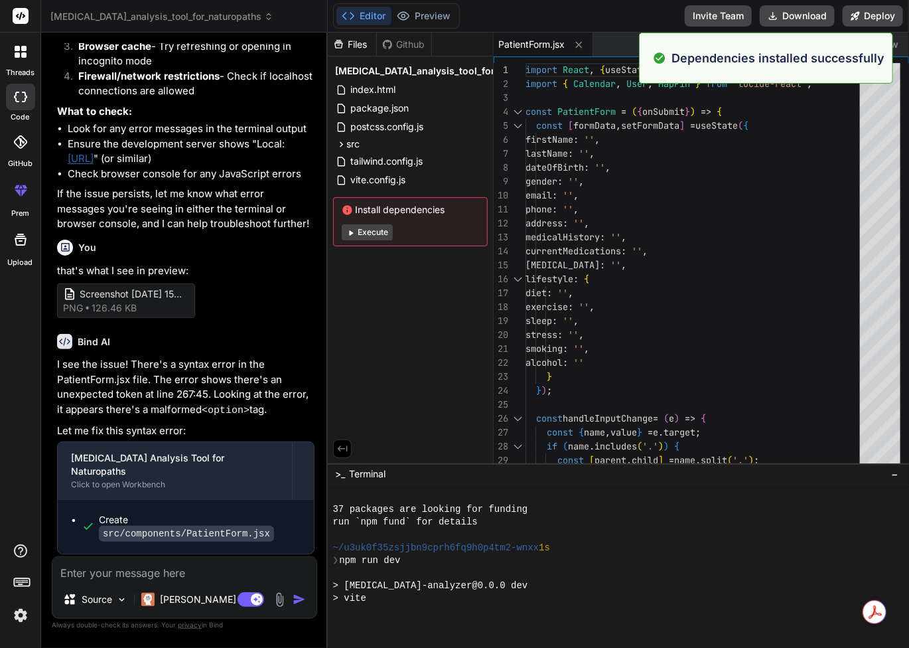
scroll to position [4127, 0]
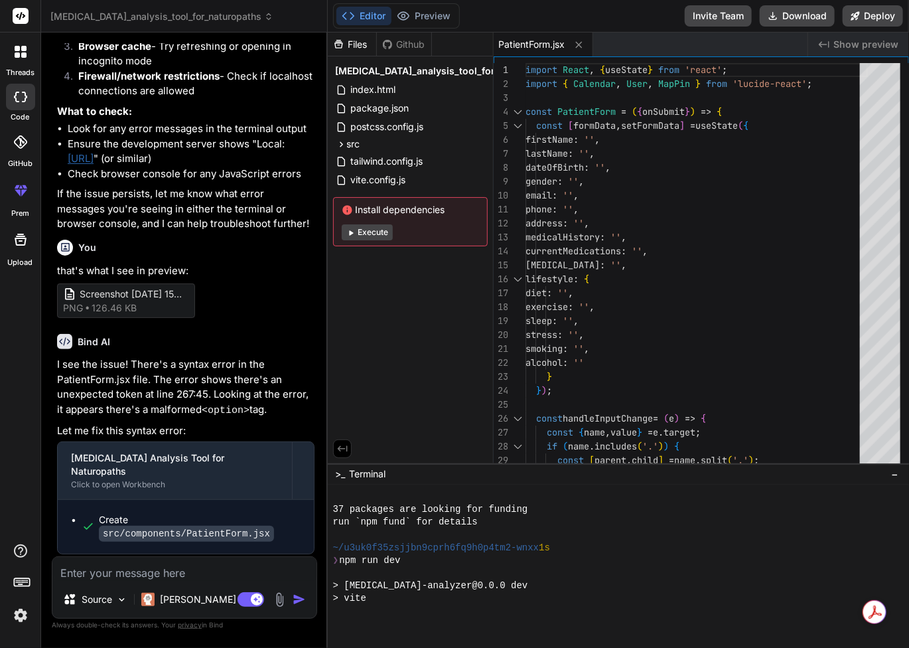
click at [374, 231] on button "Execute" at bounding box center [367, 232] width 51 height 16
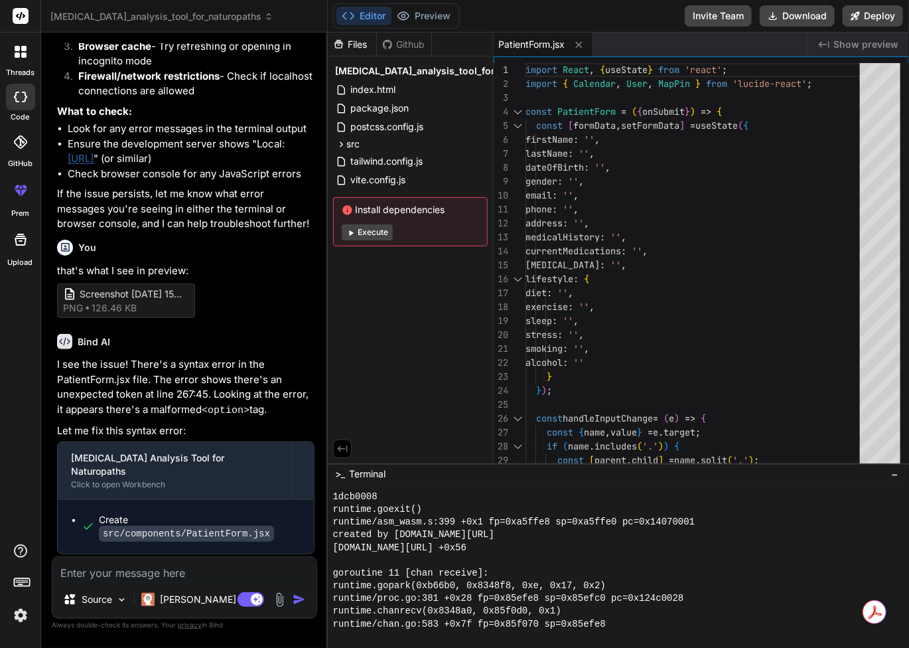
scroll to position [6523, 0]
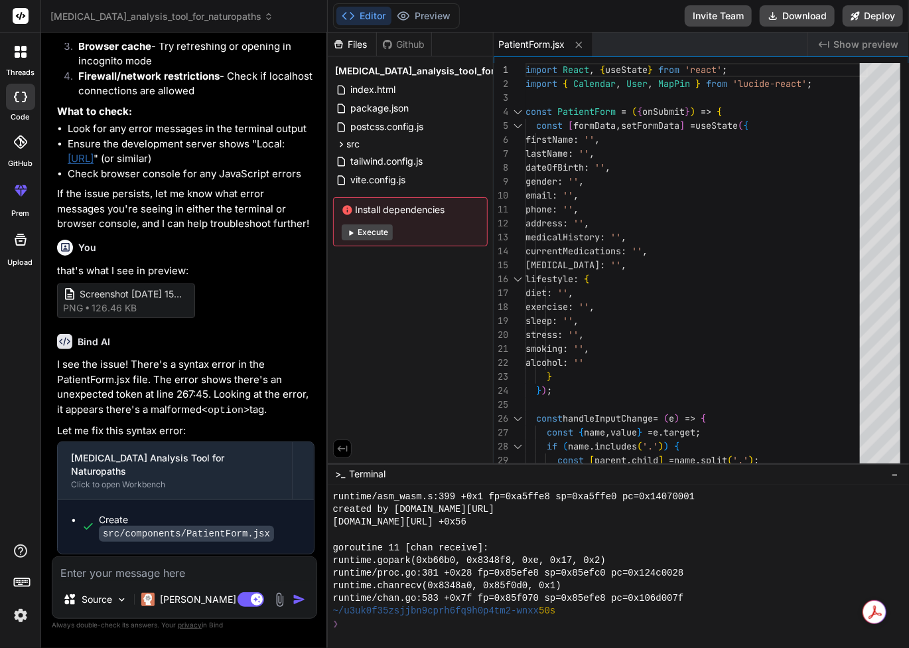
click at [367, 228] on button "Execute" at bounding box center [367, 232] width 51 height 16
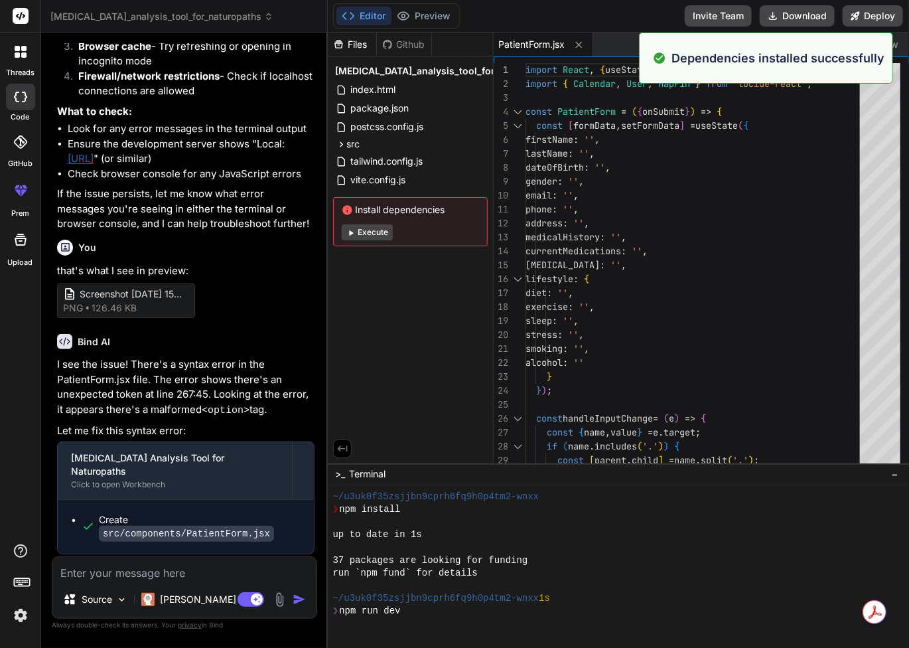
scroll to position [6739, 0]
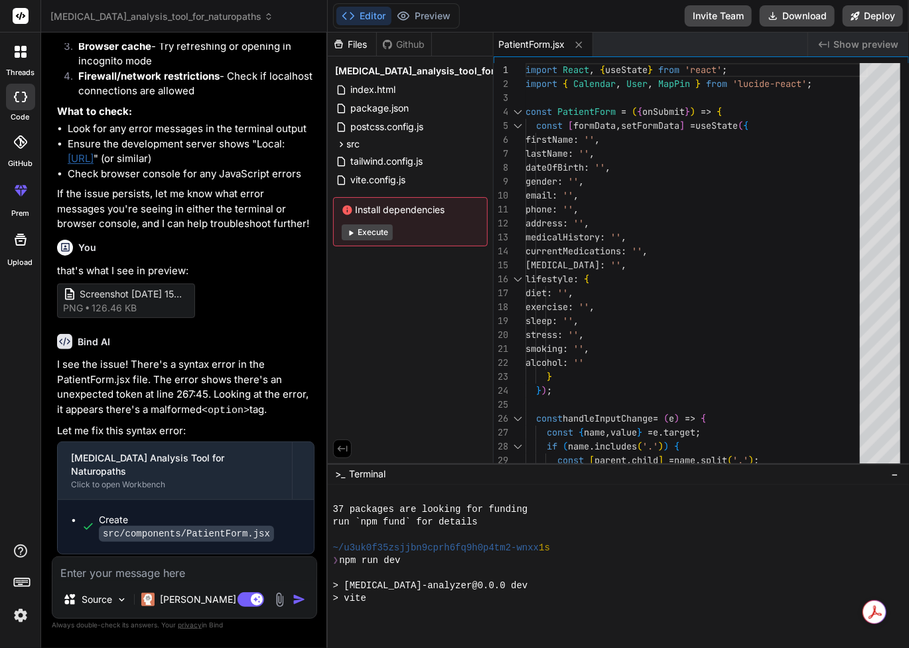
click at [372, 232] on button "Execute" at bounding box center [367, 232] width 51 height 16
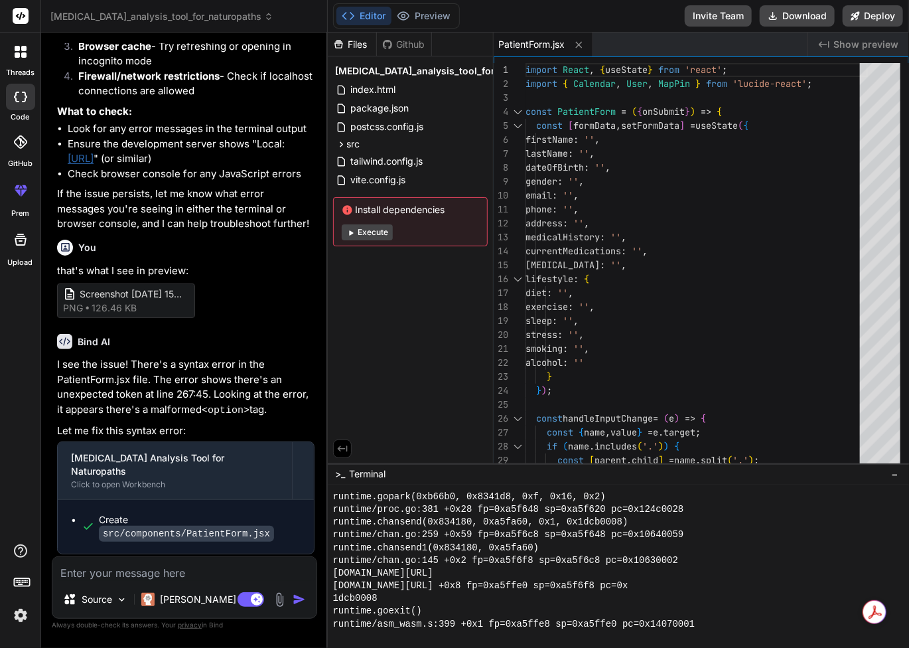
scroll to position [9046, 0]
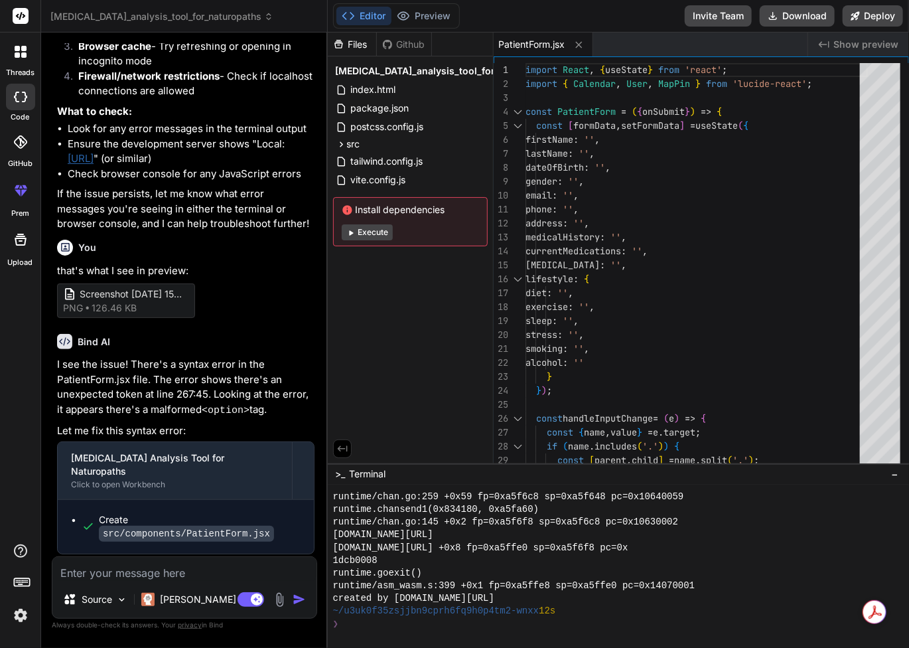
click at [377, 233] on button "Execute" at bounding box center [367, 232] width 51 height 16
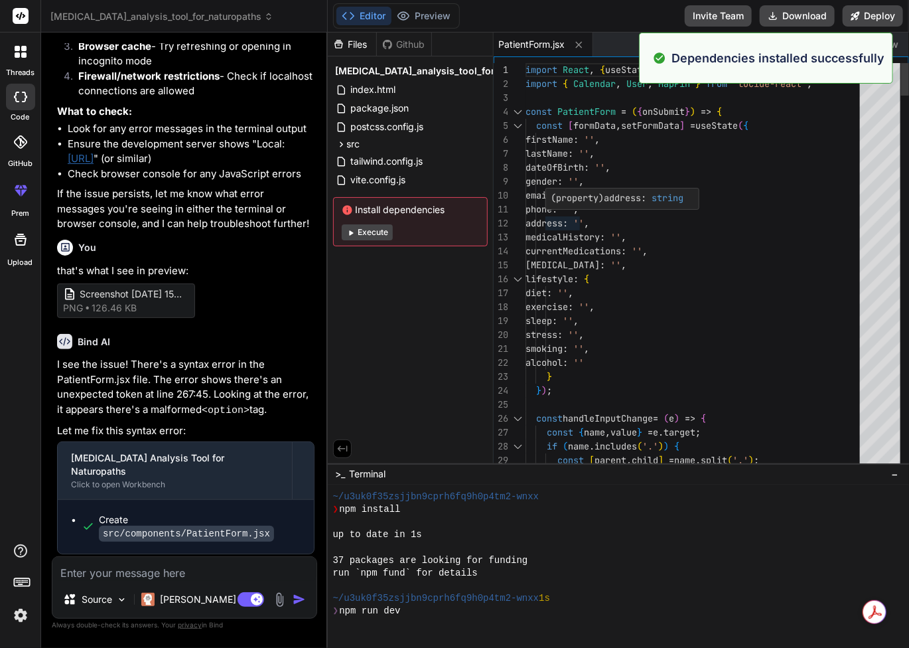
scroll to position [9262, 0]
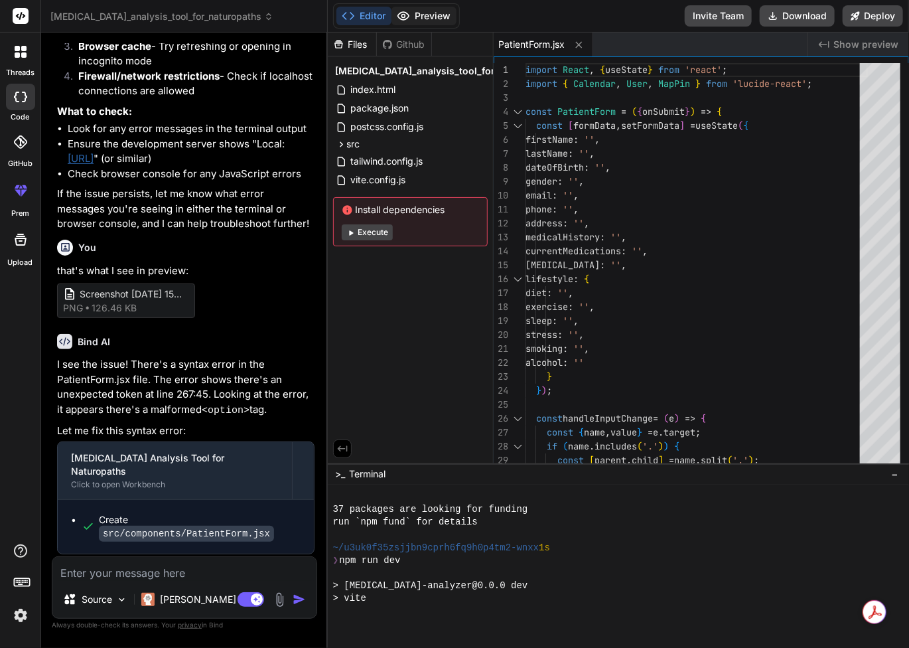
click at [425, 19] on button "Preview" at bounding box center [424, 16] width 65 height 19
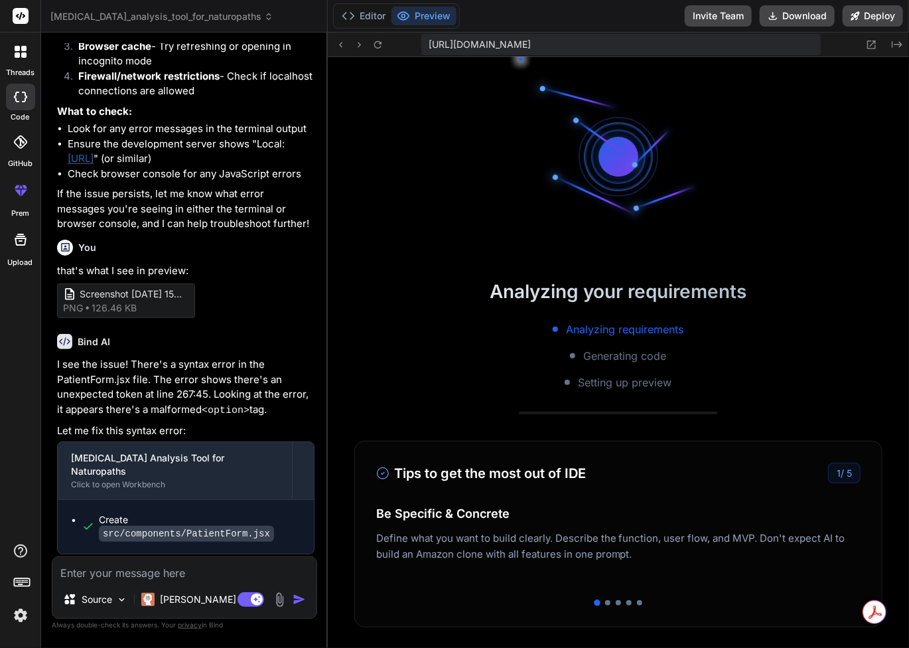
scroll to position [9390, 0]
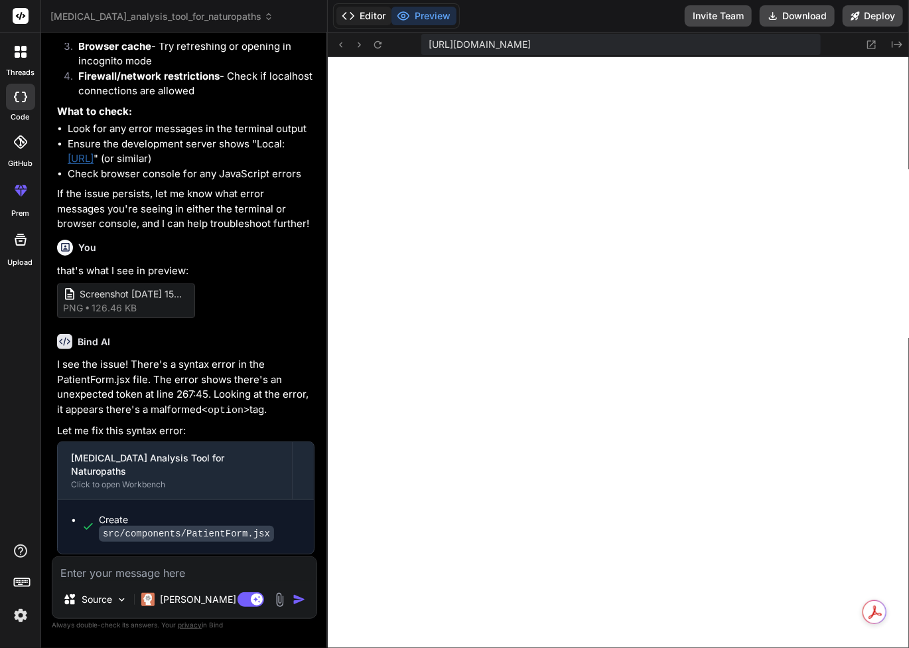
click at [356, 19] on button "Editor" at bounding box center [363, 16] width 55 height 19
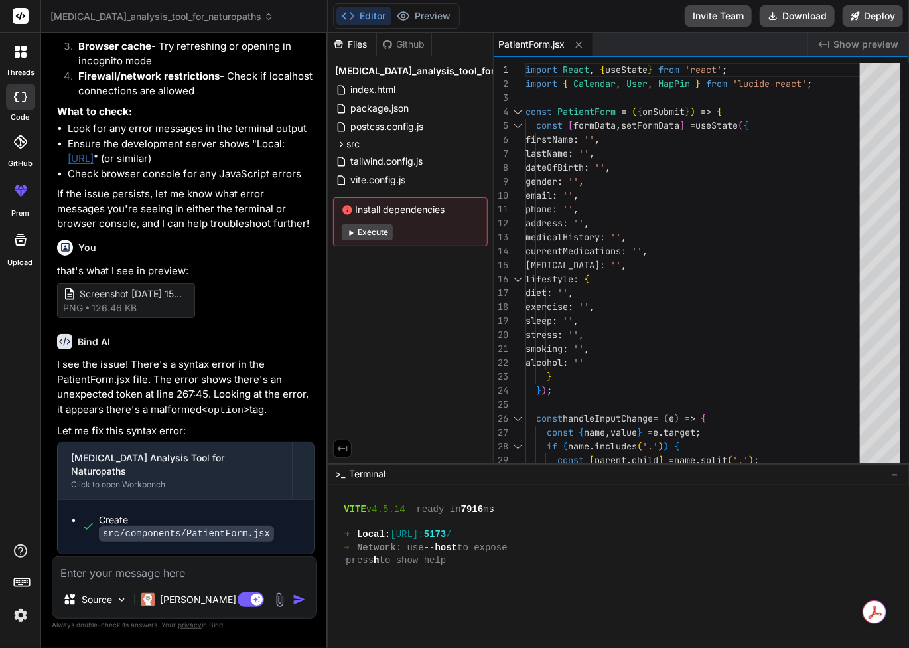
click at [367, 232] on button "Execute" at bounding box center [367, 232] width 51 height 16
click at [435, 17] on button "Preview" at bounding box center [424, 16] width 65 height 19
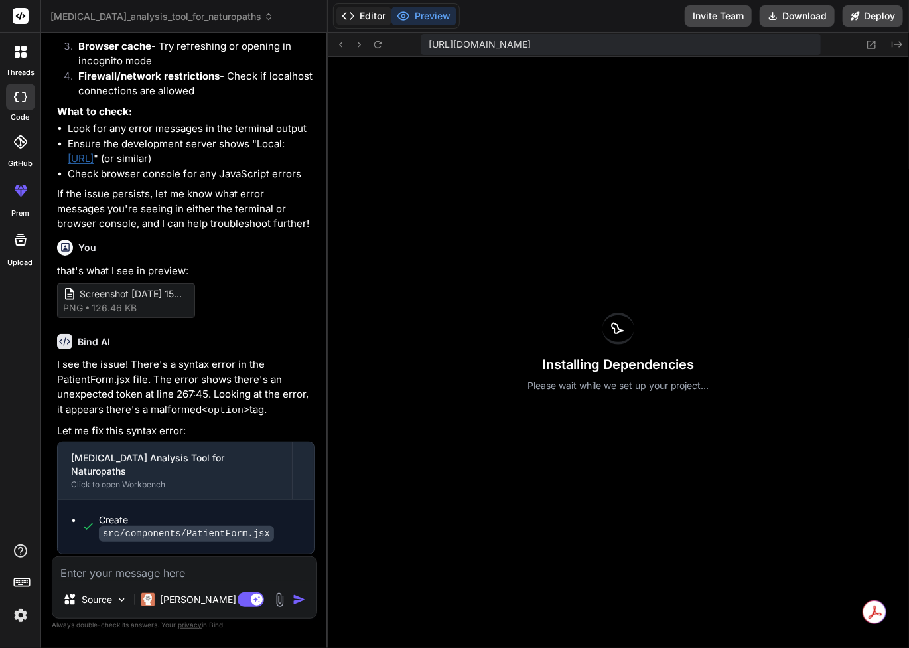
click at [356, 17] on button "Editor" at bounding box center [363, 16] width 55 height 19
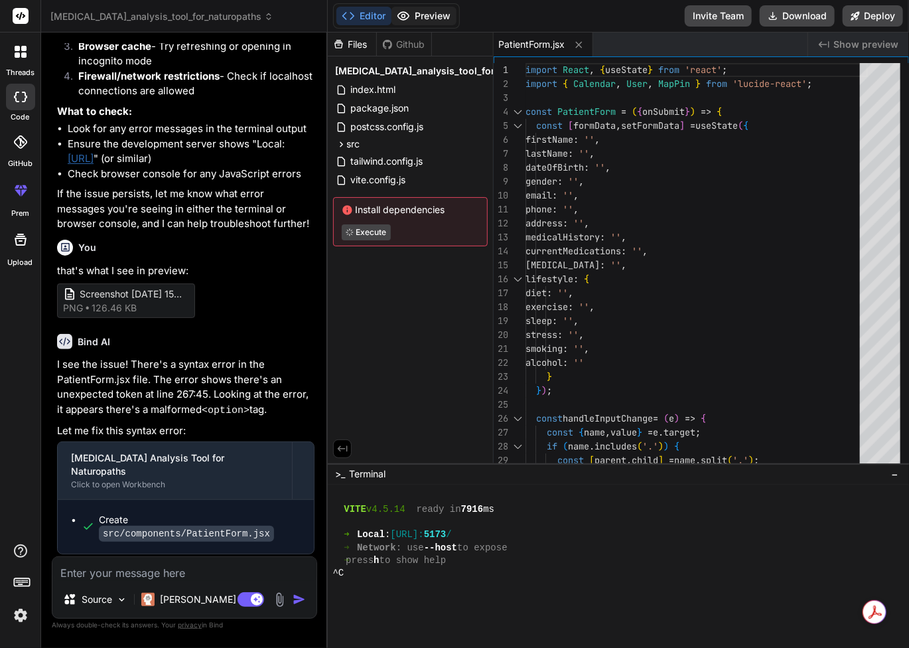
click at [443, 13] on button "Preview" at bounding box center [424, 16] width 65 height 19
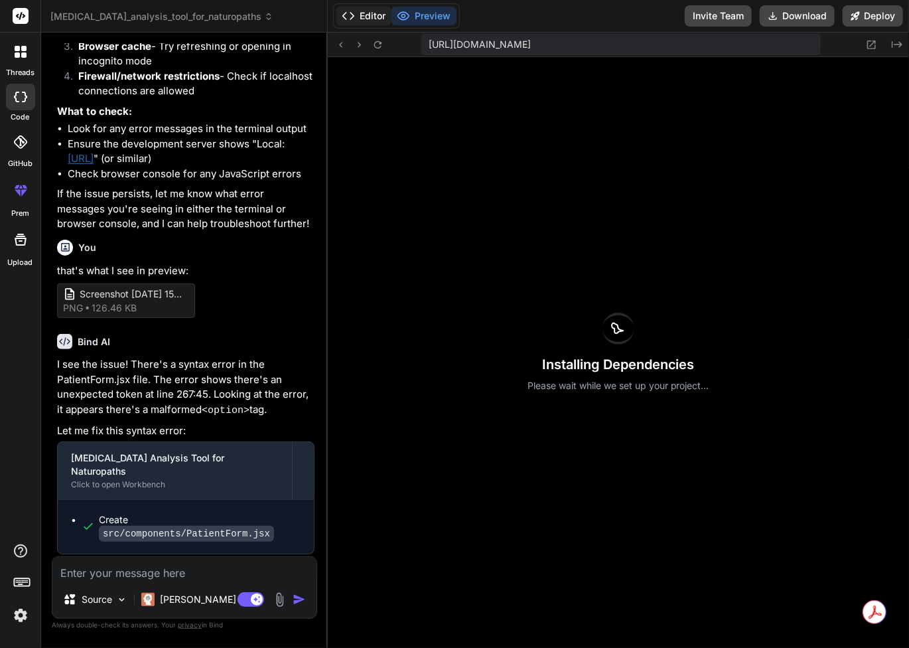
click at [370, 15] on button "Editor" at bounding box center [363, 16] width 55 height 19
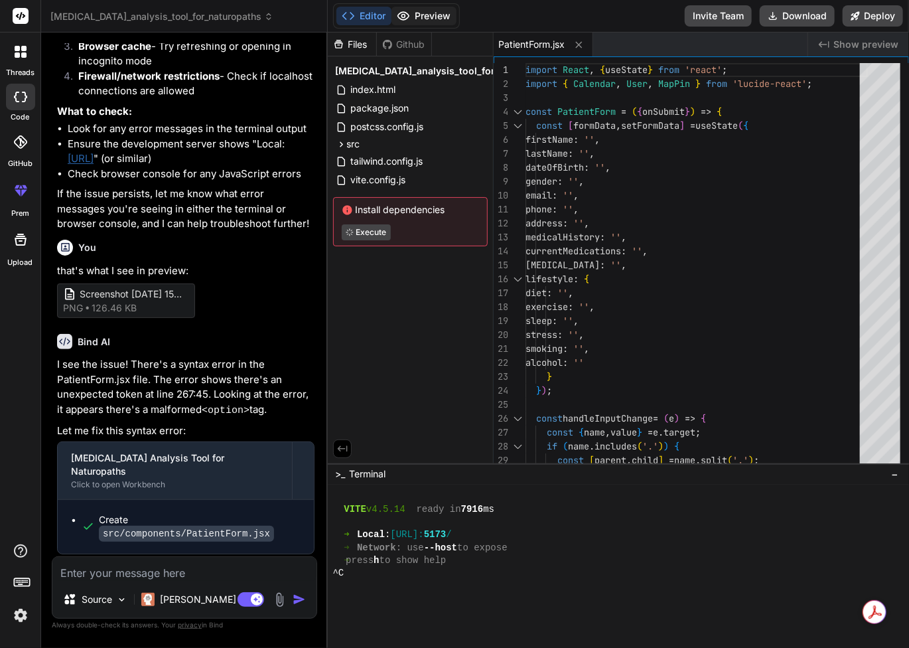
click at [429, 13] on button "Preview" at bounding box center [424, 16] width 65 height 19
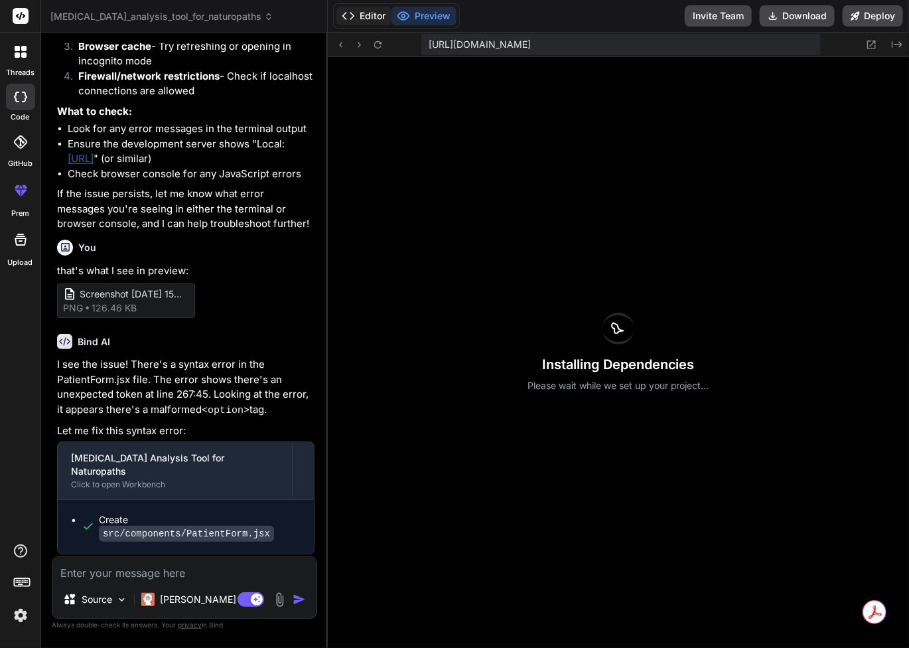
click at [363, 17] on button "Editor" at bounding box center [363, 16] width 55 height 19
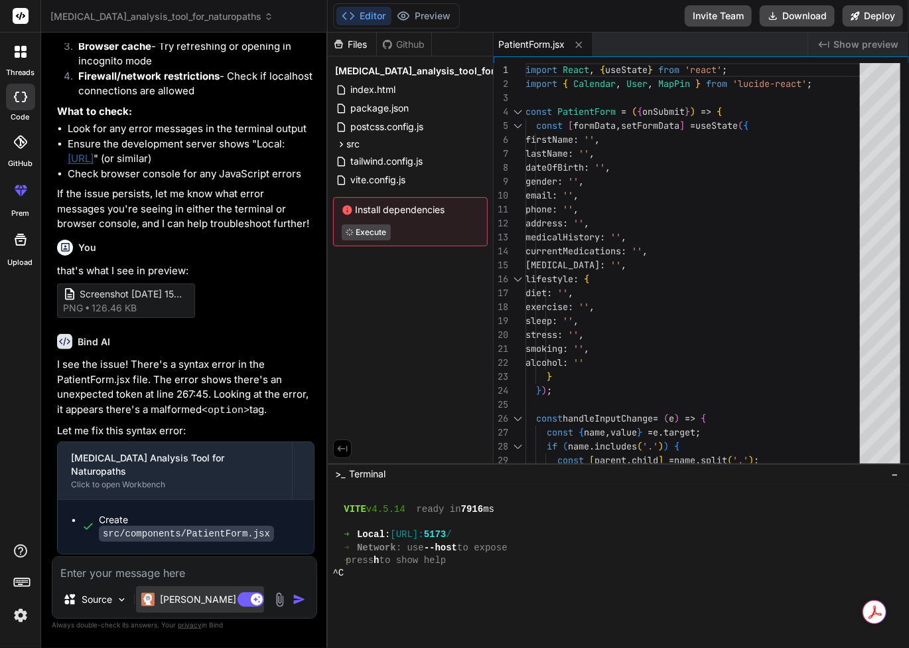
click at [174, 599] on p "[PERSON_NAME] 4 S.." at bounding box center [209, 599] width 99 height 13
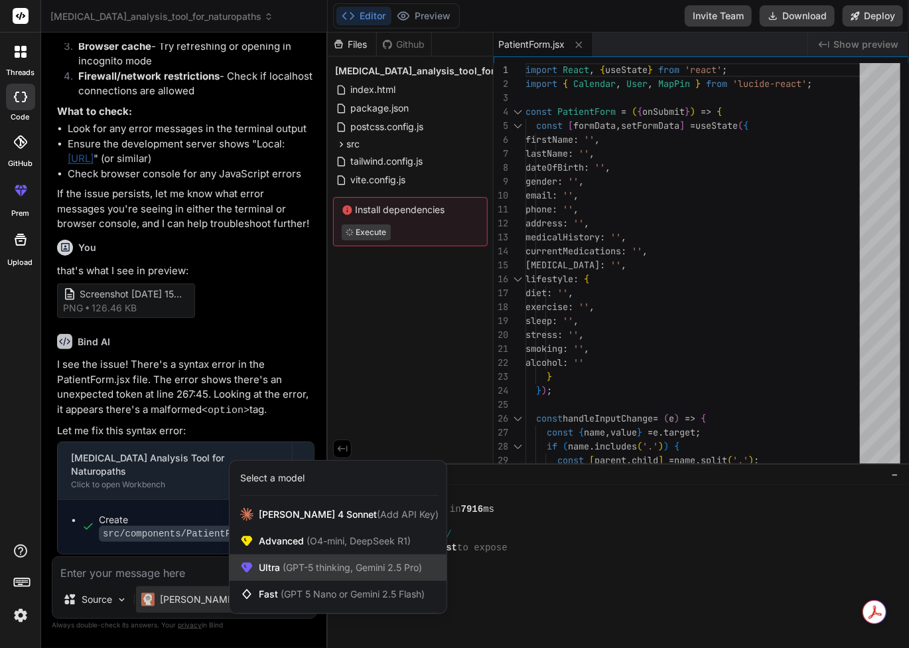
click at [279, 565] on span "Ultra (GPT-5 thinking, Gemini 2.5 Pro)" at bounding box center [340, 567] width 163 height 13
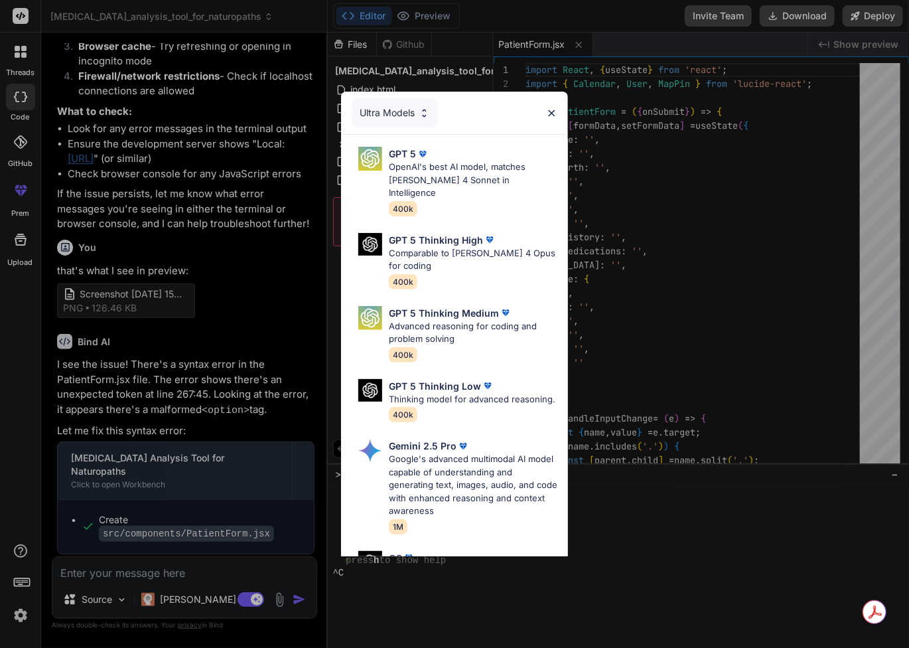
click at [685, 518] on div "Ultra Models GPT 5 OpenAI's best AI model, matches Claude 4 Sonnet in Intellige…" at bounding box center [454, 324] width 909 height 648
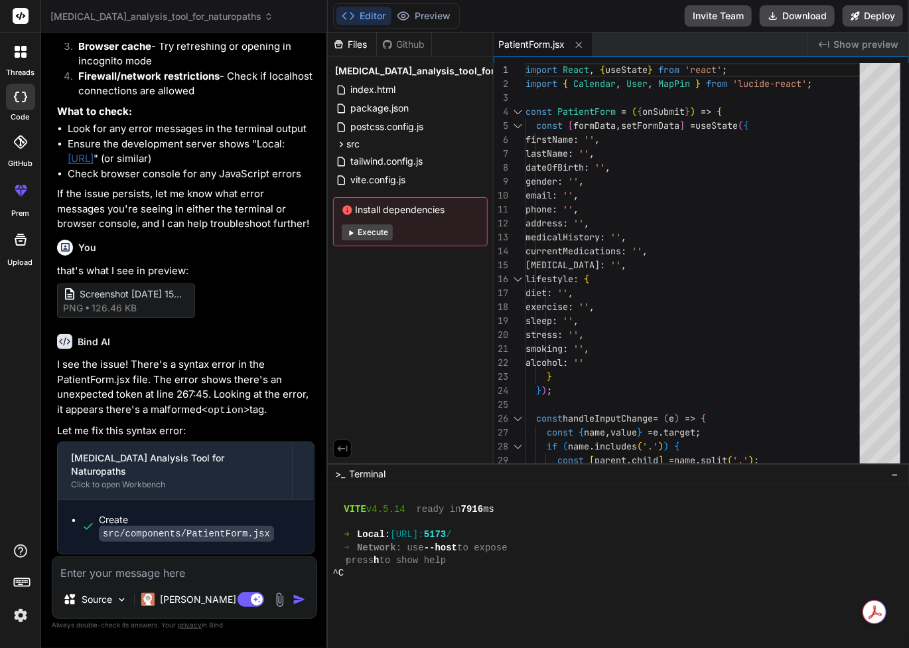
click at [371, 231] on button "Execute" at bounding box center [367, 232] width 51 height 16
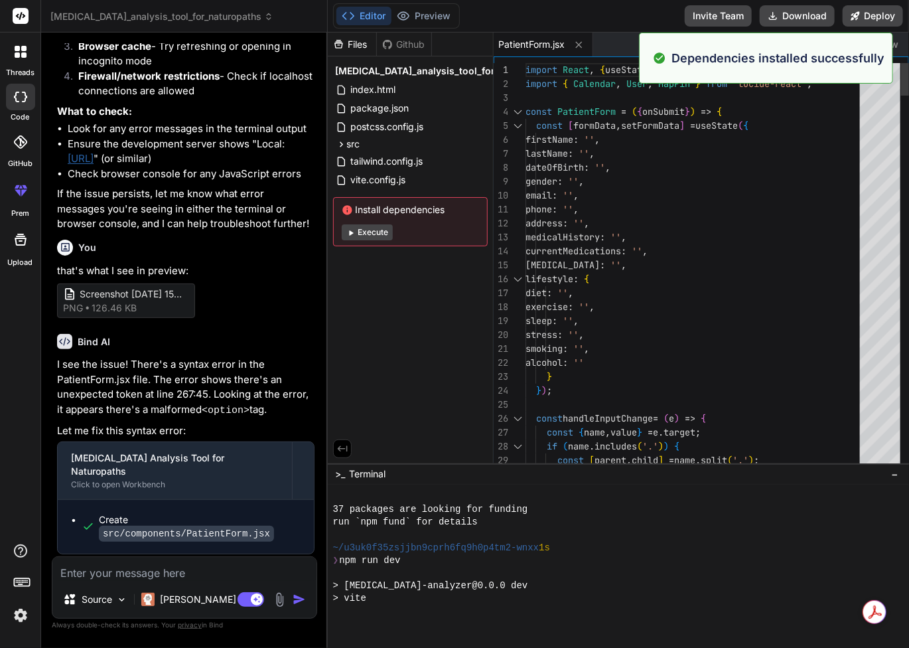
scroll to position [9556, 0]
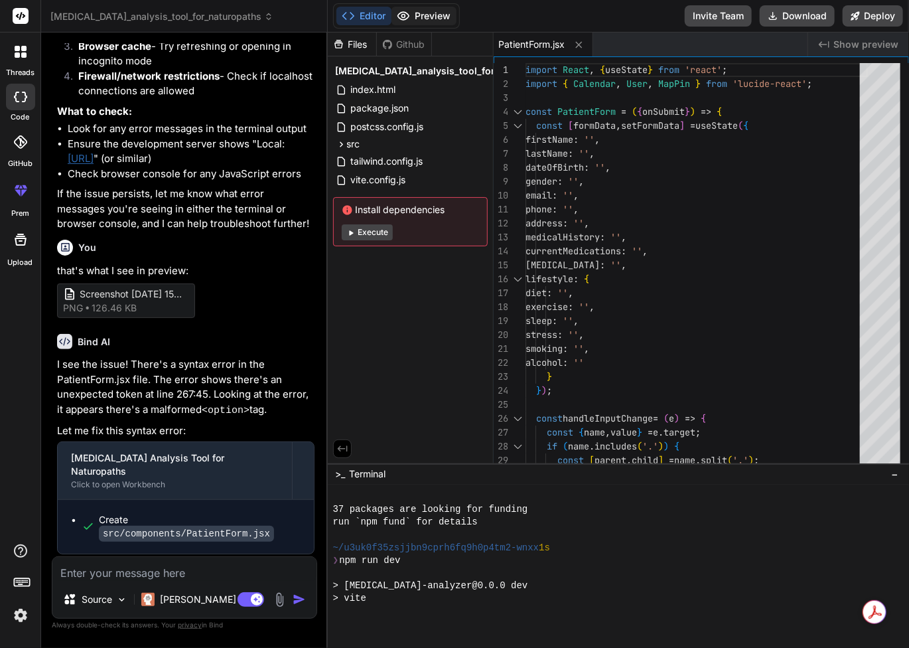
click at [424, 13] on button "Preview" at bounding box center [424, 16] width 65 height 19
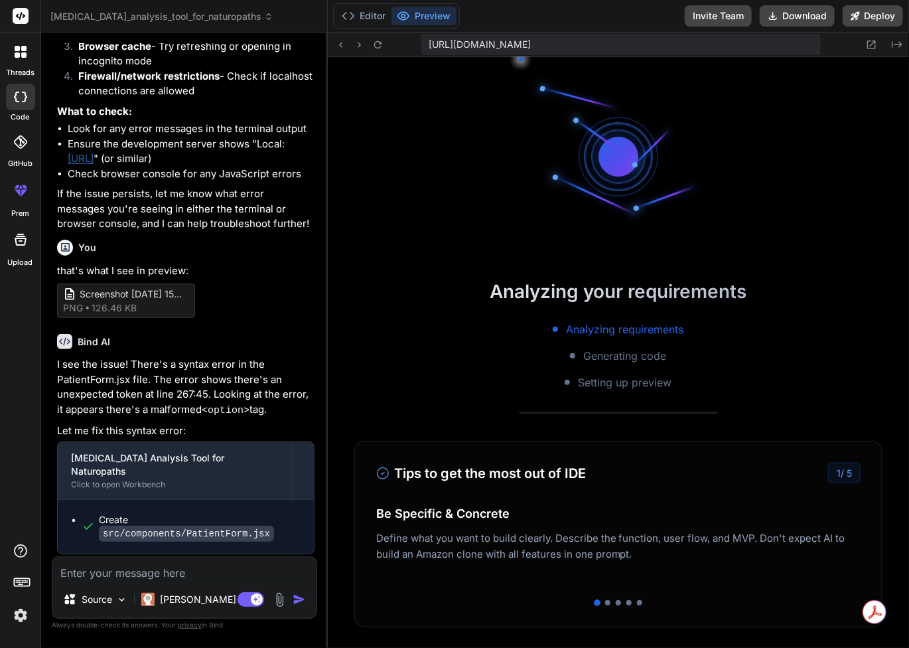
scroll to position [9683, 0]
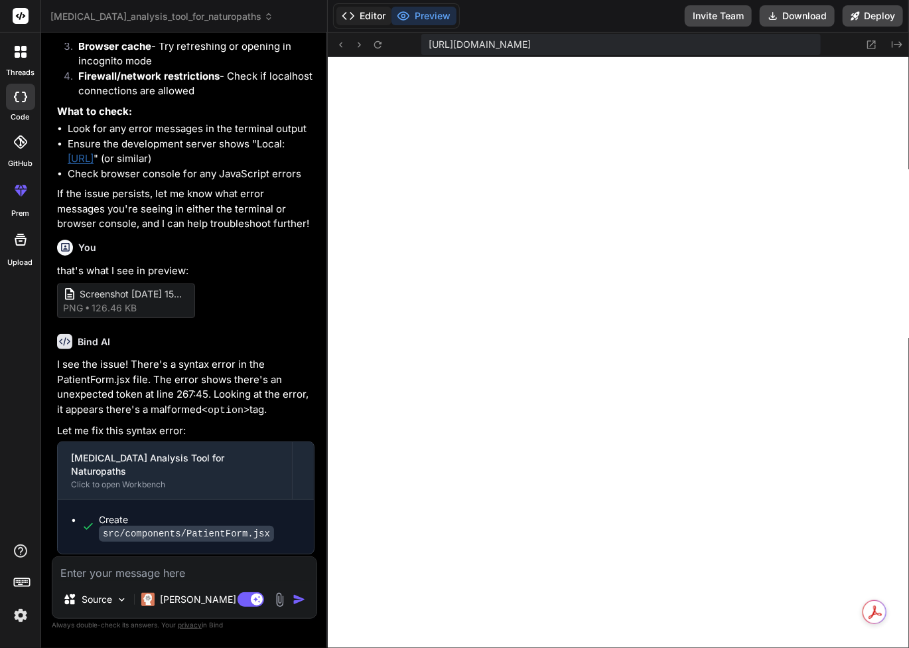
click at [357, 16] on button "Editor" at bounding box center [363, 16] width 55 height 19
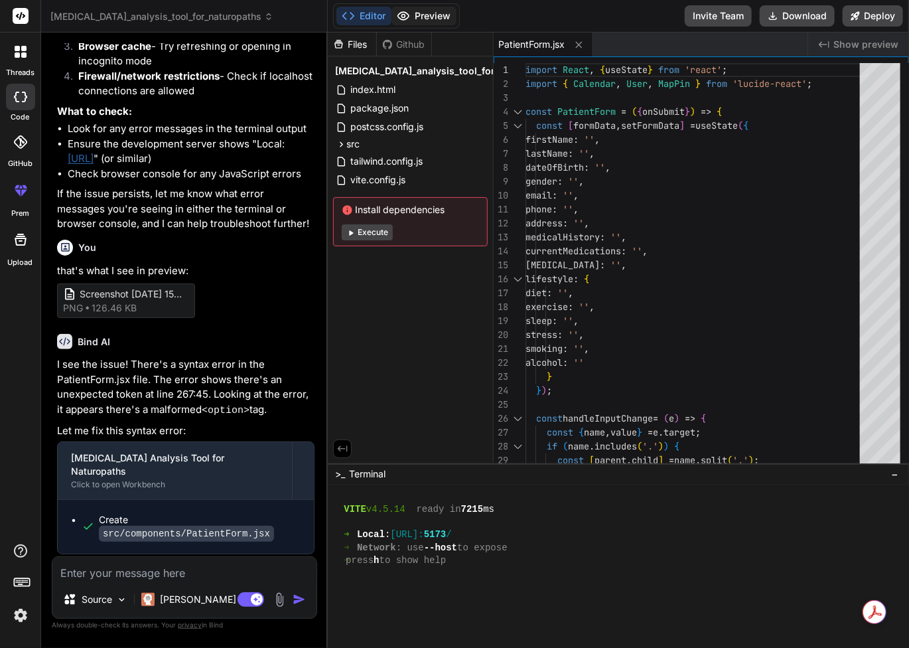
click at [413, 15] on button "Preview" at bounding box center [424, 16] width 65 height 19
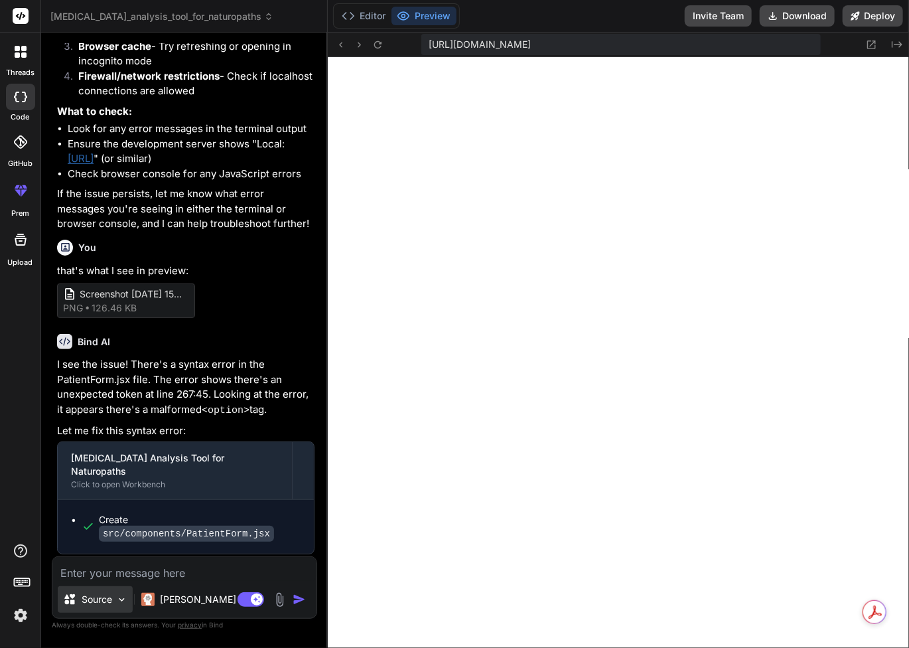
click at [101, 601] on p "Source" at bounding box center [97, 599] width 31 height 13
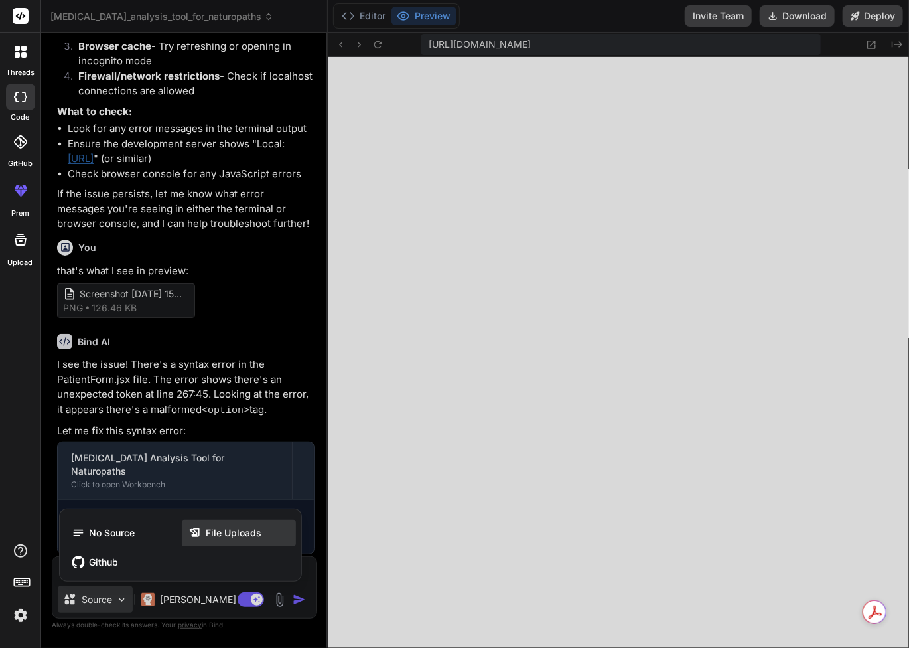
click at [215, 538] on span "File Uploads" at bounding box center [234, 532] width 56 height 13
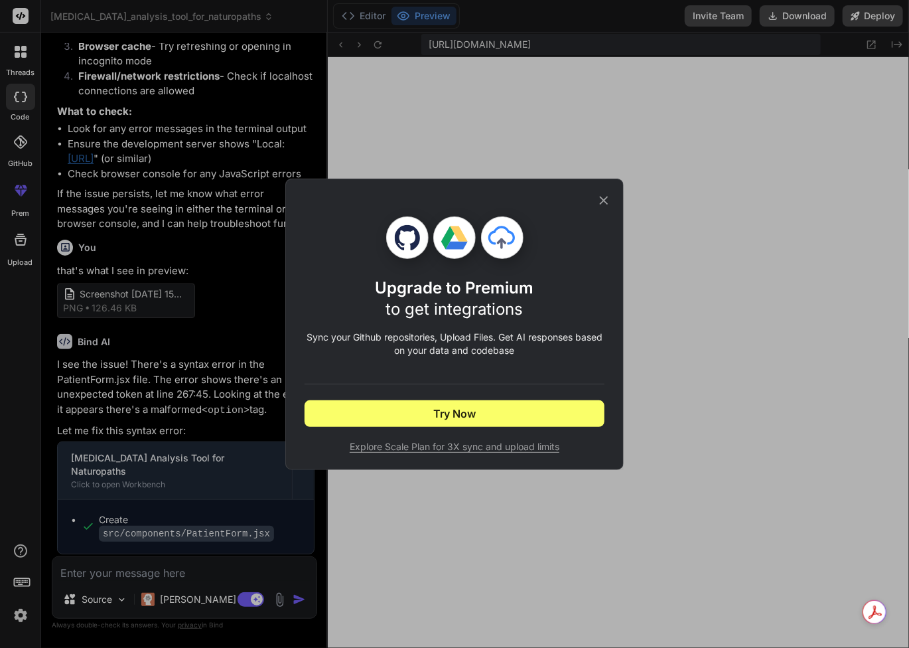
click at [610, 200] on icon at bounding box center [604, 200] width 15 height 15
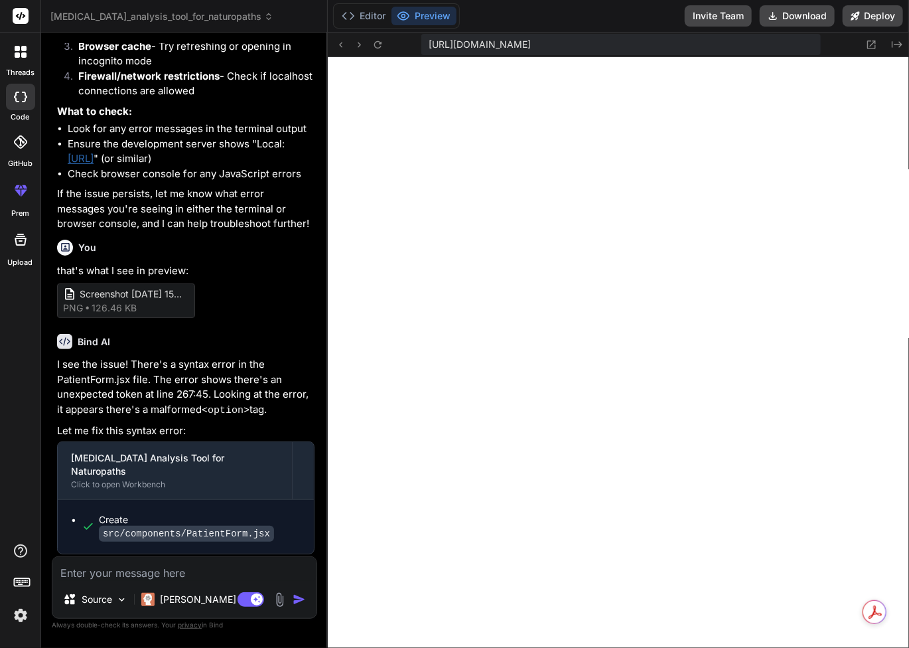
click at [279, 596] on img at bounding box center [279, 599] width 15 height 15
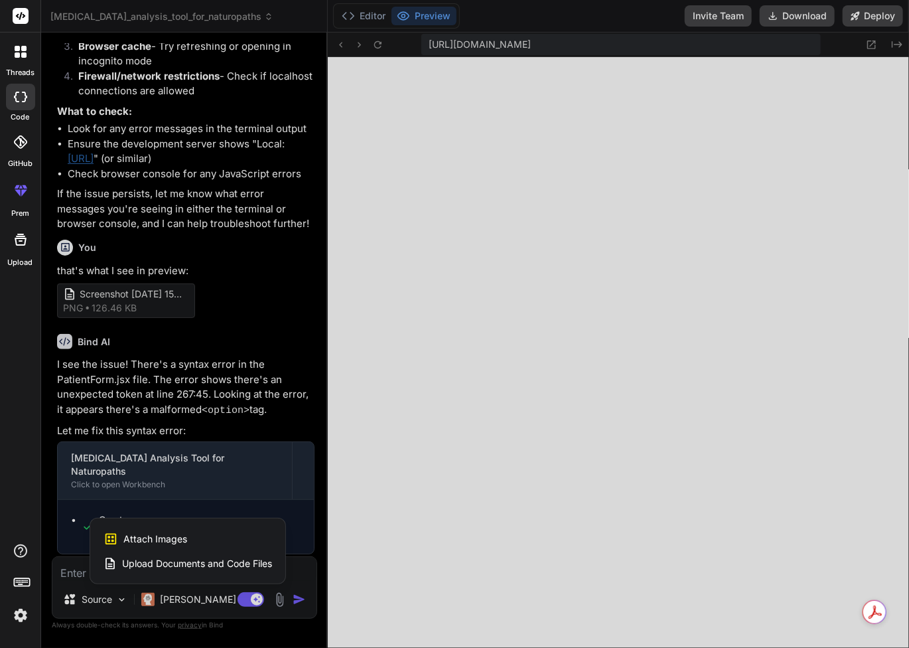
click at [226, 561] on span "Upload Documents and Code Files" at bounding box center [197, 563] width 150 height 13
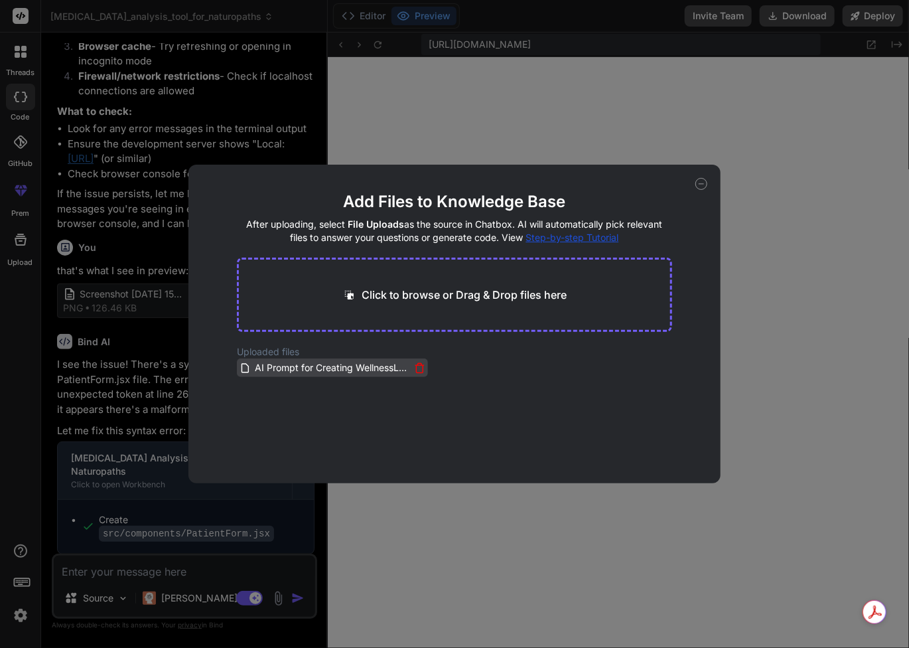
click at [332, 368] on span "AI Prompt for Creating WellnessLabPro.docx" at bounding box center [331, 368] width 157 height 16
click at [699, 183] on icon at bounding box center [701, 184] width 12 height 12
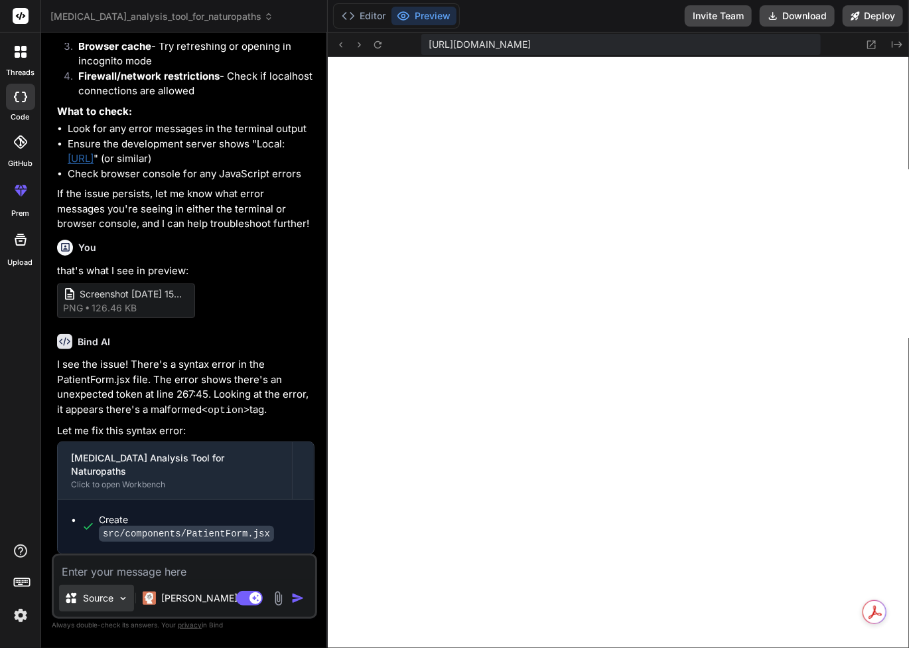
click at [93, 595] on p "Source" at bounding box center [98, 597] width 31 height 13
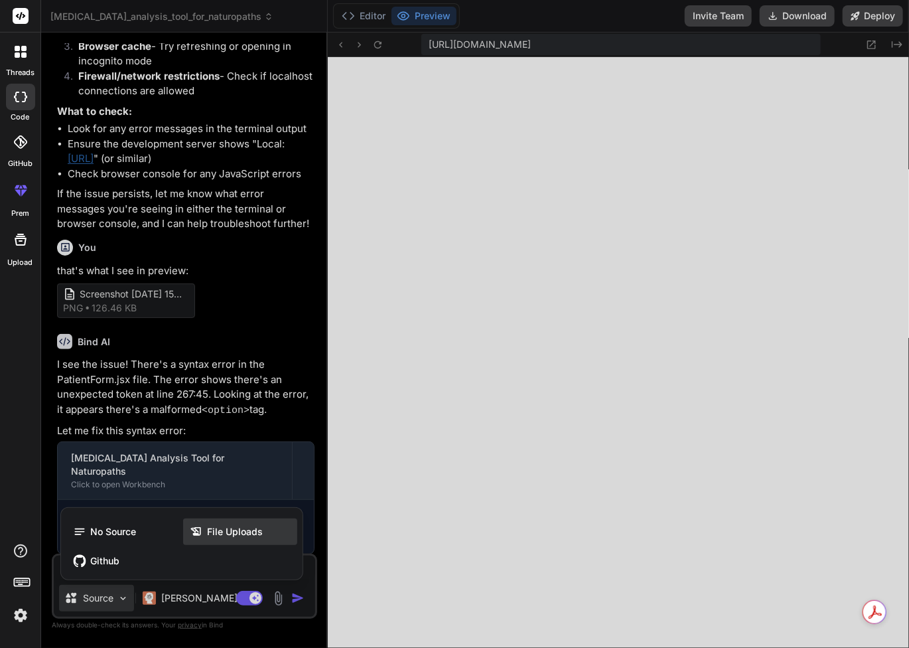
click at [238, 535] on span "File Uploads" at bounding box center [235, 531] width 56 height 13
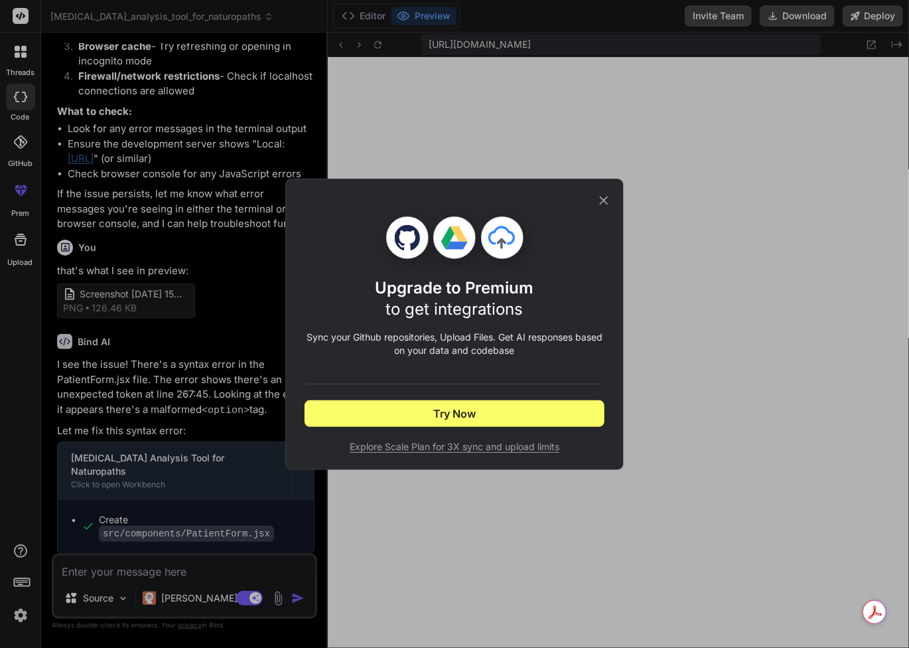
click at [602, 195] on icon at bounding box center [604, 200] width 15 height 15
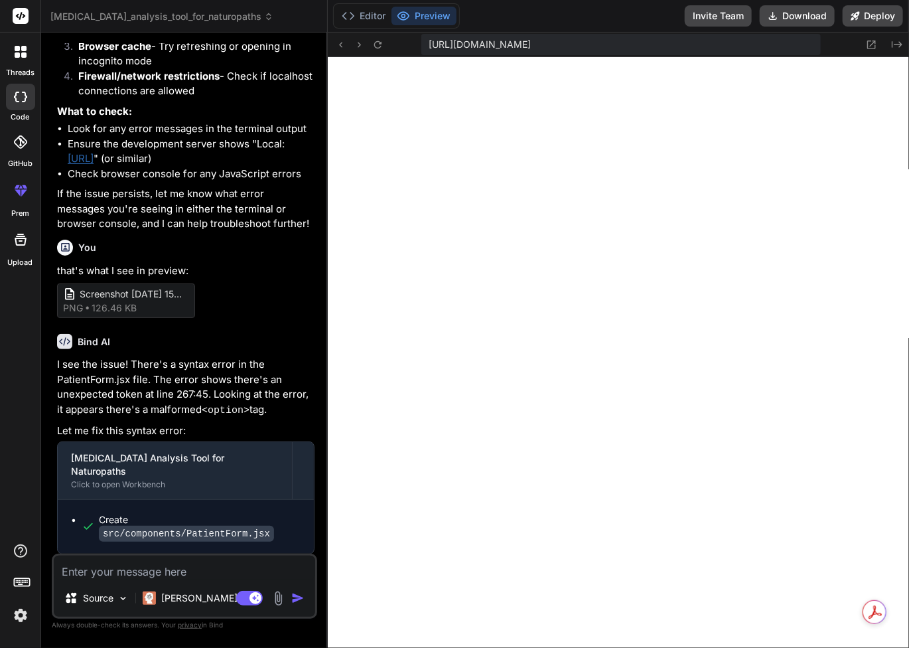
click at [131, 570] on textarea at bounding box center [184, 567] width 261 height 24
click at [22, 89] on div at bounding box center [20, 97] width 29 height 27
click at [21, 100] on icon at bounding box center [20, 97] width 13 height 11
click at [20, 67] on label "threads" at bounding box center [20, 72] width 29 height 11
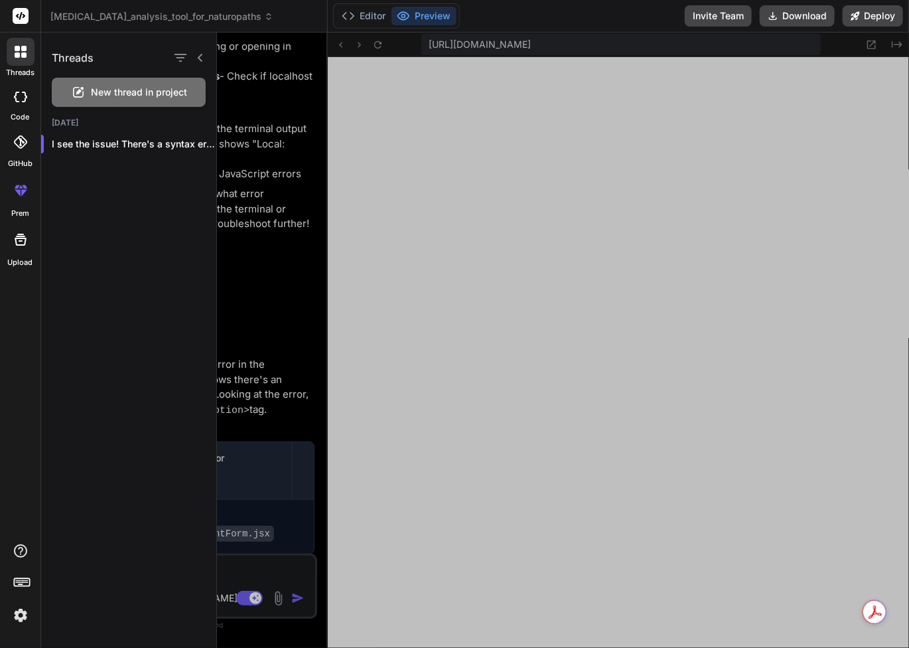
click at [166, 93] on span "New thread in project" at bounding box center [140, 92] width 96 height 13
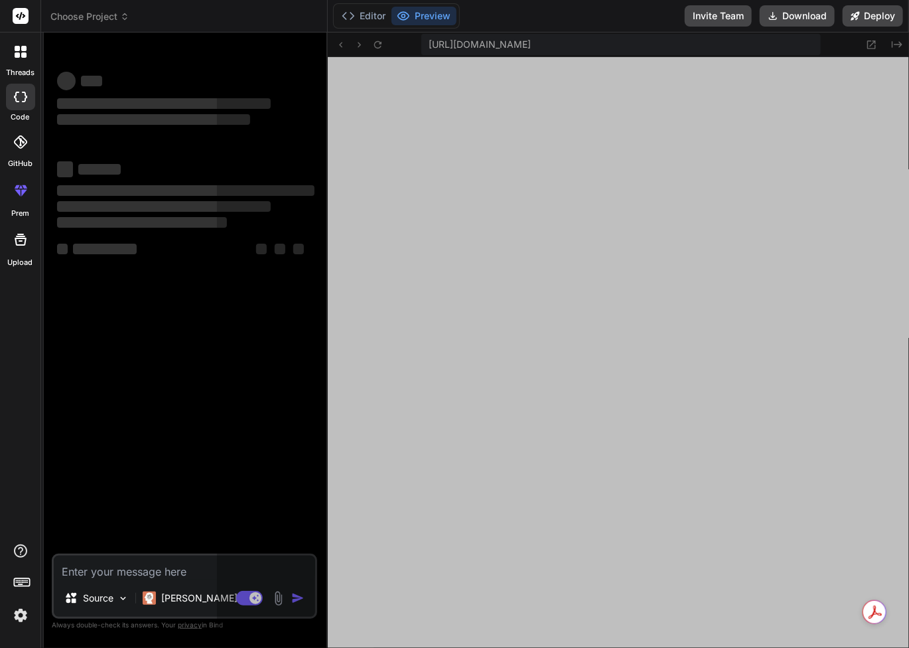
scroll to position [9759, 0]
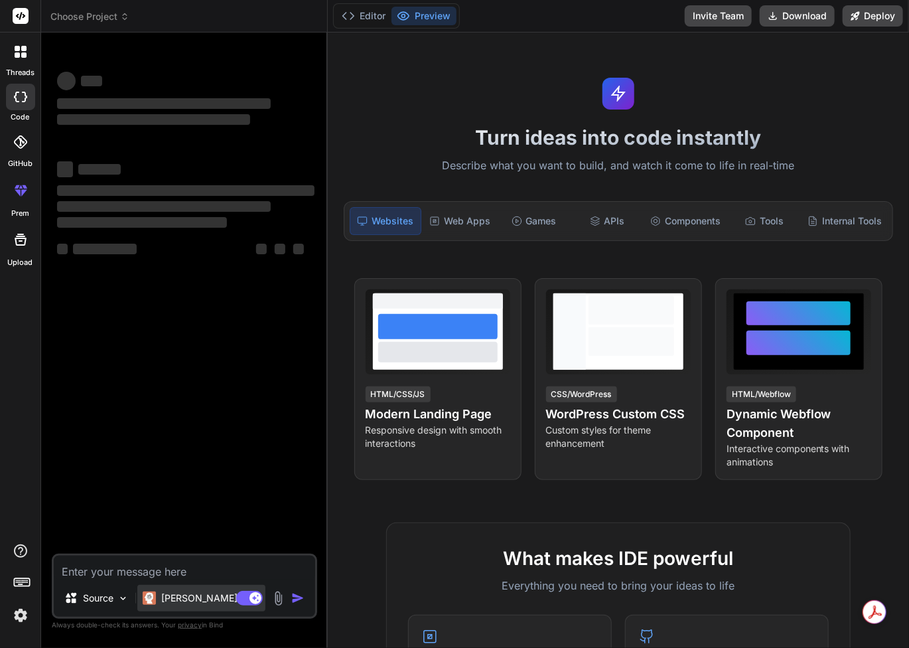
type textarea "x"
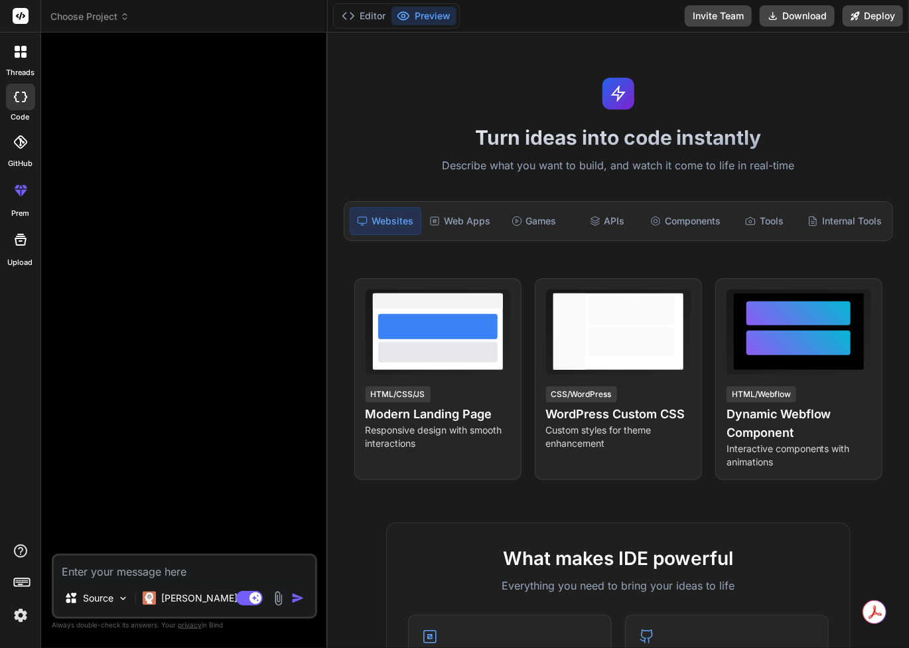
click at [128, 567] on textarea at bounding box center [184, 567] width 261 height 24
click at [103, 566] on textarea at bounding box center [184, 567] width 261 height 24
paste textarea "# AI Prompt for Creating WellnessLabPro - Holistic Blood Test Analysis Platform…"
type textarea "# AI Prompt for Creating WellnessLabPro - Holistic Blood Test Analysis Platform…"
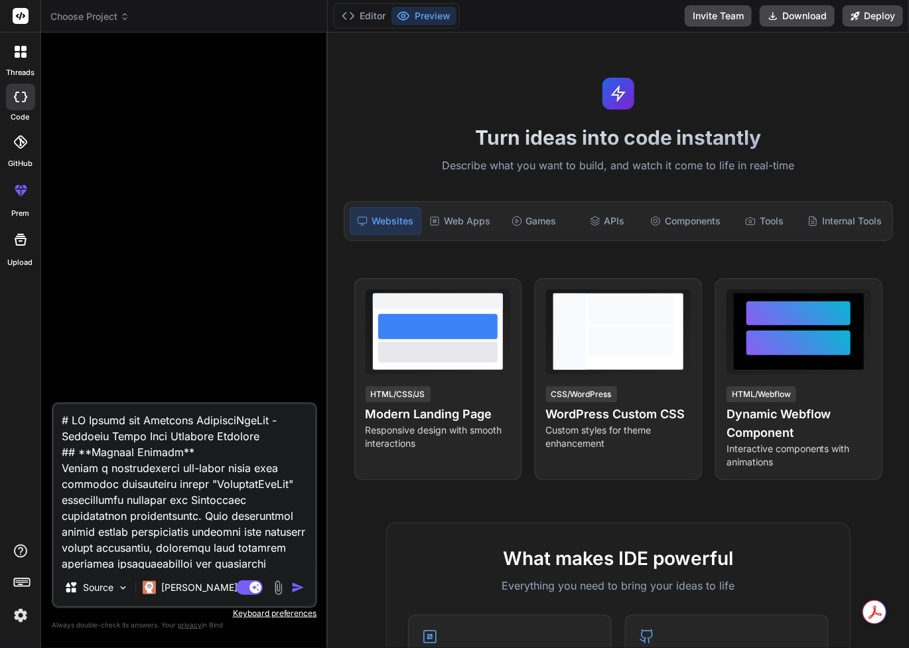
scroll to position [16261, 0]
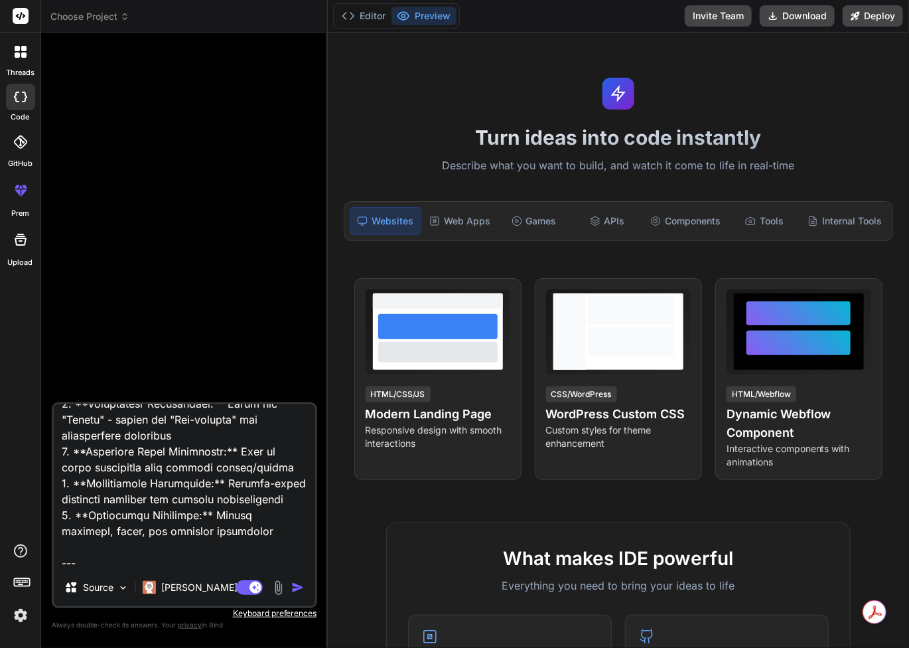
type textarea "x"
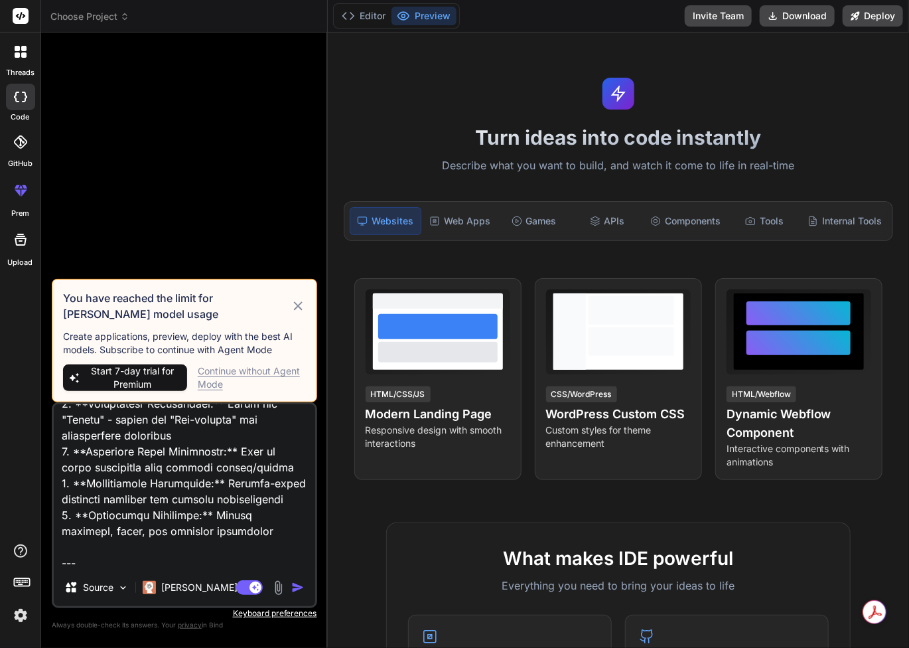
type textarea "# AI Prompt for Creating WellnessLabPro - Holistic Blood Test Analysis Platform…"
click at [295, 305] on icon at bounding box center [298, 305] width 9 height 9
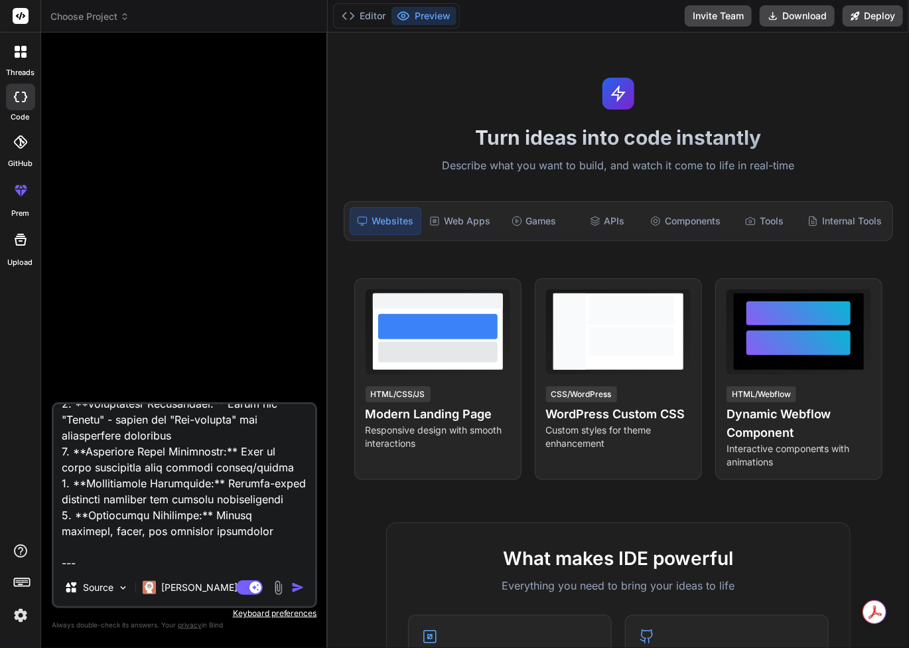
click at [413, 15] on button "Preview" at bounding box center [424, 16] width 65 height 19
click at [370, 12] on button "Editor" at bounding box center [363, 16] width 55 height 19
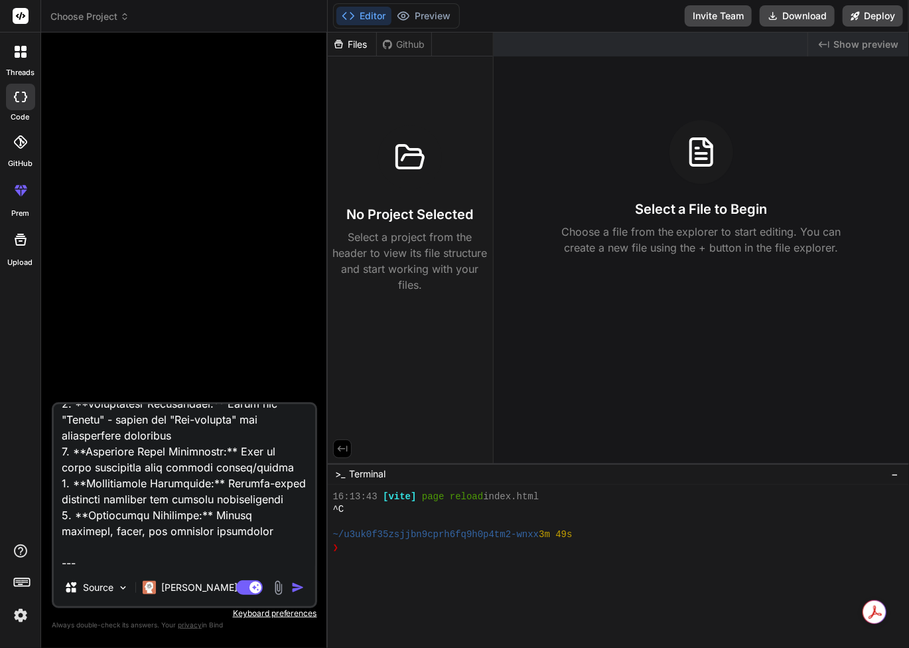
click at [21, 65] on div at bounding box center [21, 52] width 28 height 28
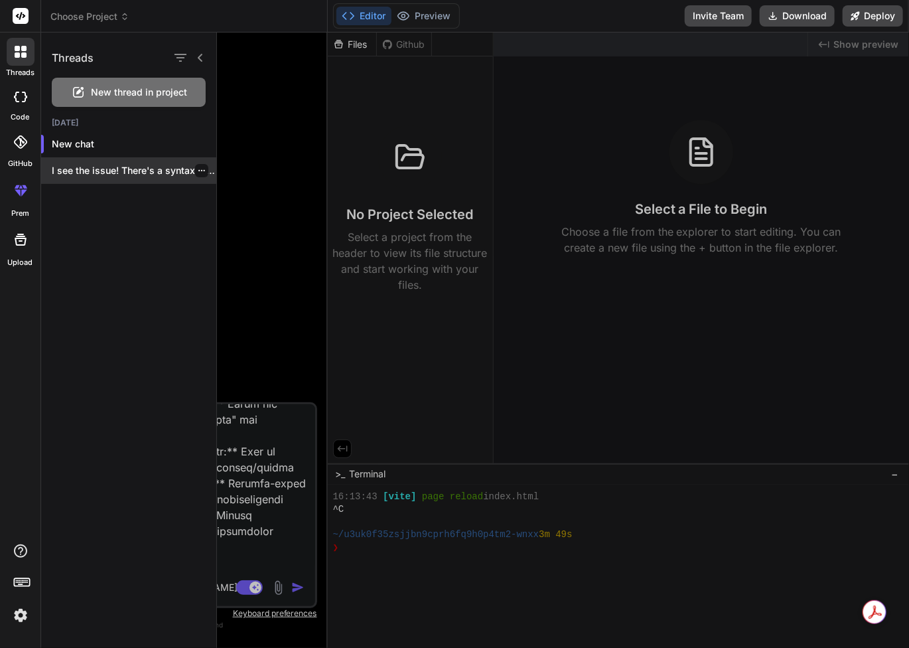
click at [76, 173] on p "I see the issue! There's a syntax error ..." at bounding box center [134, 170] width 165 height 13
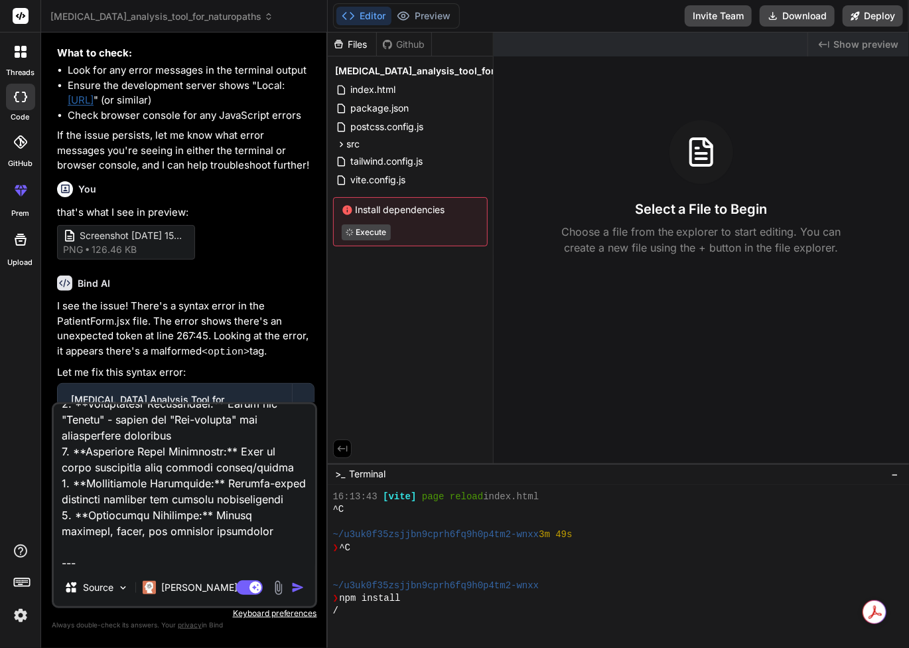
scroll to position [2657, 0]
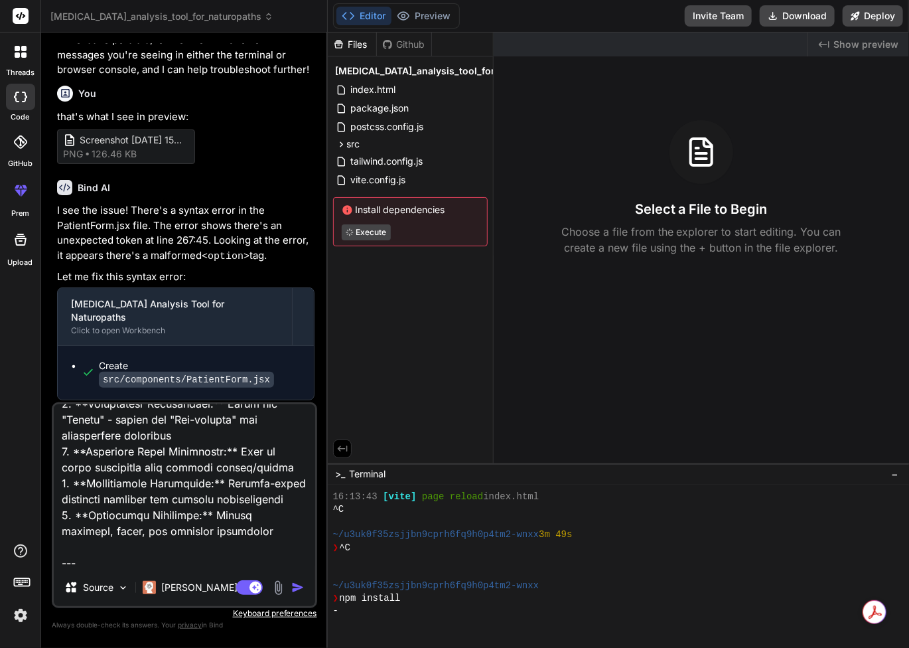
click at [300, 588] on img "button" at bounding box center [297, 587] width 13 height 13
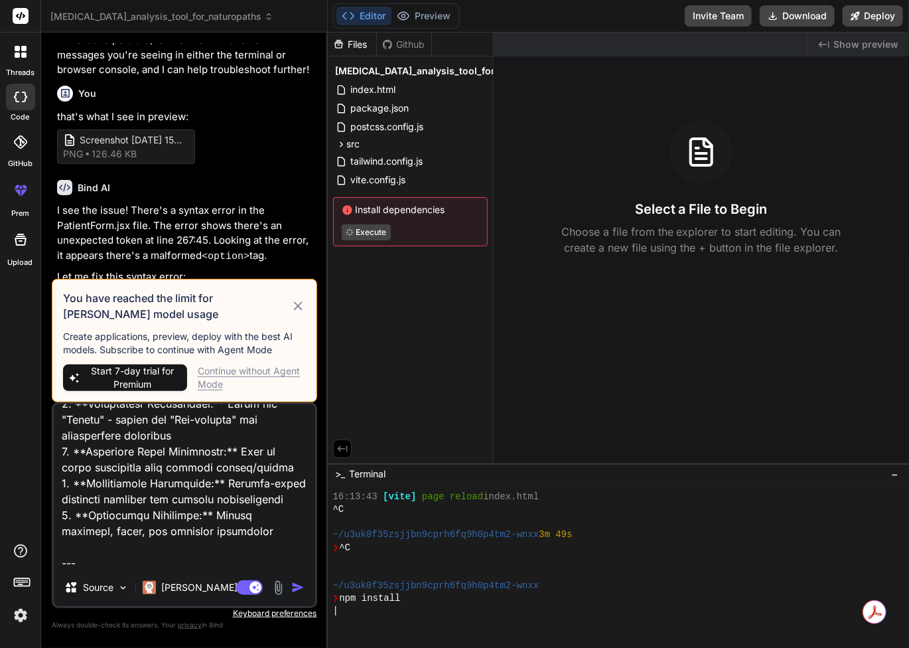
click at [174, 376] on span "Start 7-day trial for Premium" at bounding box center [133, 377] width 98 height 27
type textarea "x"
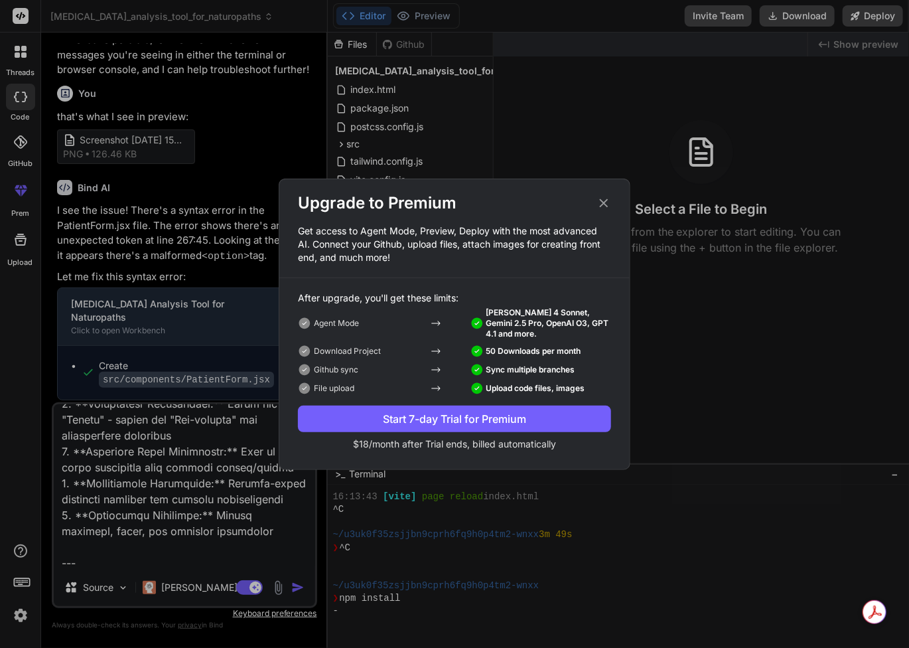
click at [463, 415] on div "Start 7-day Trial for Premium" at bounding box center [454, 419] width 313 height 16
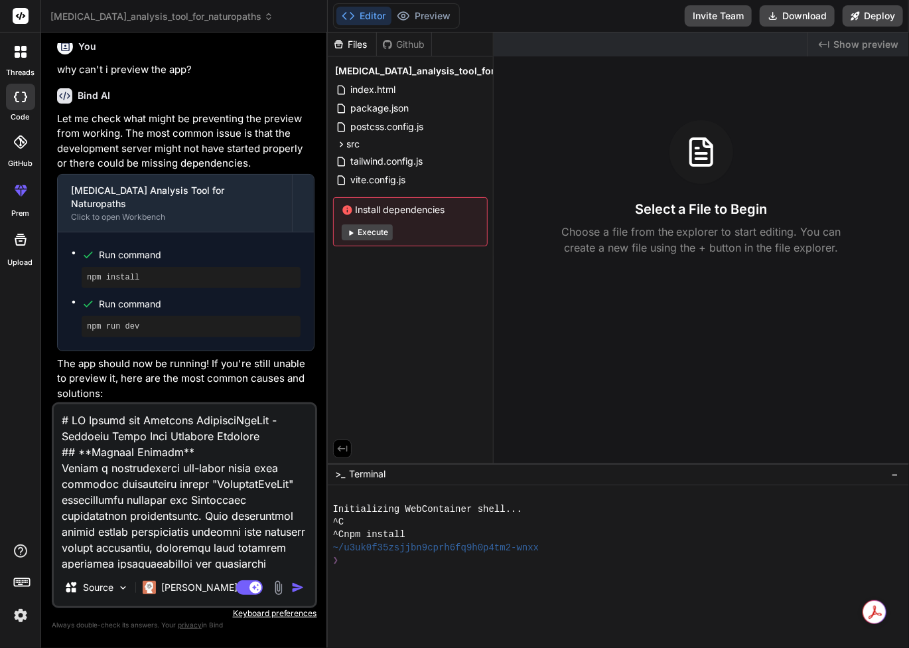
scroll to position [2072, 0]
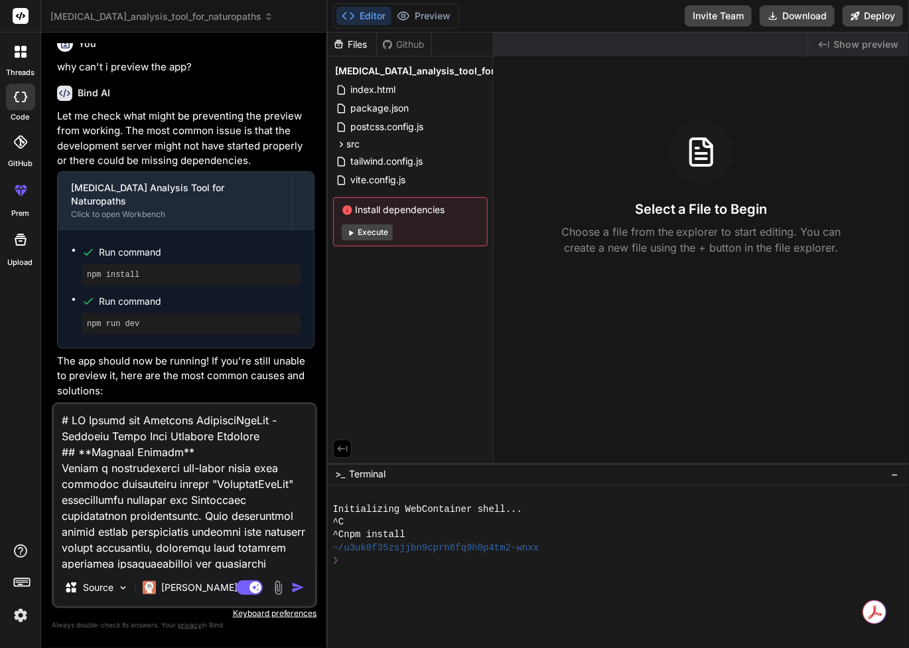
click at [368, 231] on button "Execute" at bounding box center [367, 232] width 51 height 16
type textarea "x"
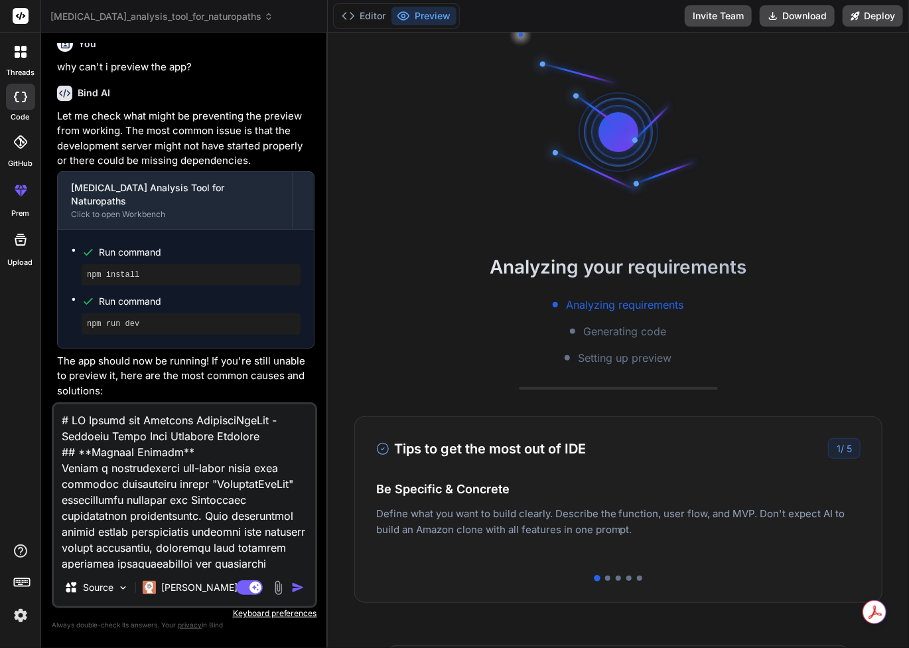
click at [236, 520] on textarea at bounding box center [184, 486] width 261 height 165
type textarea "x"
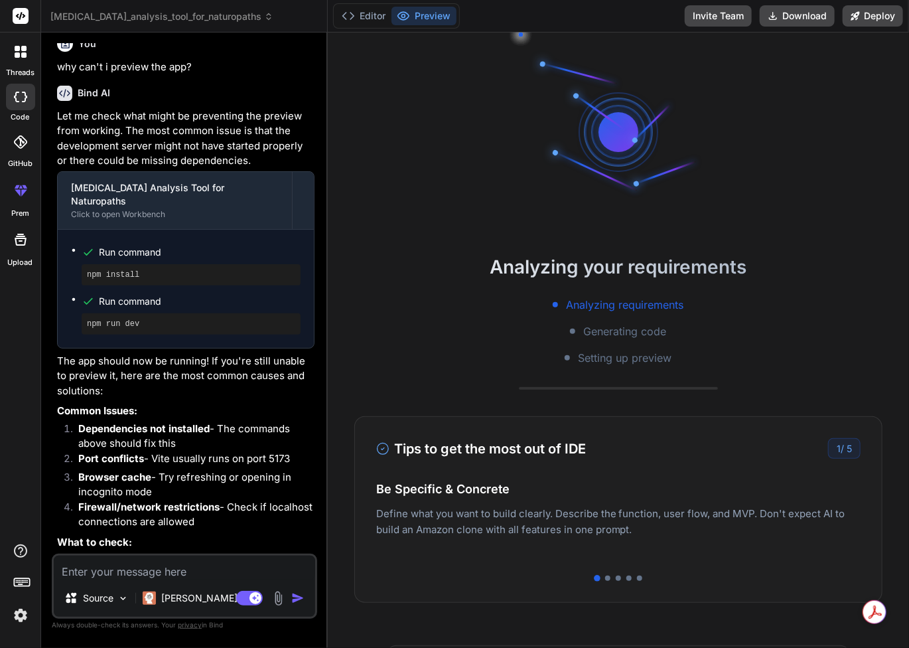
click at [23, 620] on img at bounding box center [20, 615] width 23 height 23
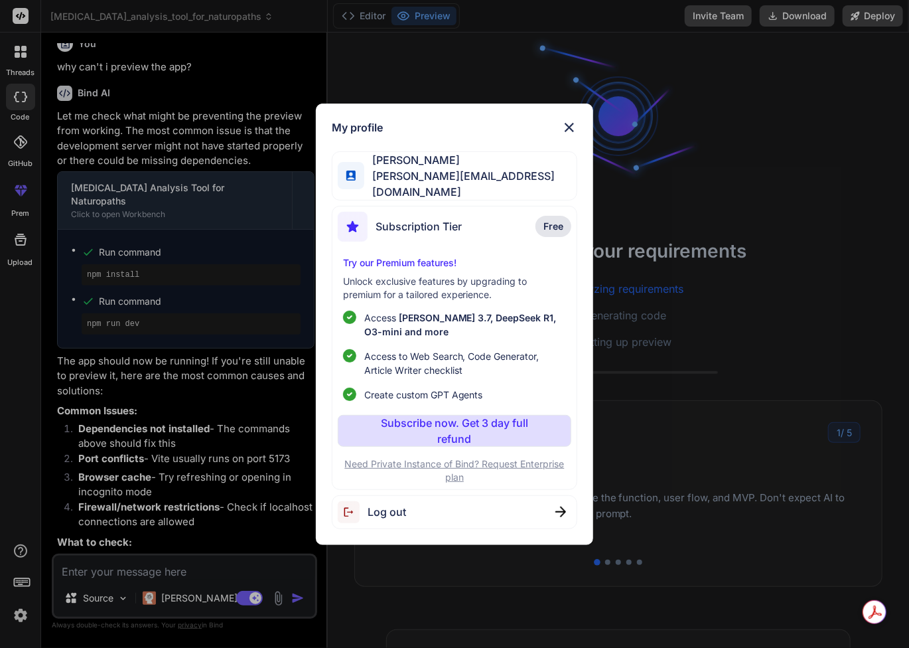
scroll to position [0, 0]
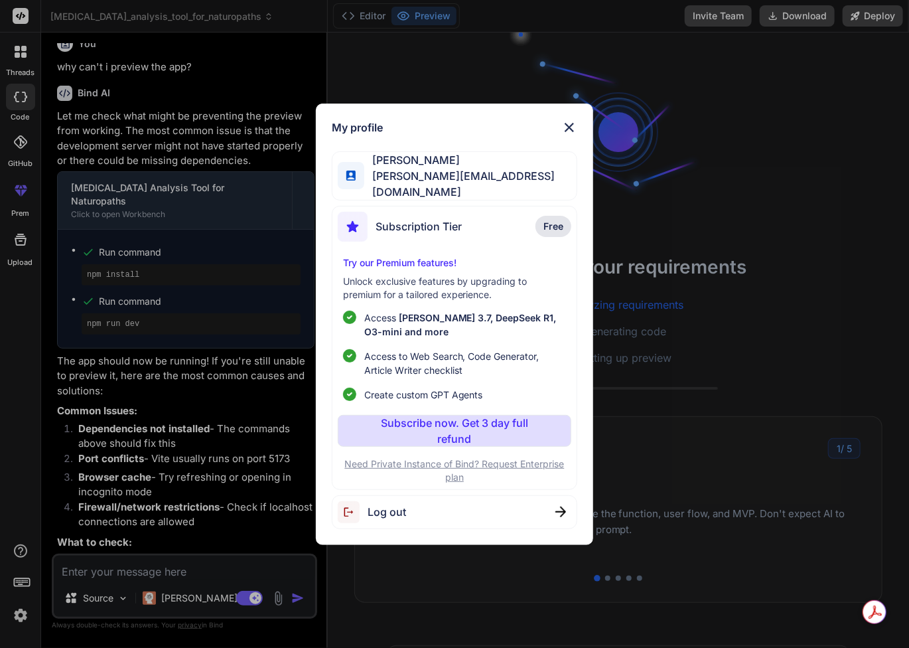
click at [567, 130] on img at bounding box center [569, 127] width 16 height 16
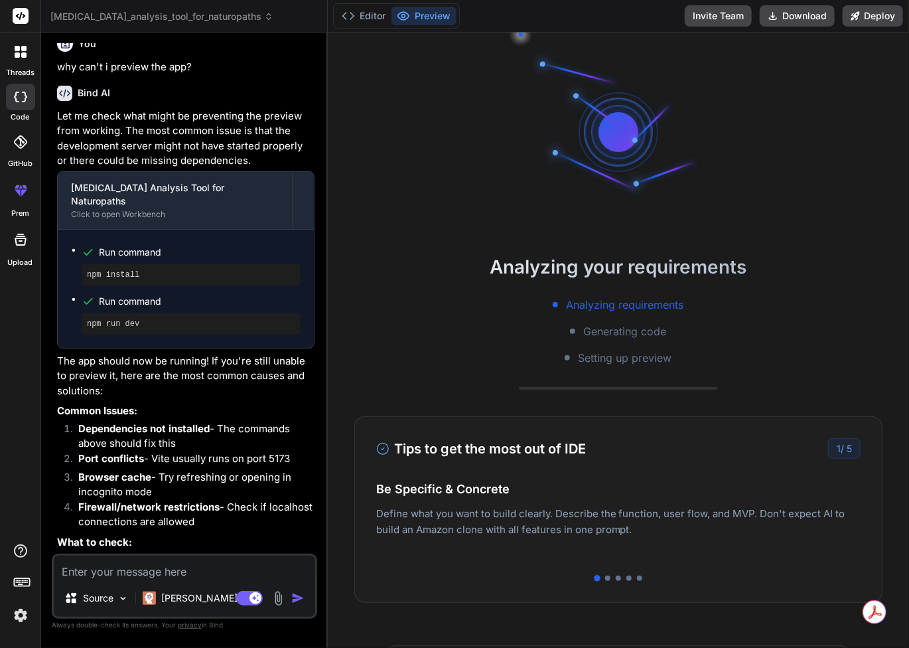
click at [432, 15] on button "Preview" at bounding box center [424, 16] width 65 height 19
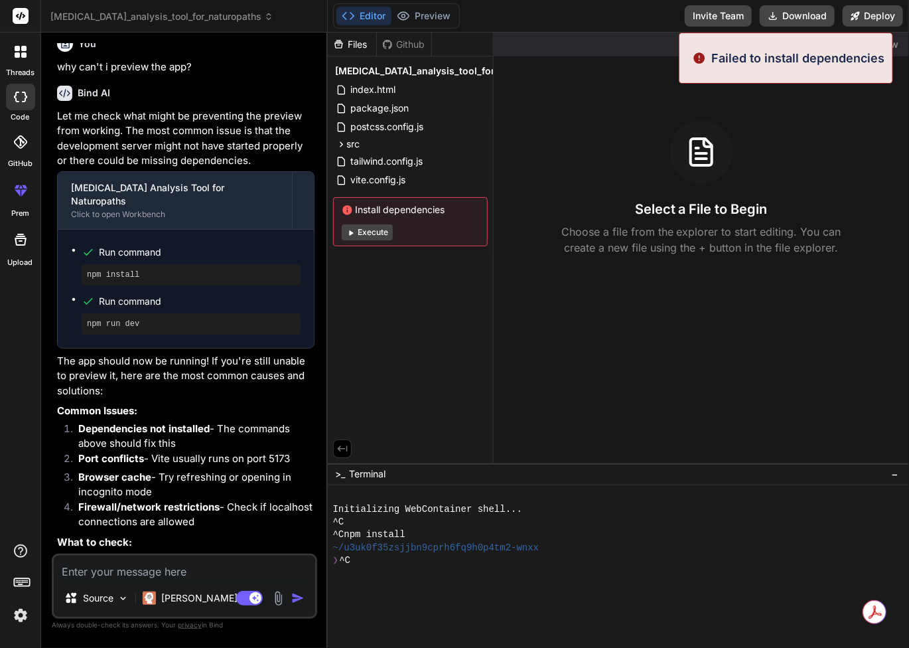
click at [360, 21] on button "Editor" at bounding box center [363, 16] width 55 height 19
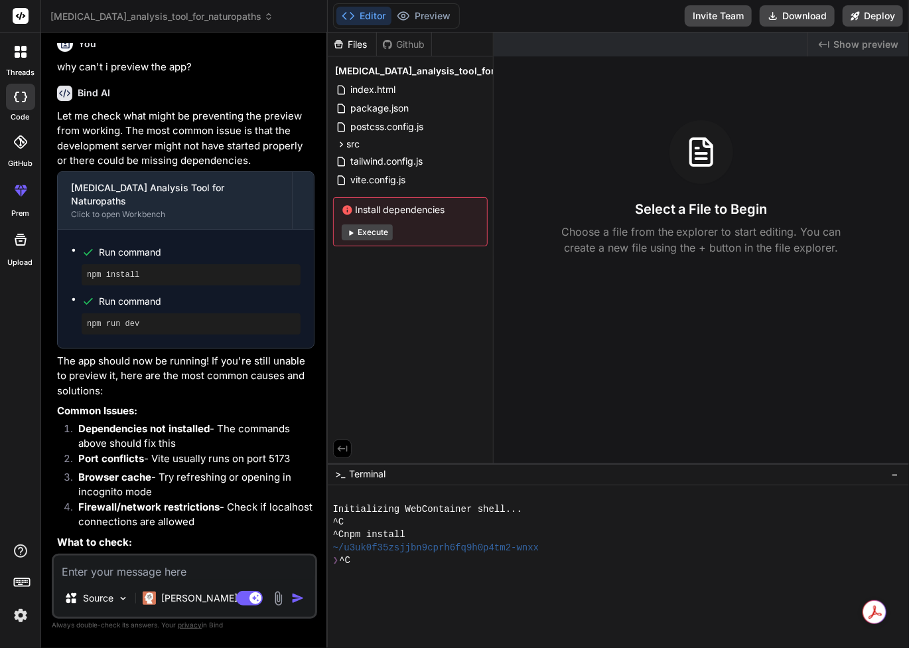
click at [364, 235] on button "Execute" at bounding box center [367, 232] width 51 height 16
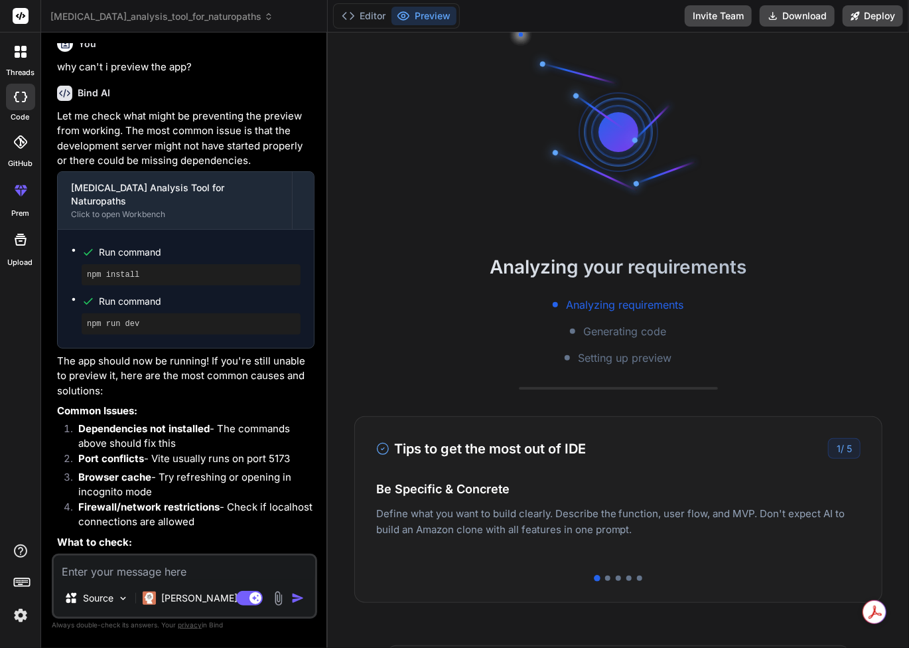
click at [165, 451] on li "Port conflicts - Vite usually runs on port 5173" at bounding box center [191, 460] width 247 height 19
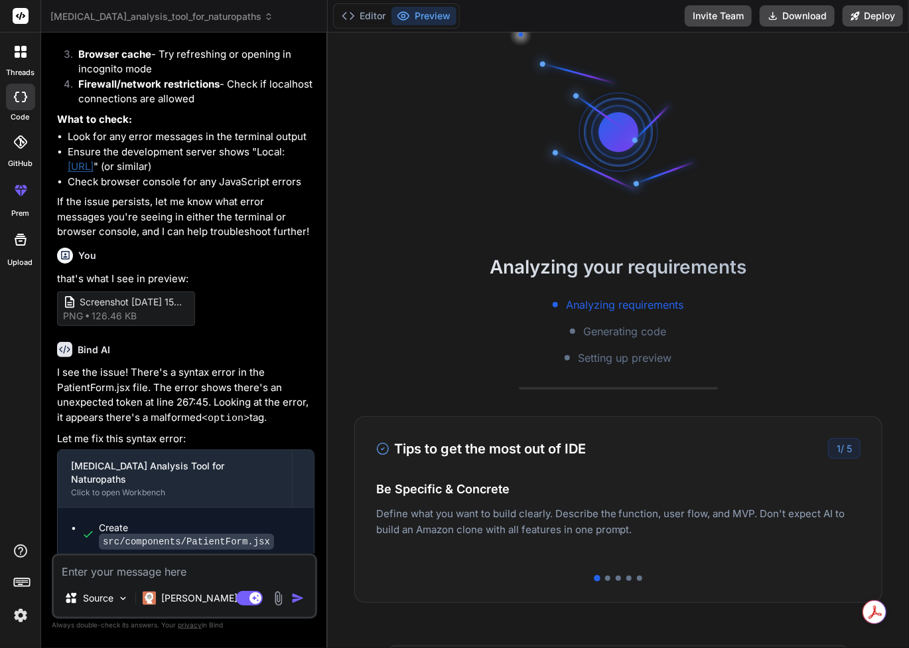
scroll to position [2506, 0]
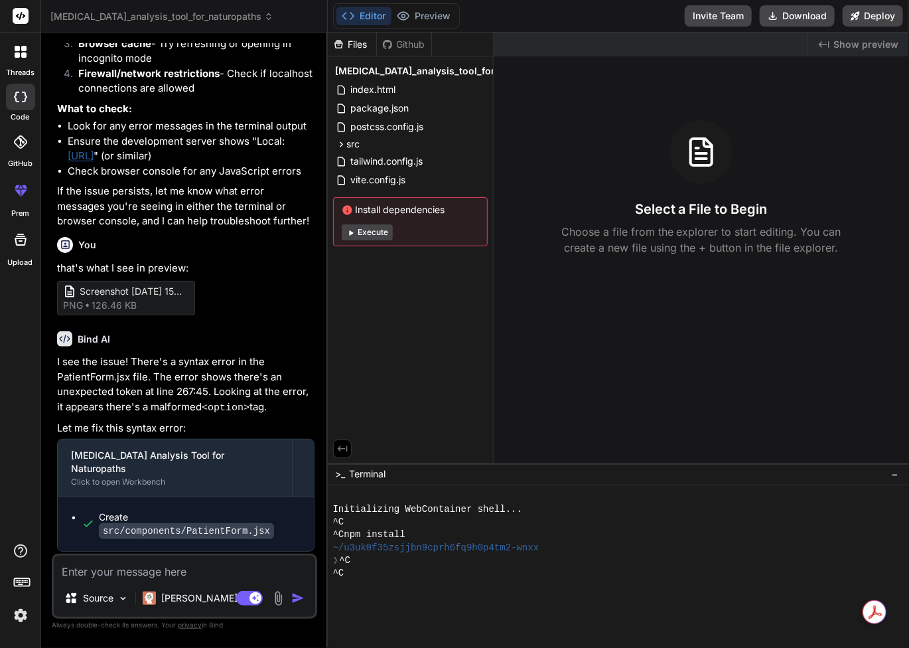
click at [376, 228] on button "Execute" at bounding box center [367, 232] width 51 height 16
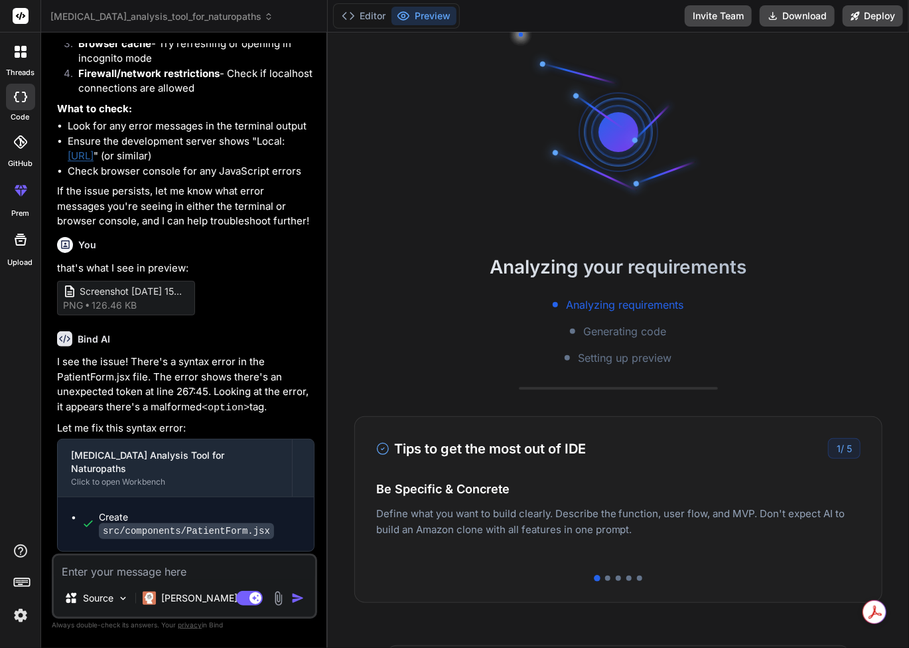
type textarea "x"
